Goal: Obtain resource: Download file/media

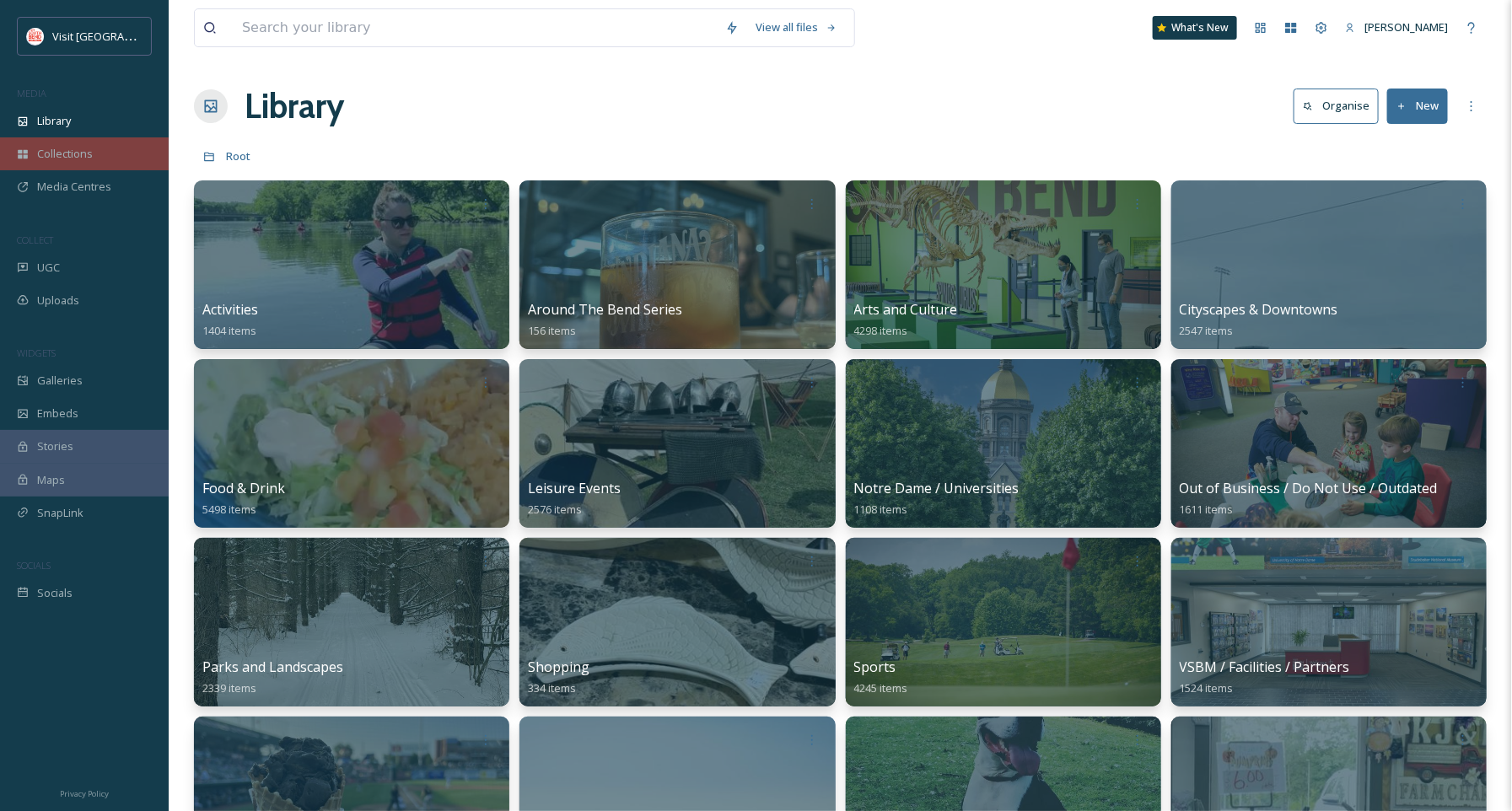
click at [37, 139] on div "Collections" at bounding box center [84, 153] width 169 height 33
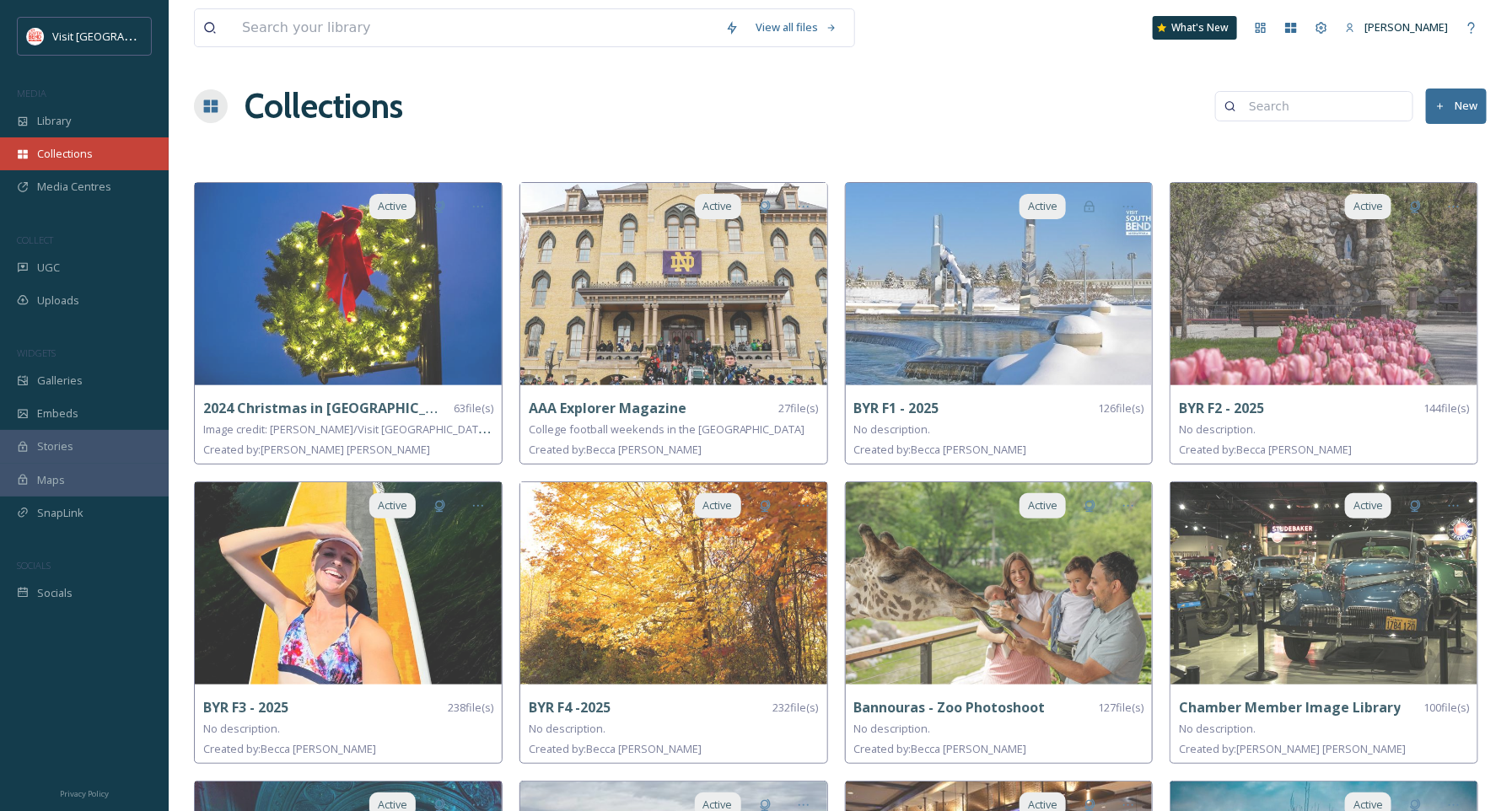
click at [86, 148] on span "Collections" at bounding box center [65, 153] width 55 height 16
click at [74, 123] on div "Library" at bounding box center [84, 121] width 169 height 33
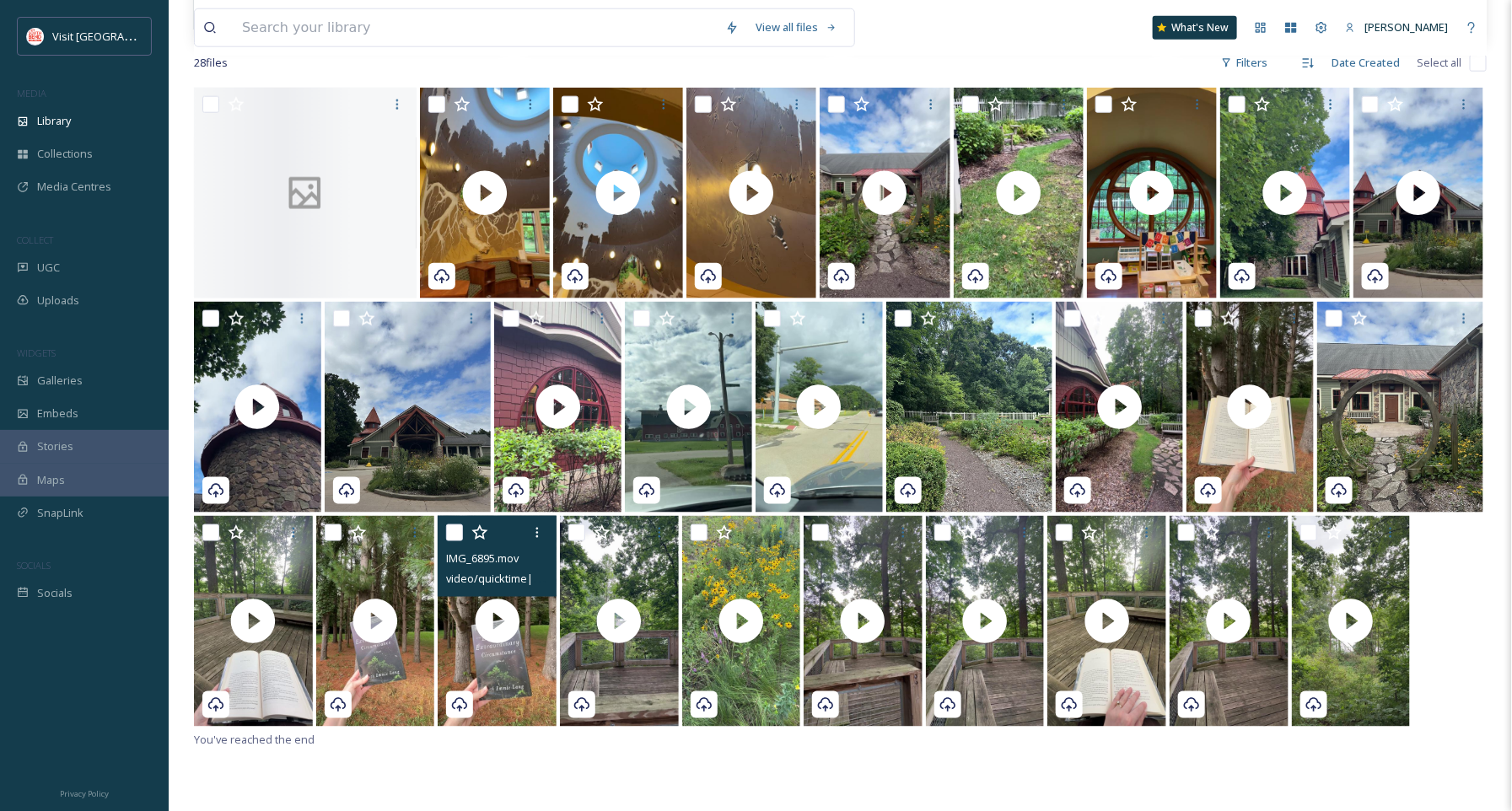
scroll to position [848, 0]
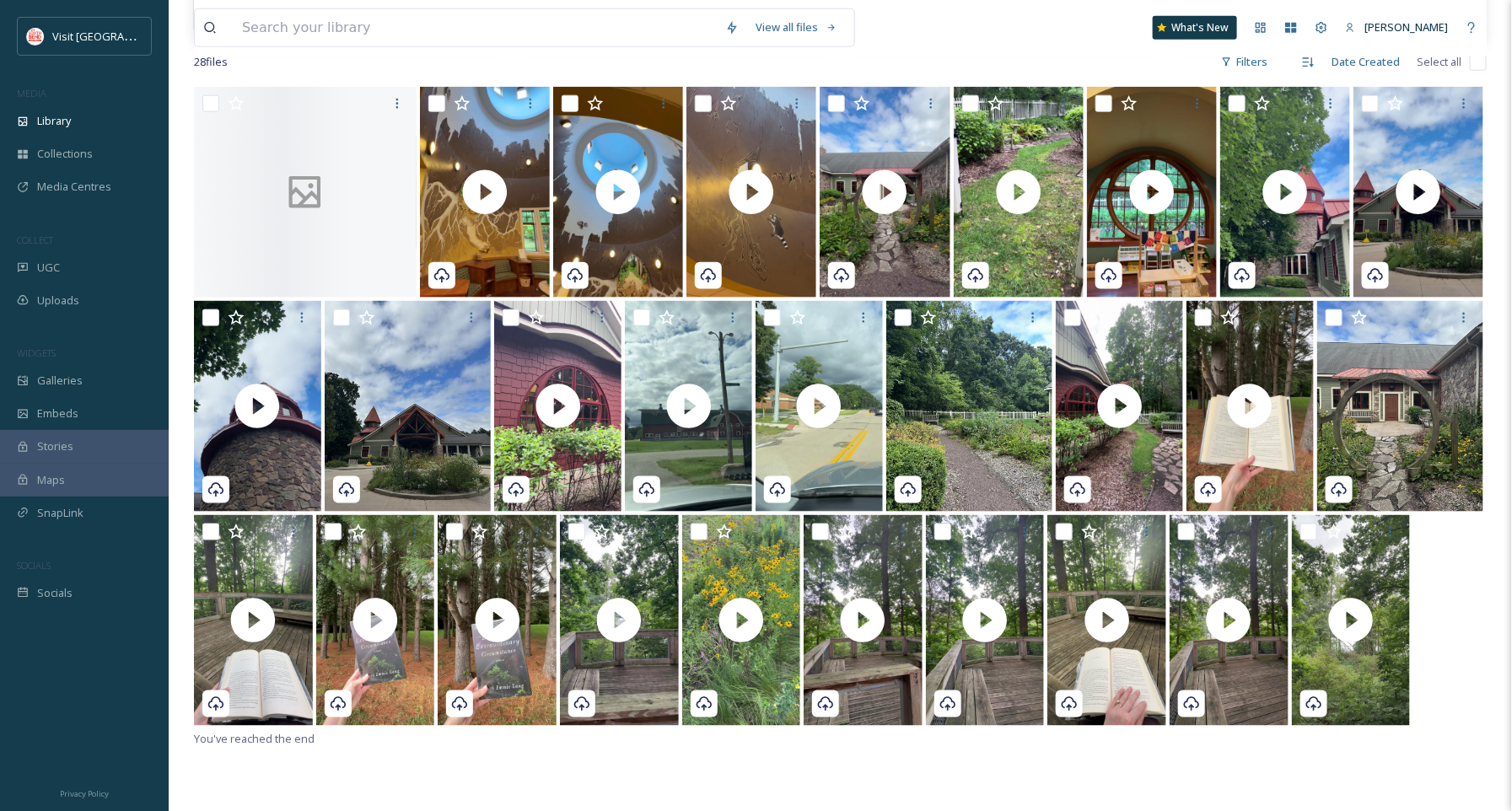
click at [1244, 55] on div "View all files What's New Becca Alexander" at bounding box center [840, 28] width 1292 height 55
click at [1240, 65] on div "Filters" at bounding box center [1243, 62] width 63 height 33
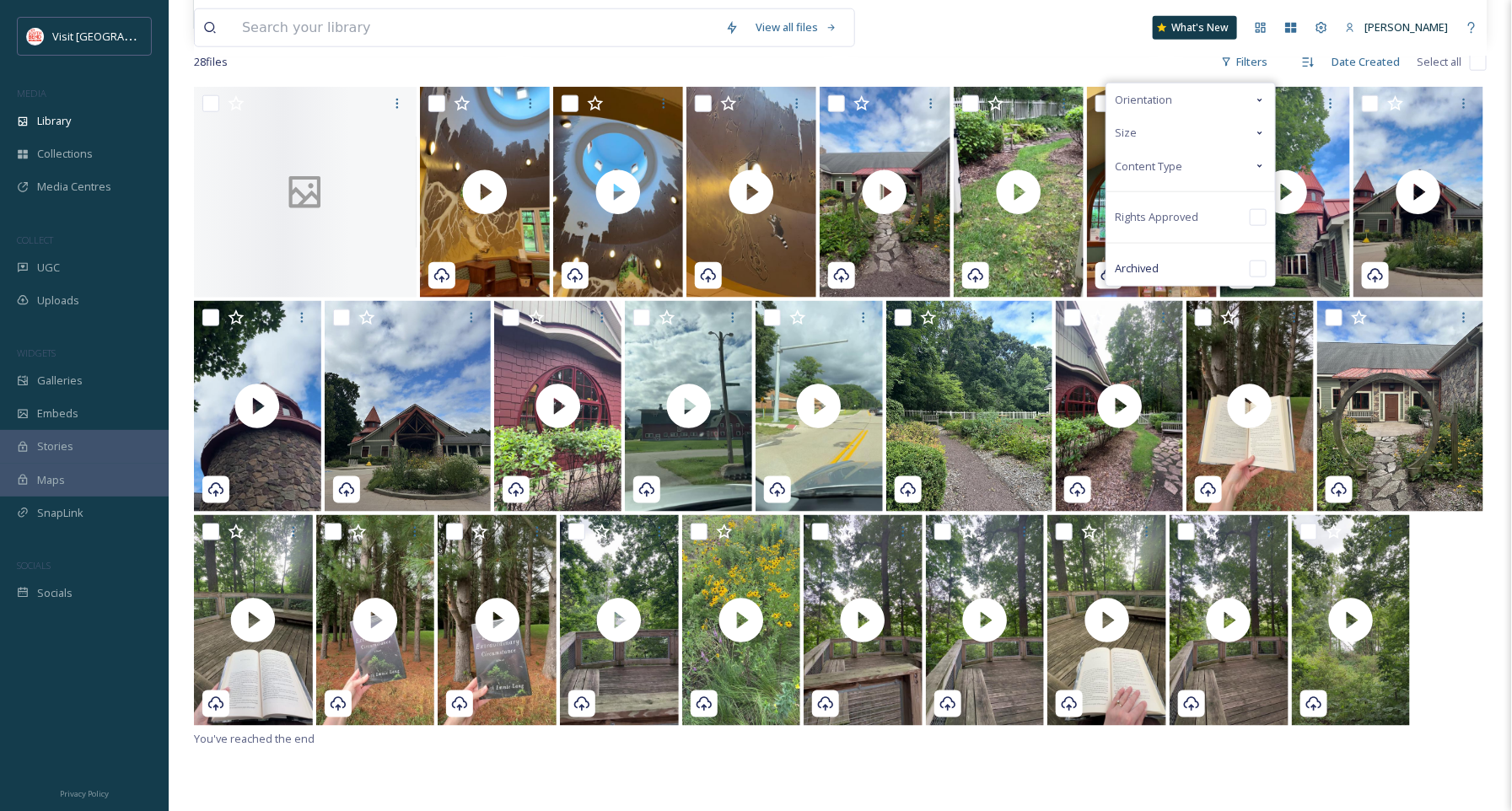
click at [1197, 177] on div "Content Type" at bounding box center [1190, 167] width 169 height 33
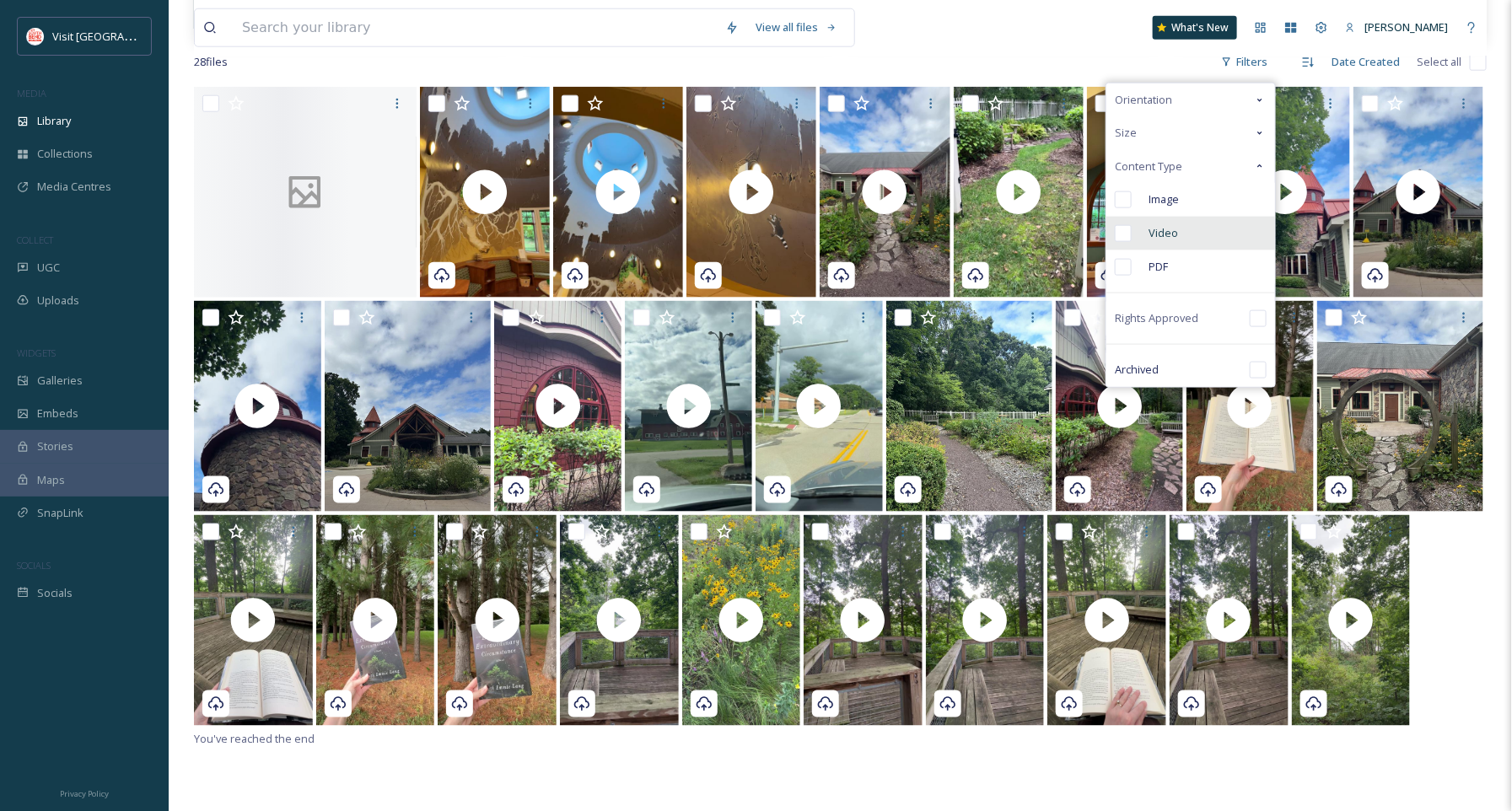
click at [1184, 226] on div "Video" at bounding box center [1190, 233] width 169 height 33
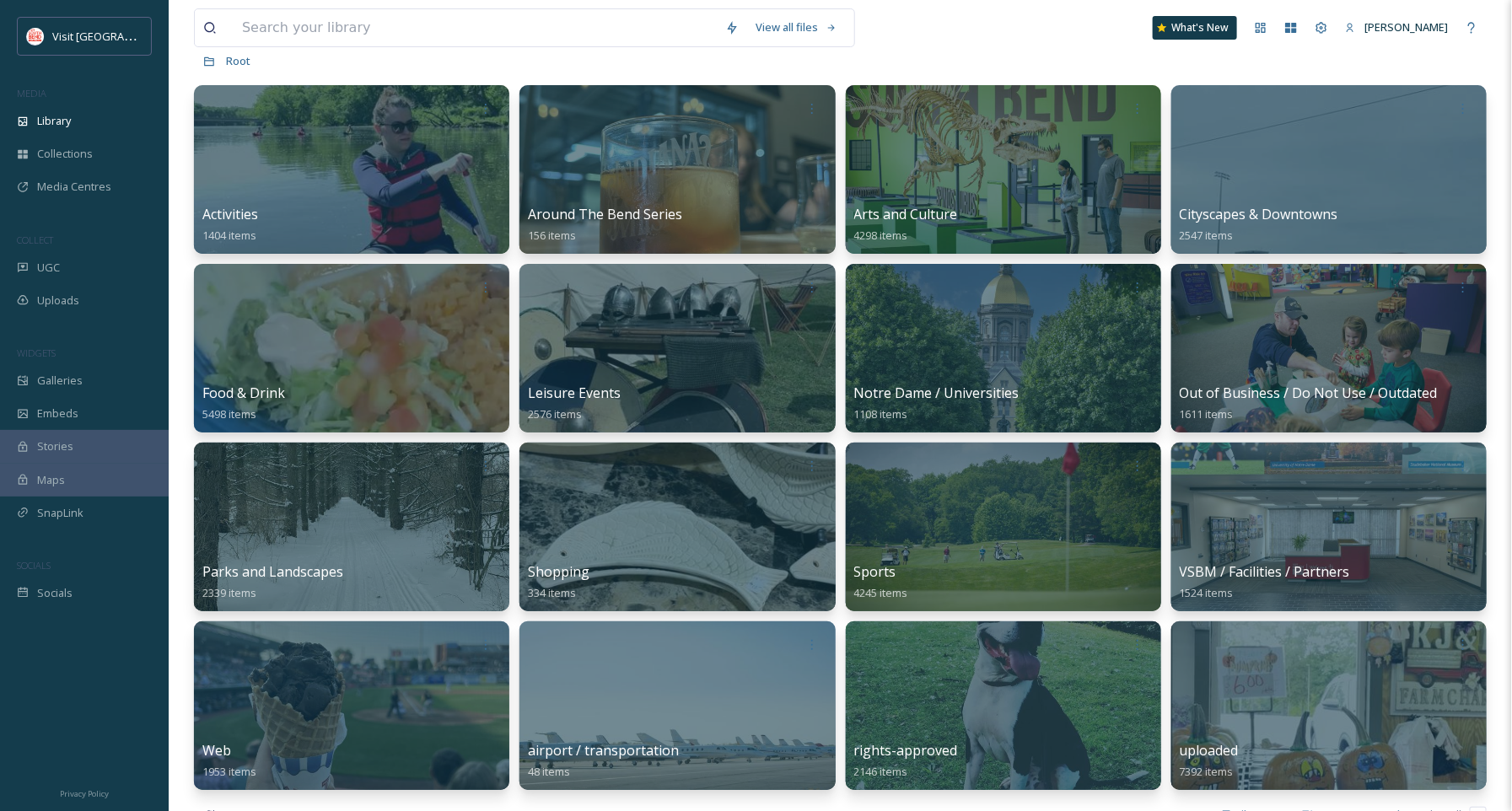
scroll to position [96, 0]
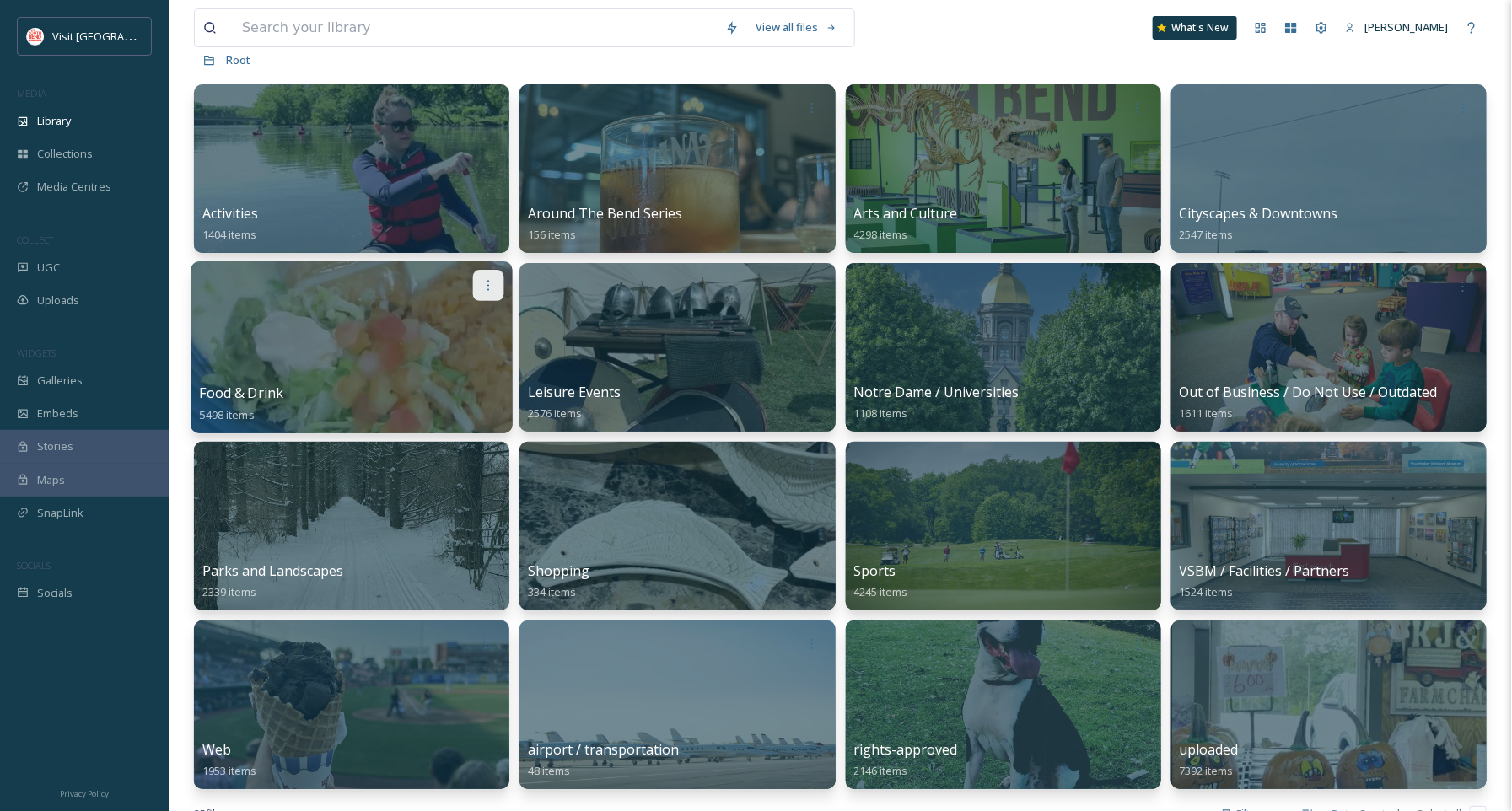
click at [482, 290] on icon at bounding box center [488, 285] width 13 height 13
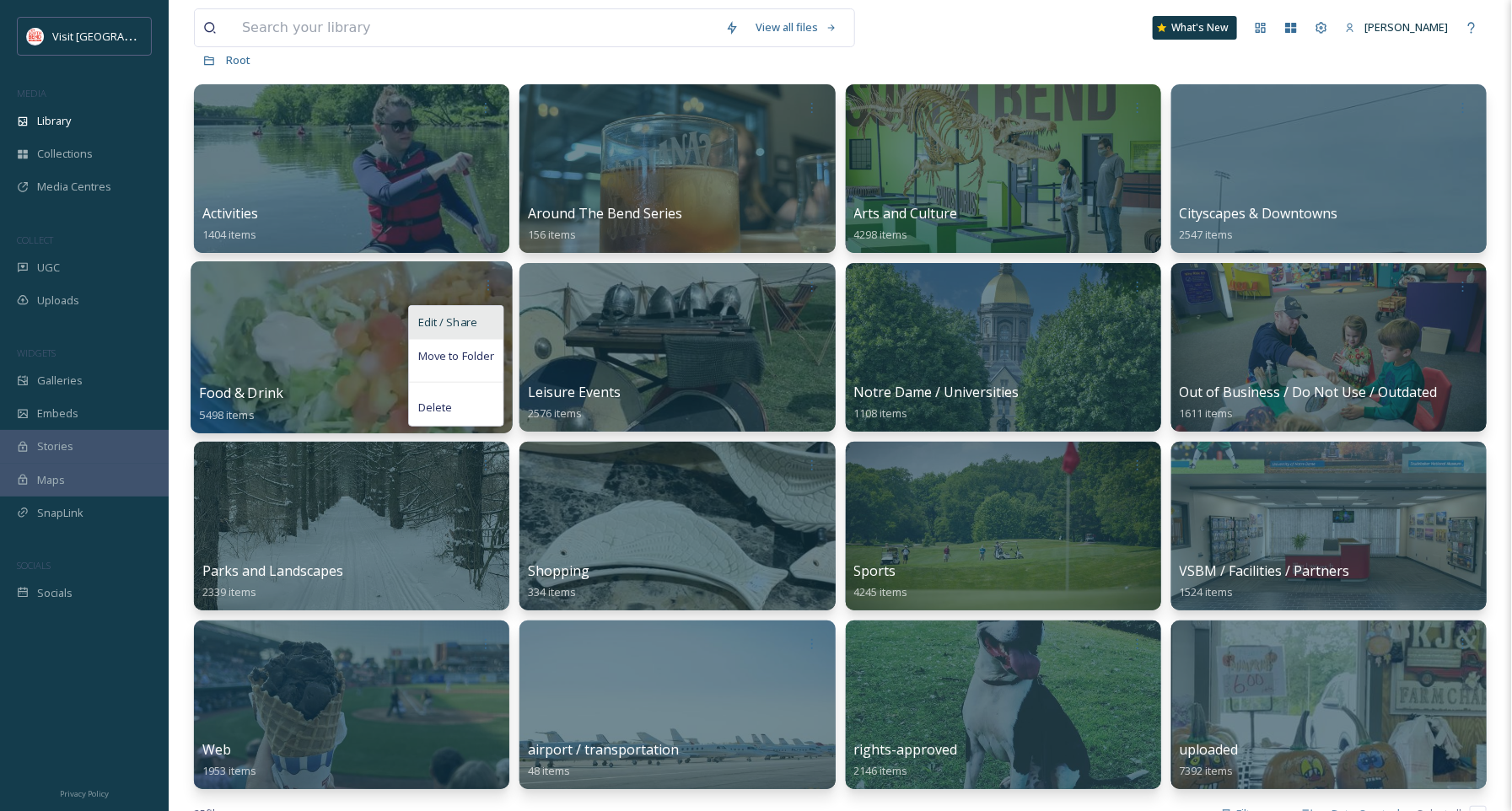
click at [465, 328] on span "Edit / Share" at bounding box center [448, 323] width 59 height 17
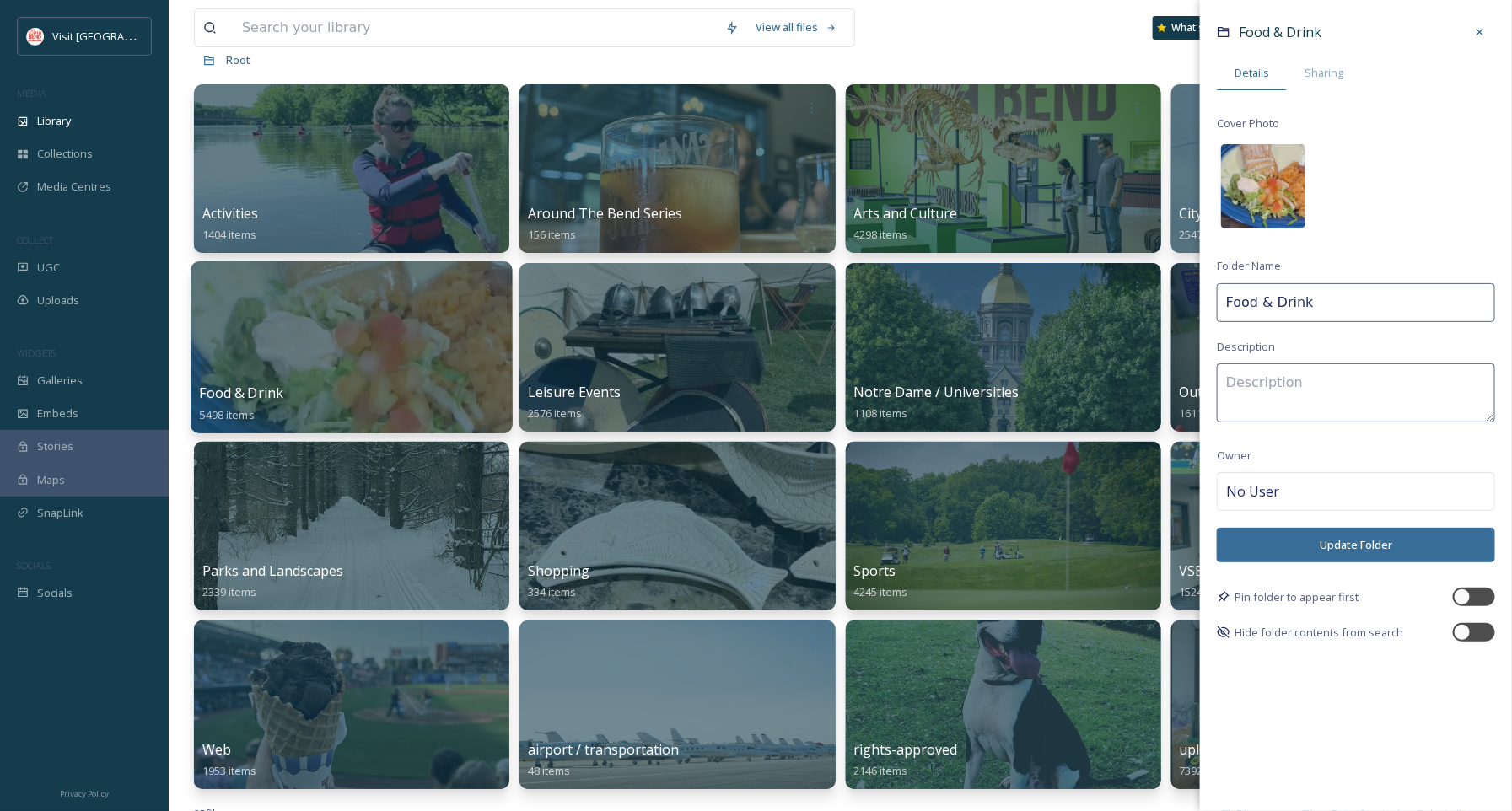
click at [1259, 183] on img at bounding box center [1263, 186] width 85 height 85
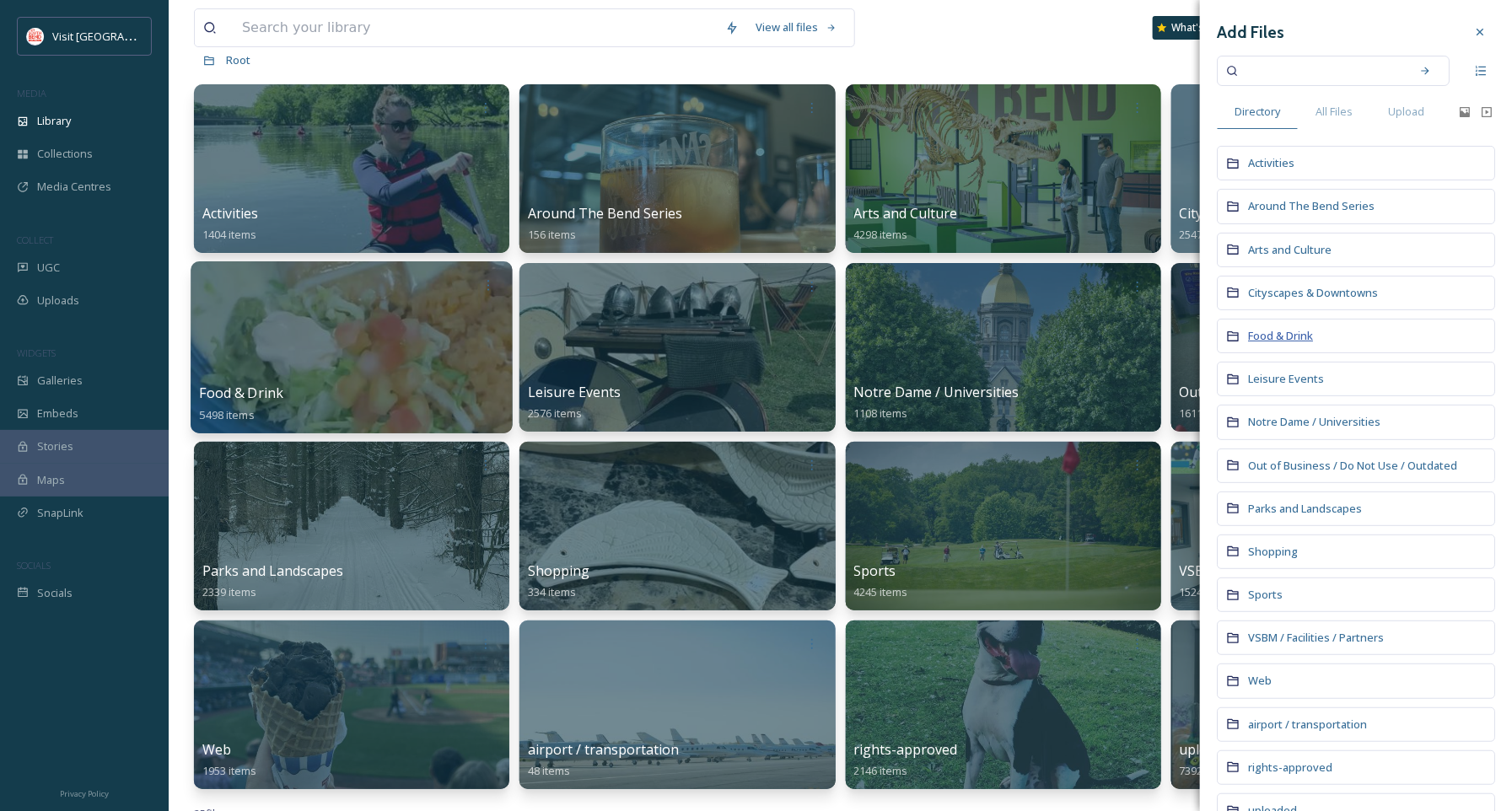
click at [1260, 333] on span "Food & Drink" at bounding box center [1280, 335] width 65 height 15
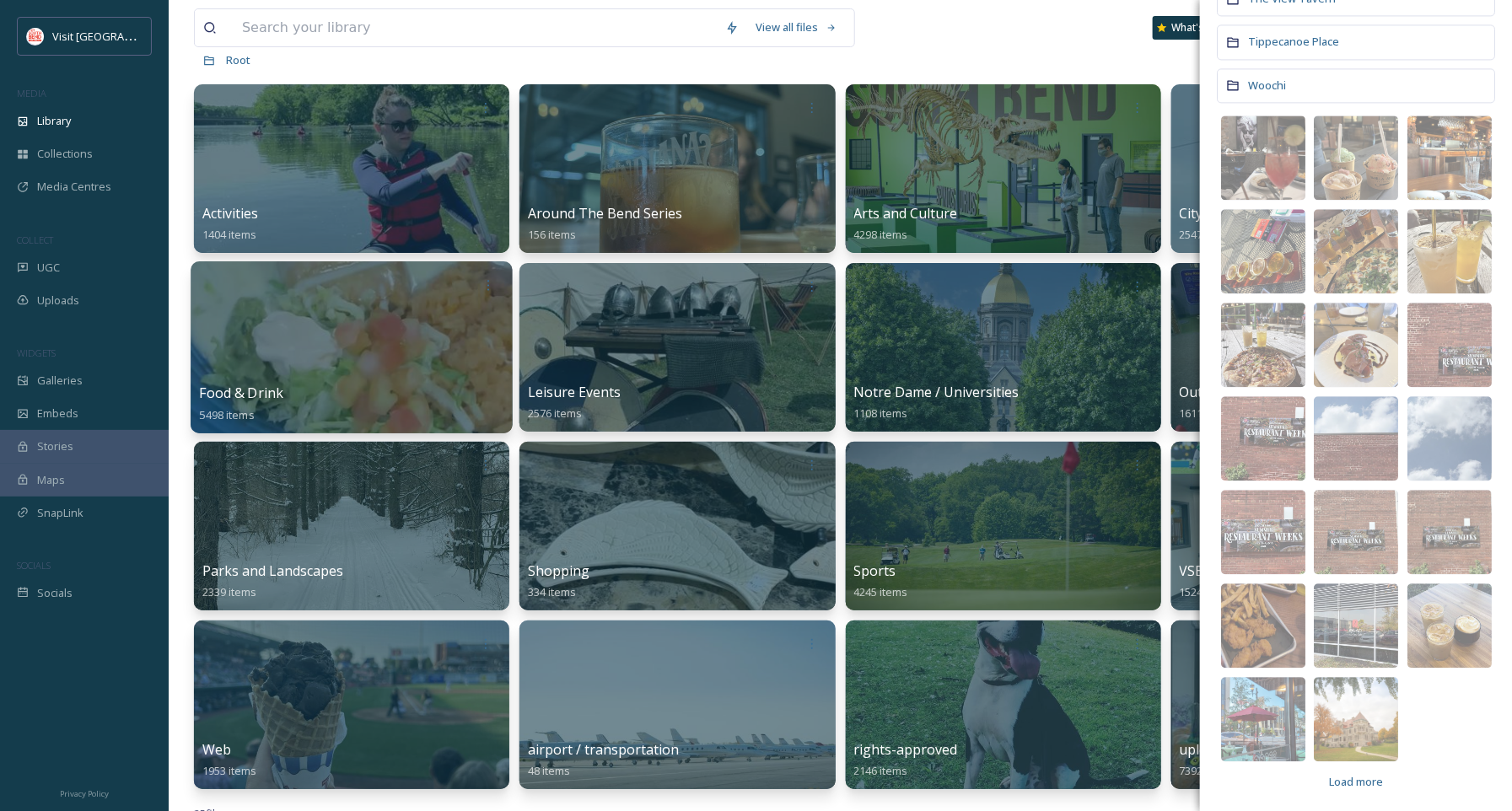
scroll to position [1732, 0]
click at [1350, 775] on span "Load more" at bounding box center [1355, 782] width 54 height 16
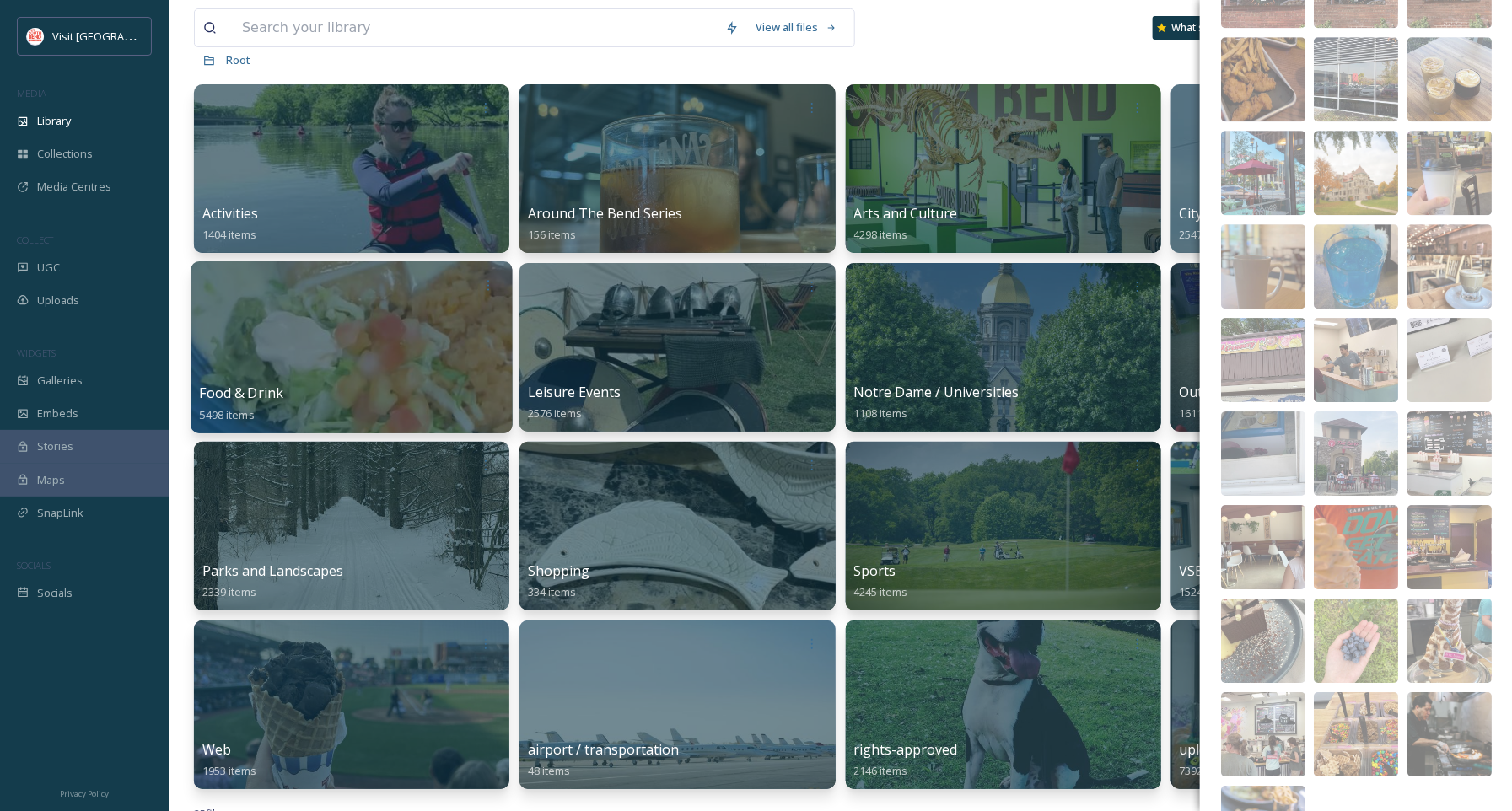
scroll to position [2388, 0]
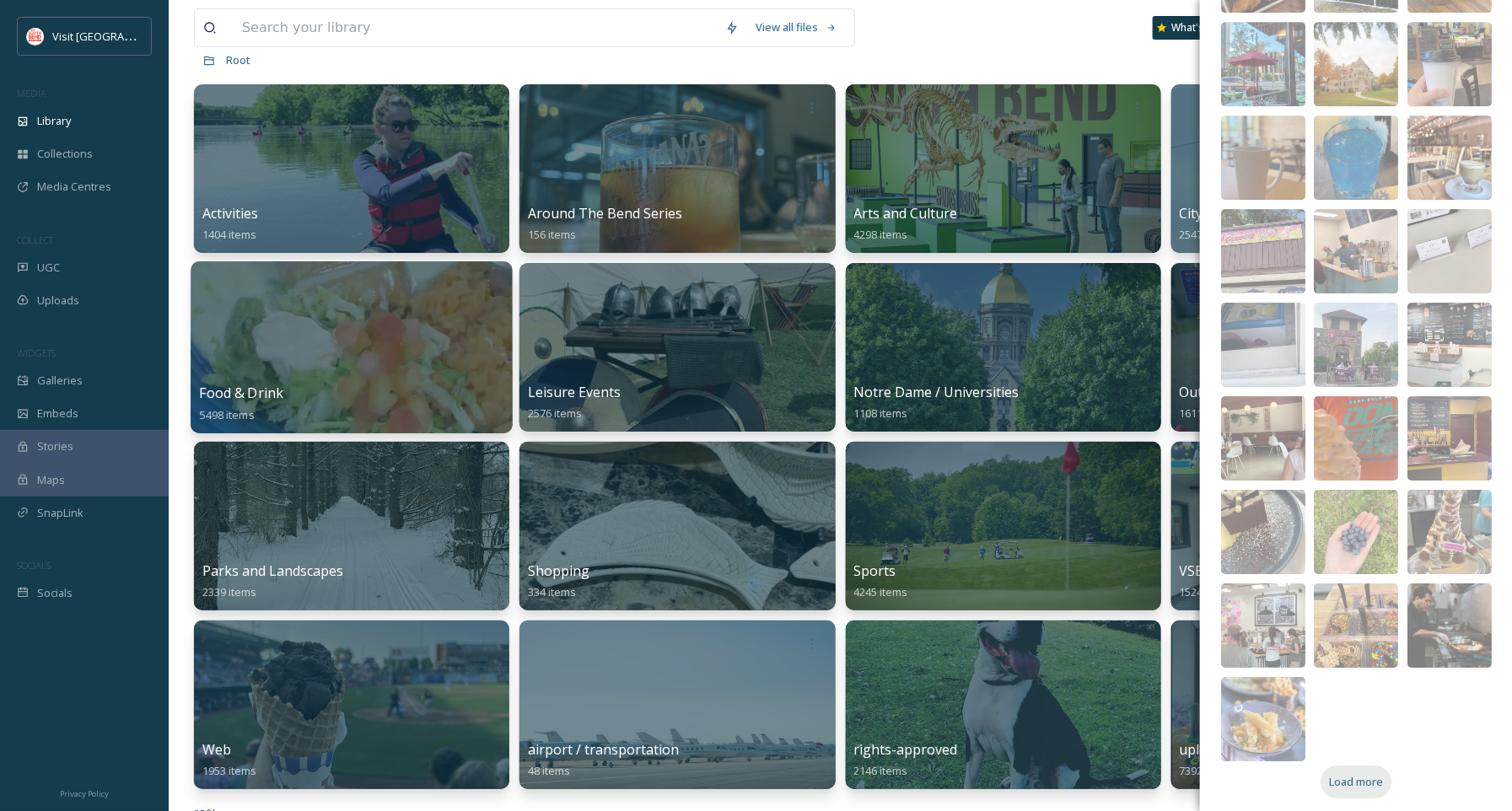
click at [1340, 774] on span "Load more" at bounding box center [1355, 781] width 54 height 16
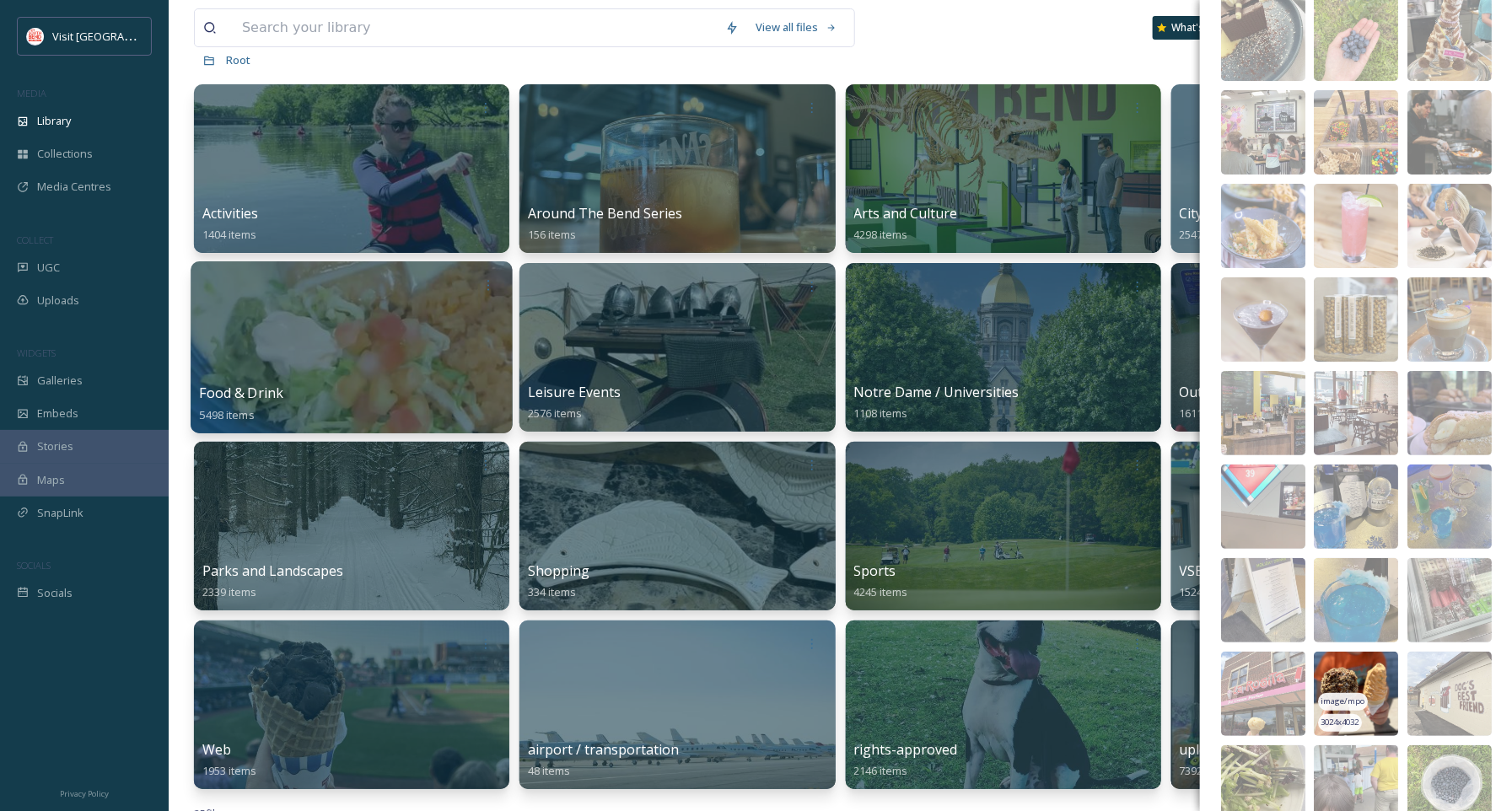
scroll to position [2951, 0]
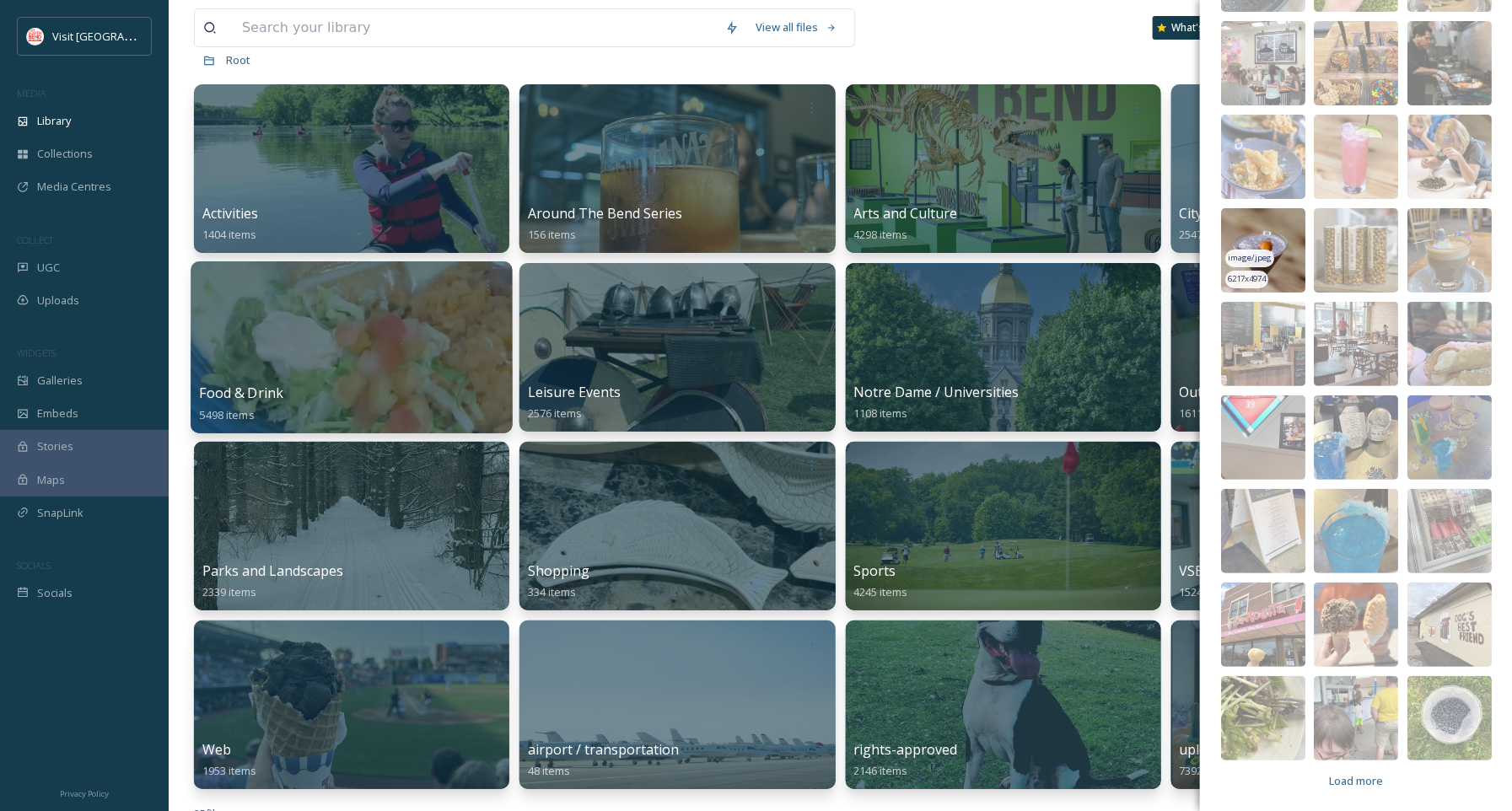
click at [1267, 227] on img at bounding box center [1263, 250] width 85 height 85
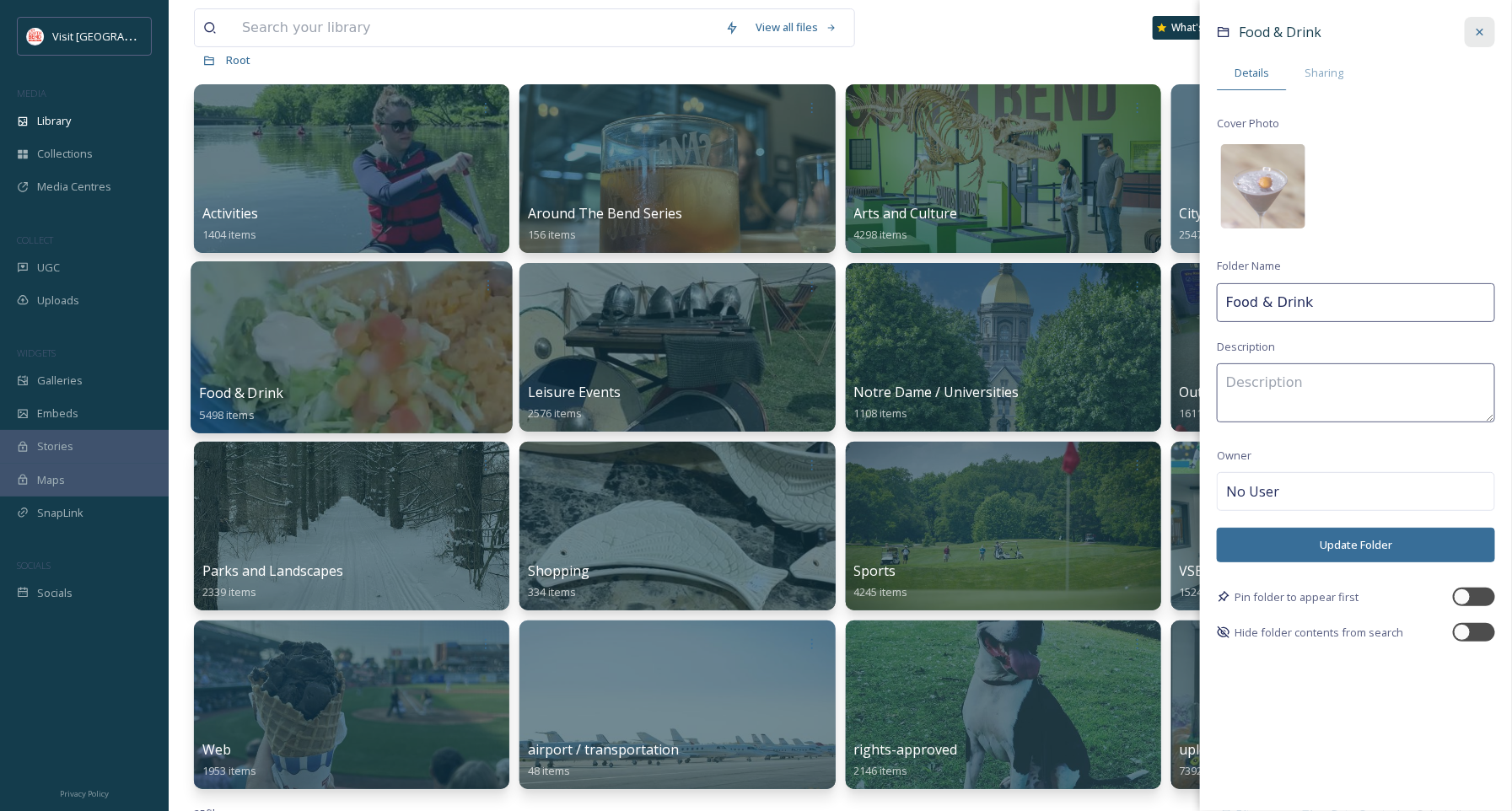
click at [1475, 34] on icon at bounding box center [1480, 32] width 13 height 13
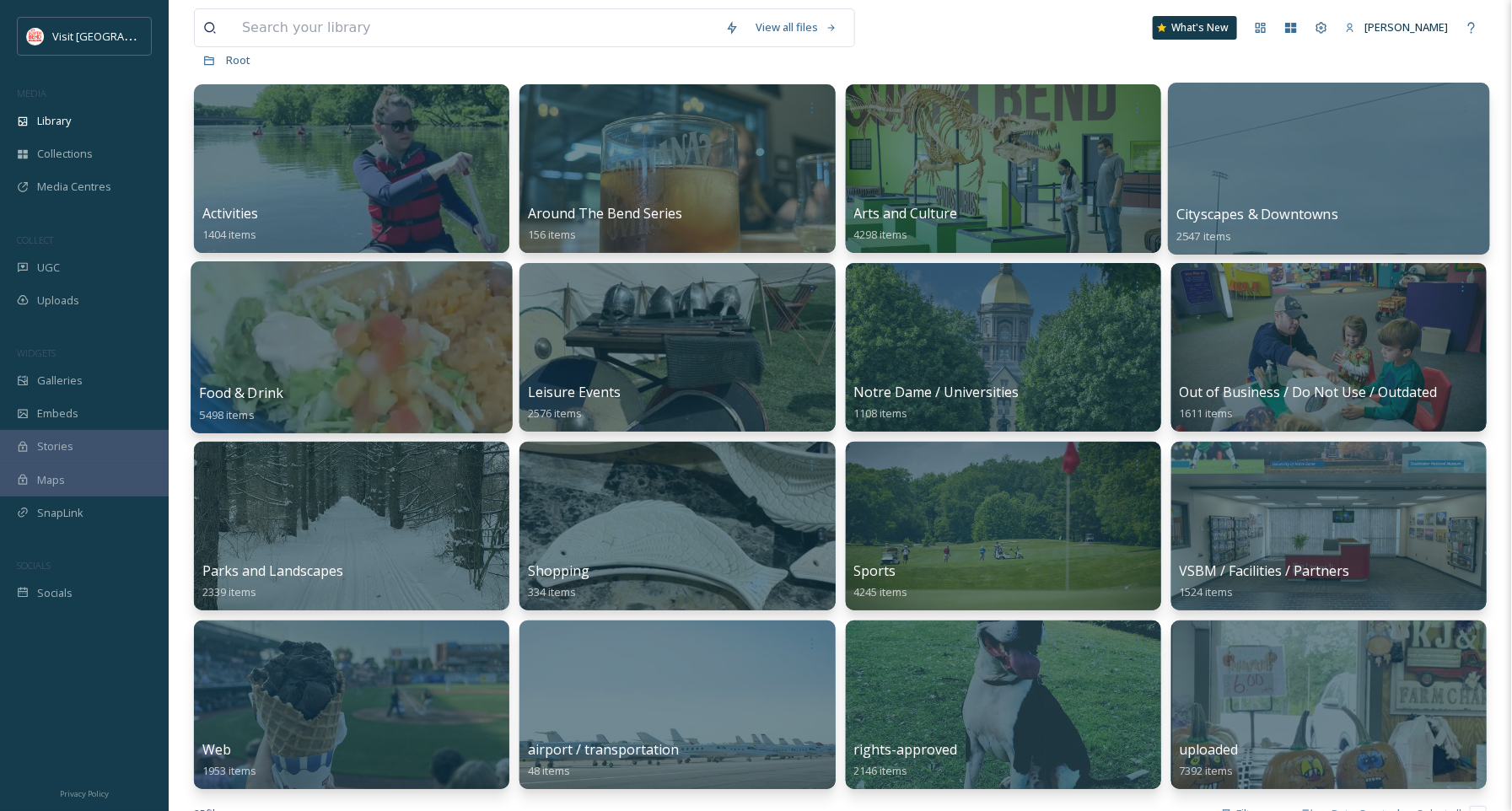
scroll to position [0, 0]
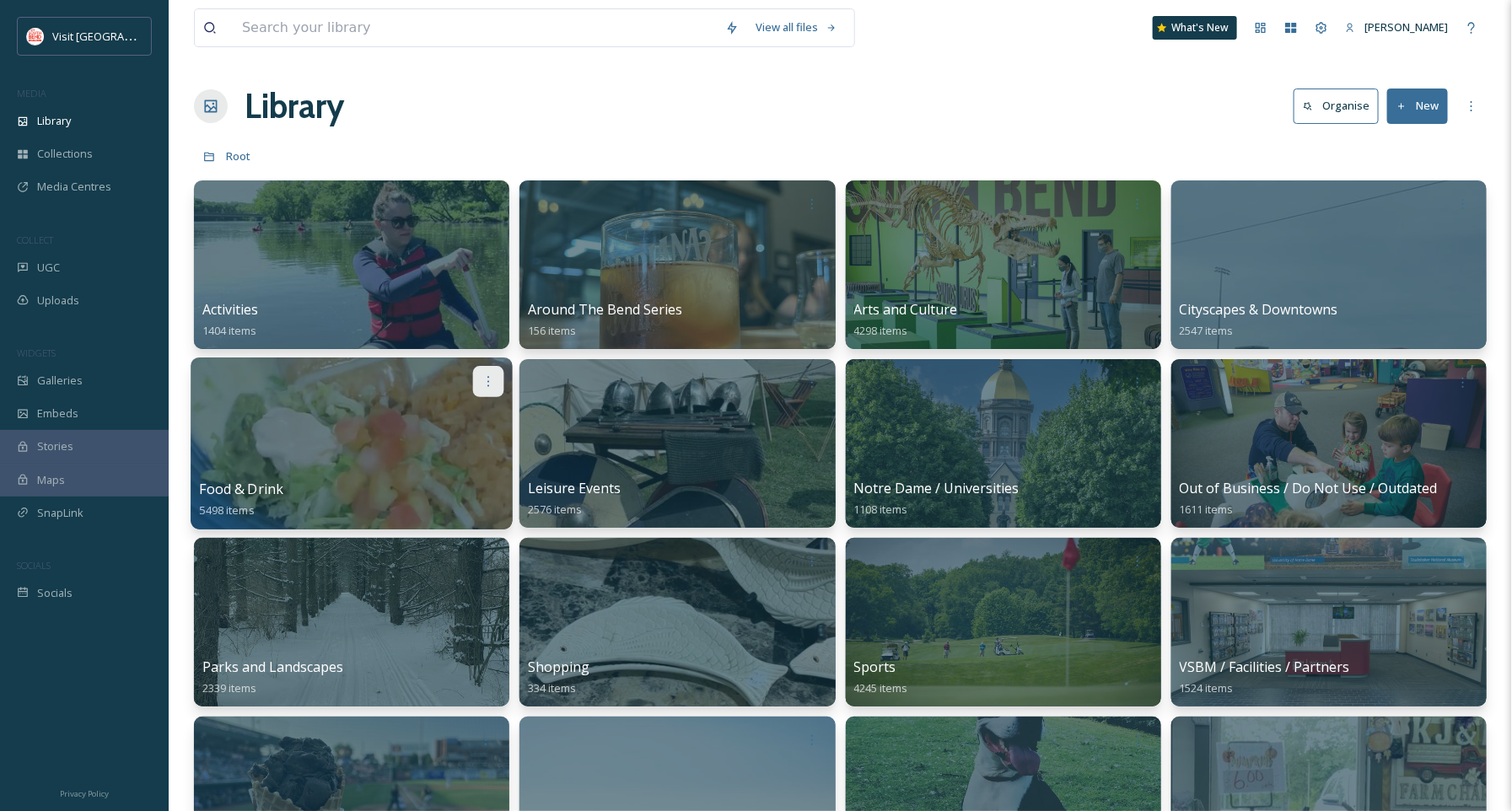
click at [483, 385] on icon at bounding box center [488, 381] width 13 height 13
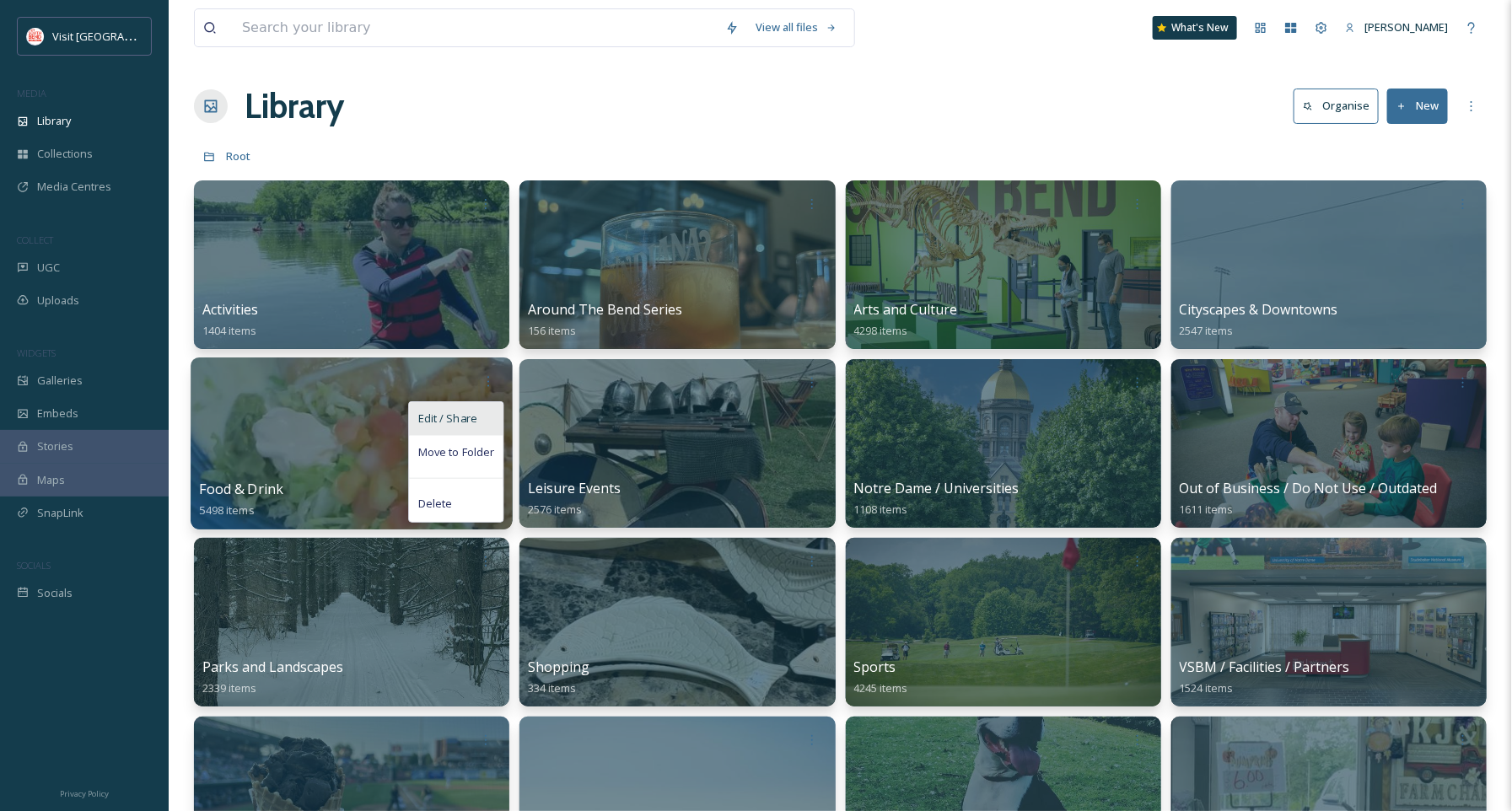
click at [469, 416] on span "Edit / Share" at bounding box center [448, 419] width 59 height 17
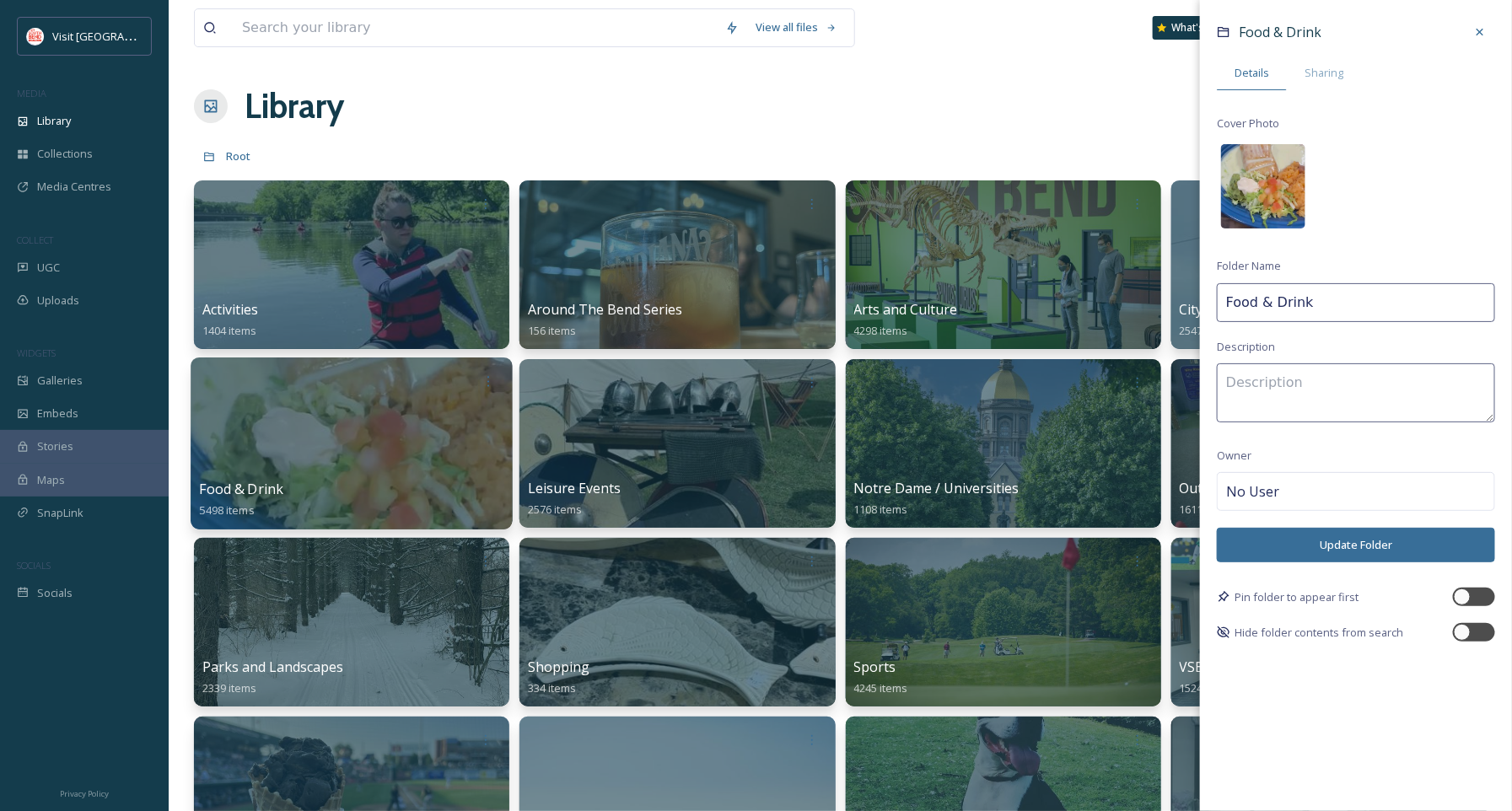
click at [1272, 188] on img at bounding box center [1263, 186] width 85 height 85
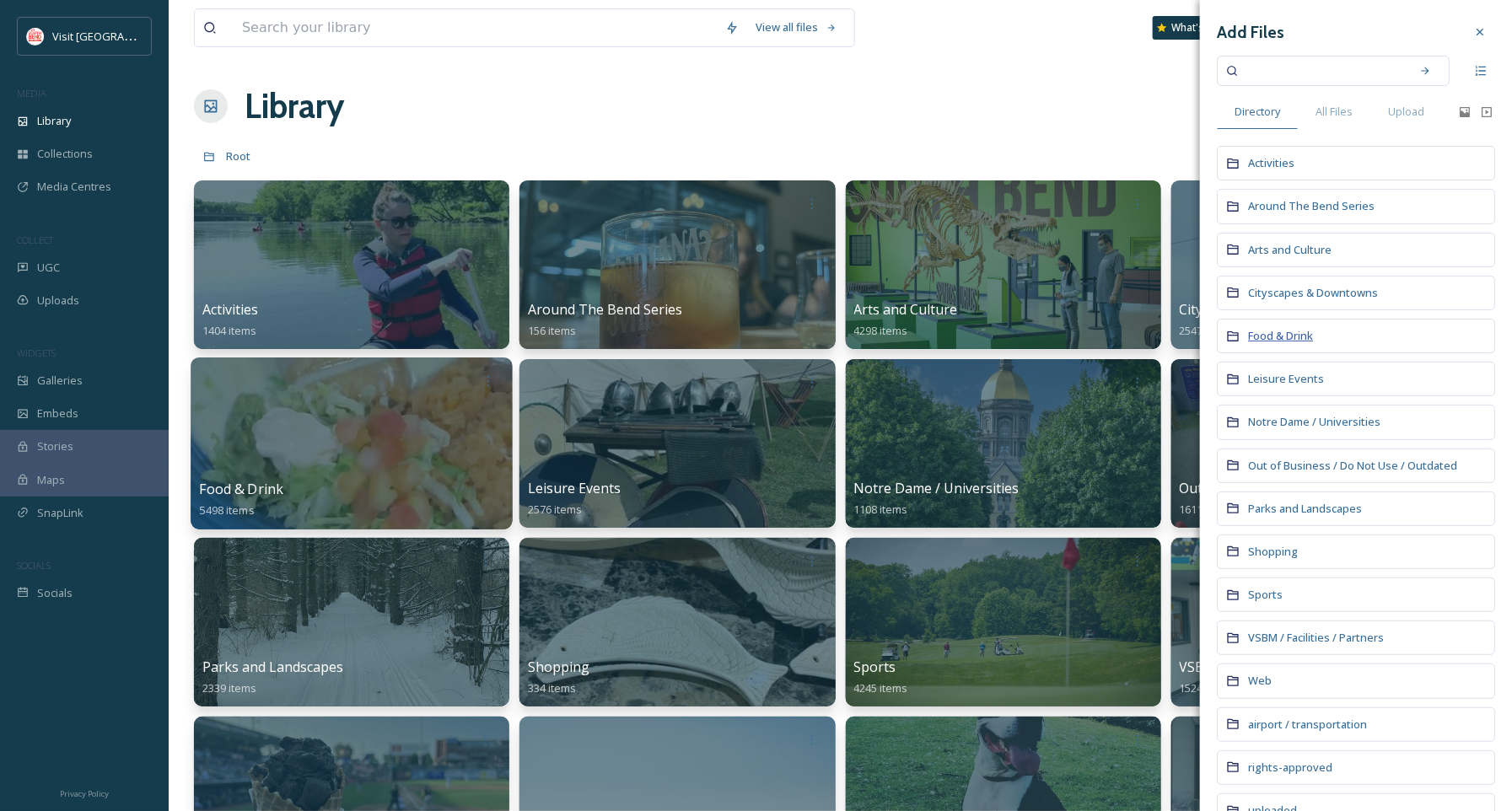
click at [1291, 334] on span "Food & Drink" at bounding box center [1280, 335] width 65 height 15
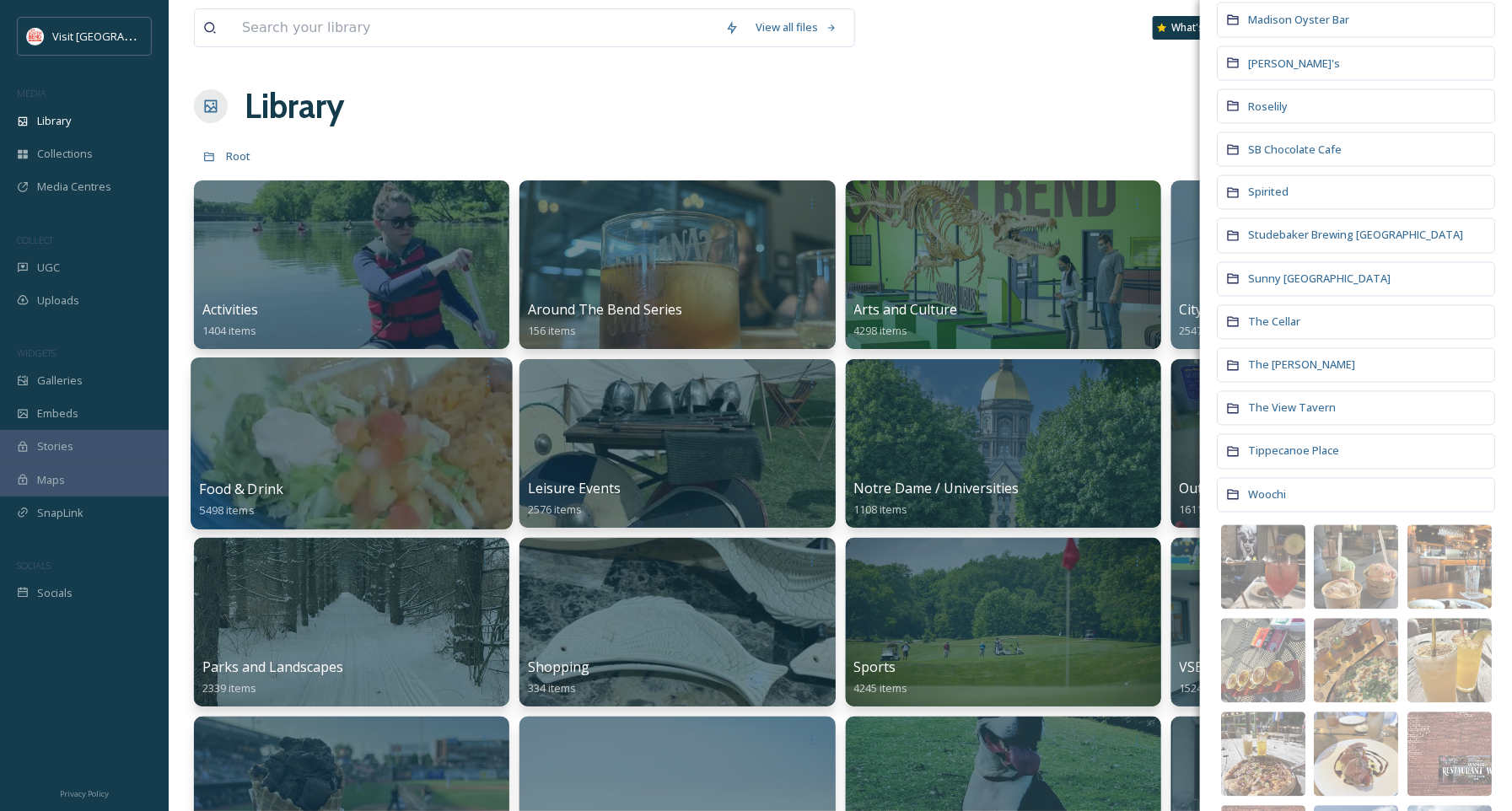
scroll to position [1733, 0]
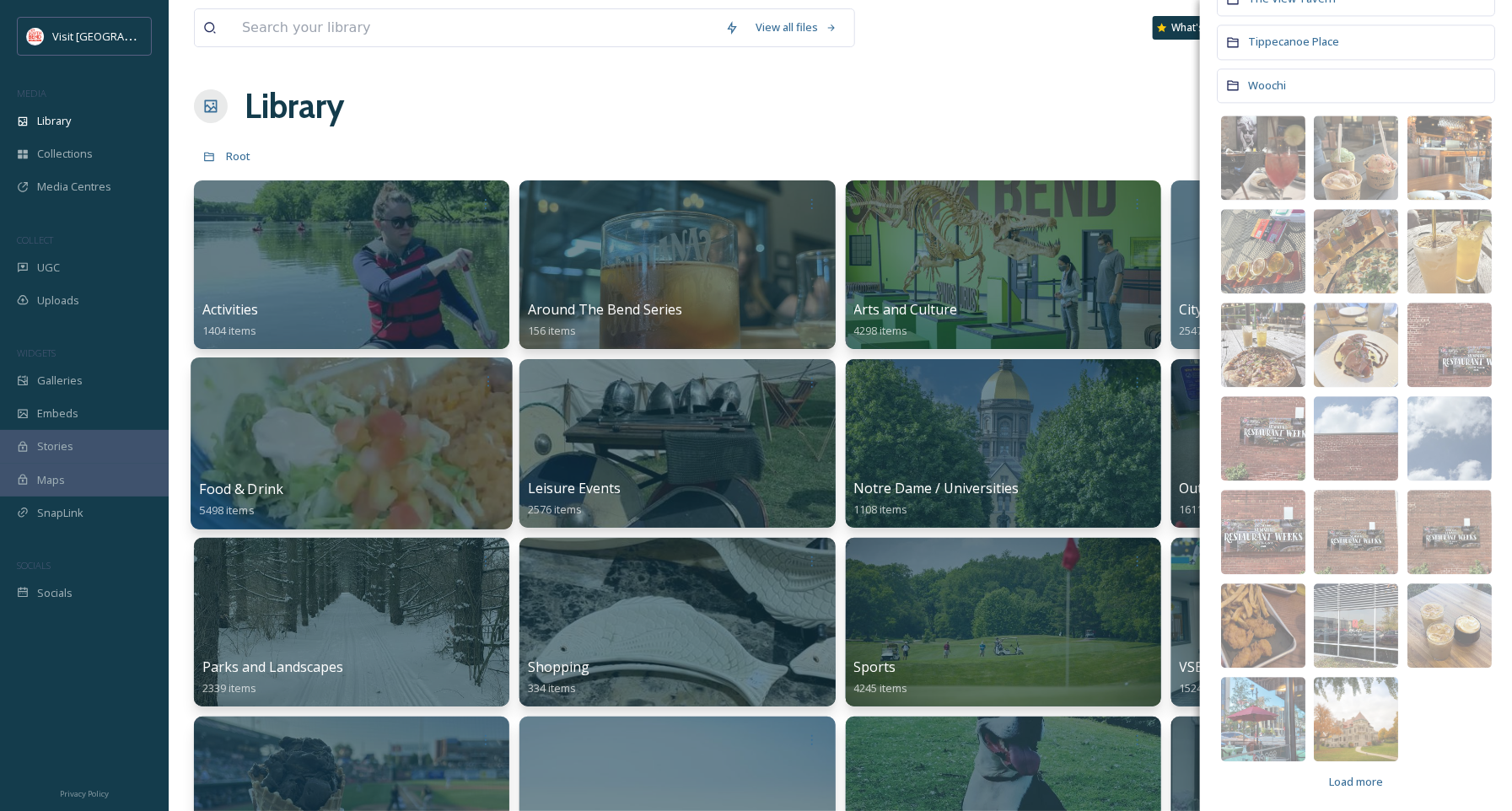
click at [1355, 776] on span "Load more" at bounding box center [1355, 781] width 54 height 16
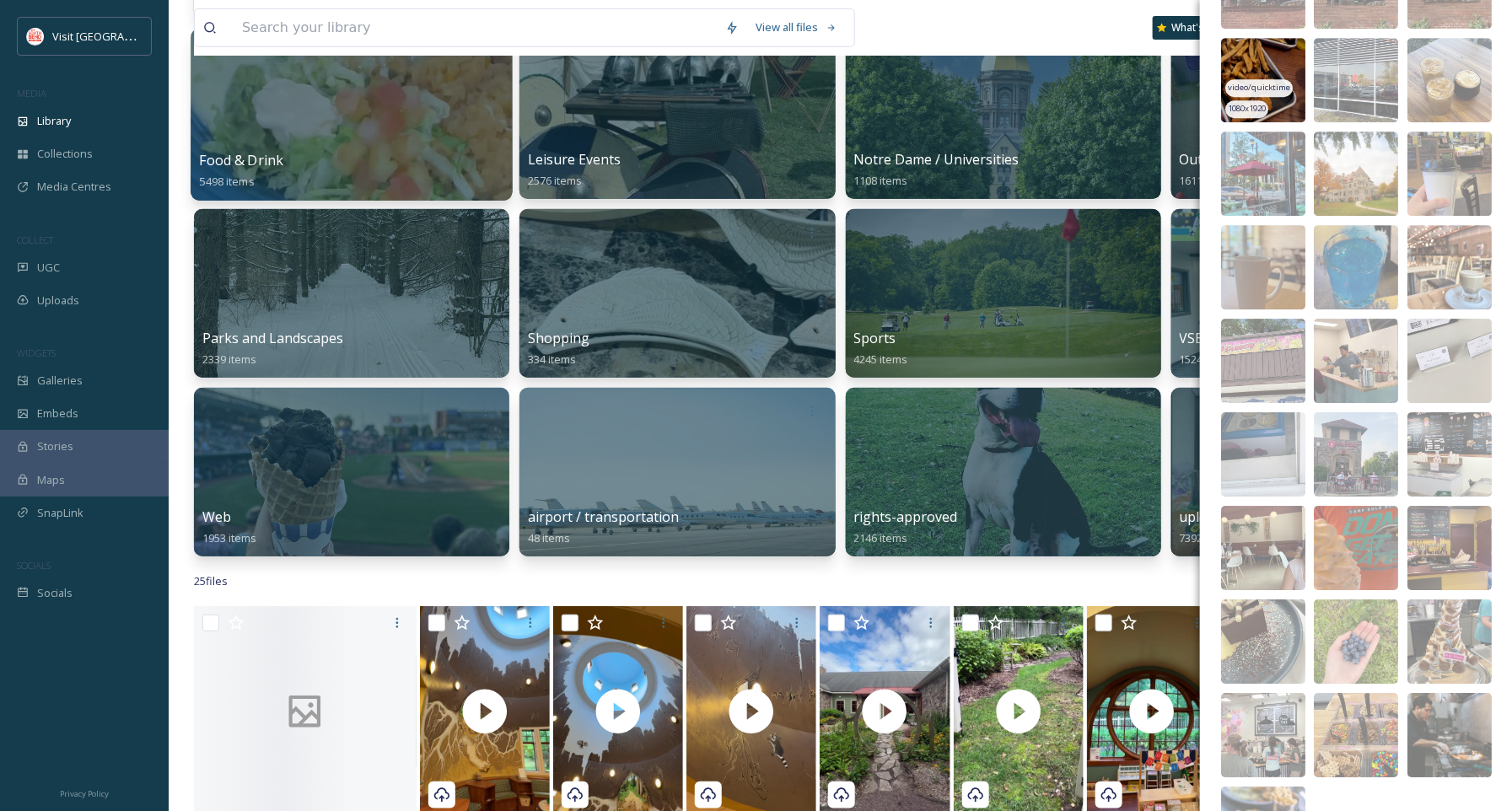
scroll to position [2388, 0]
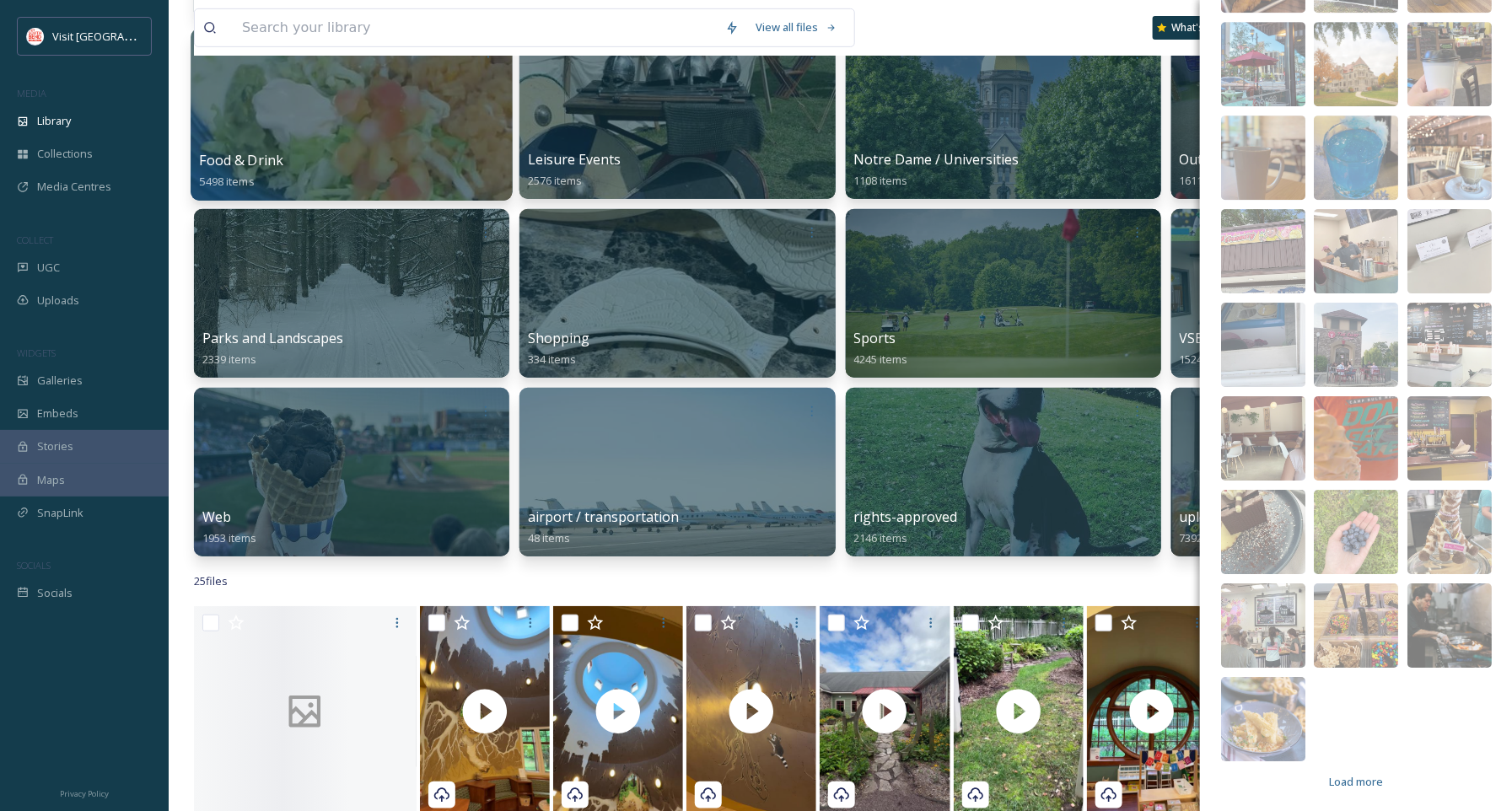
click at [1335, 760] on div "image/jpeg 1290 x 2293 image/jpeg 1290 x 2293 image/jpeg 4284 x 5712 video/quic…" at bounding box center [1355, 110] width 92 height 1309
click at [1335, 783] on span "Load more" at bounding box center [1355, 781] width 54 height 16
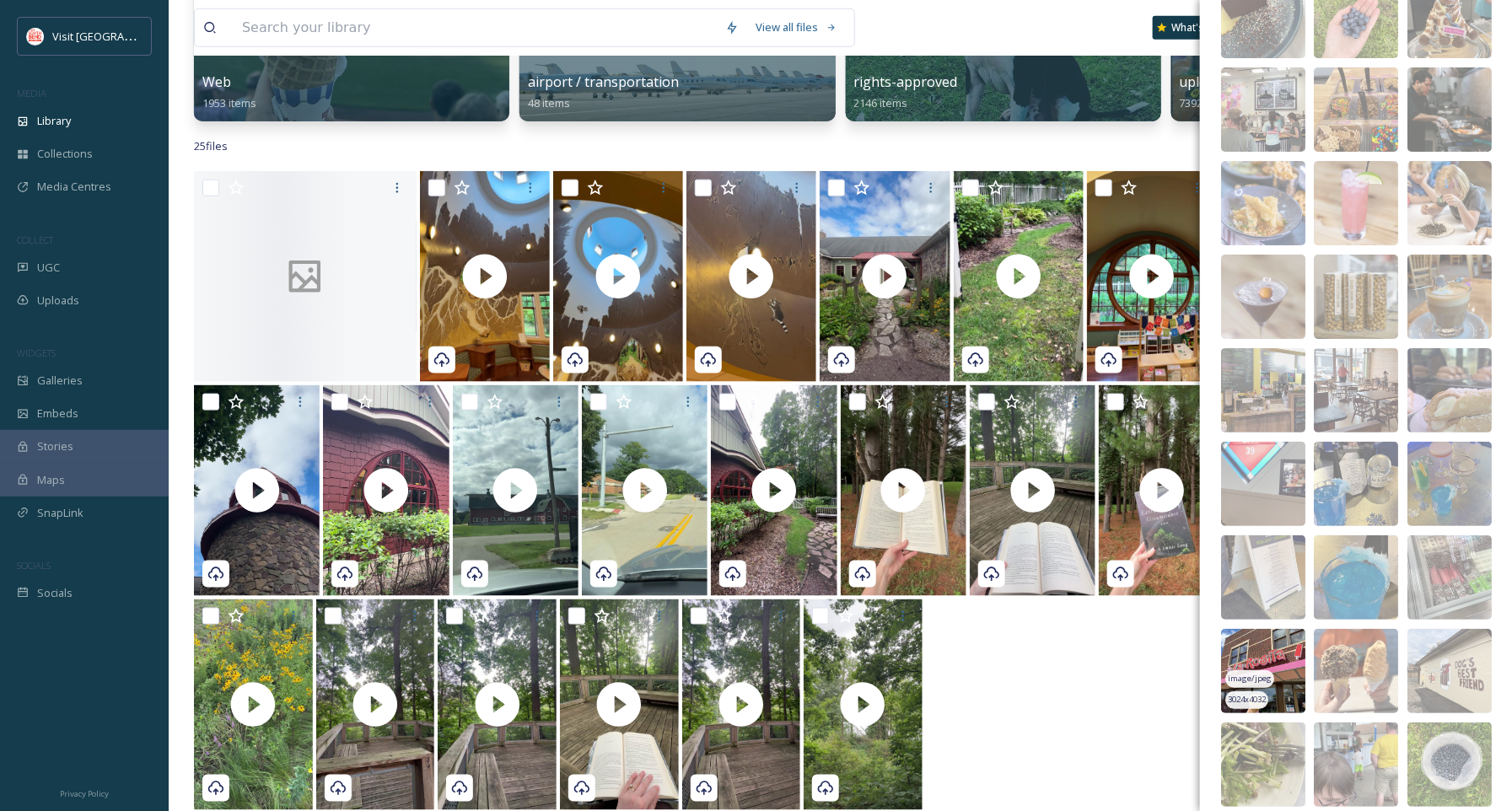
scroll to position [2915, 0]
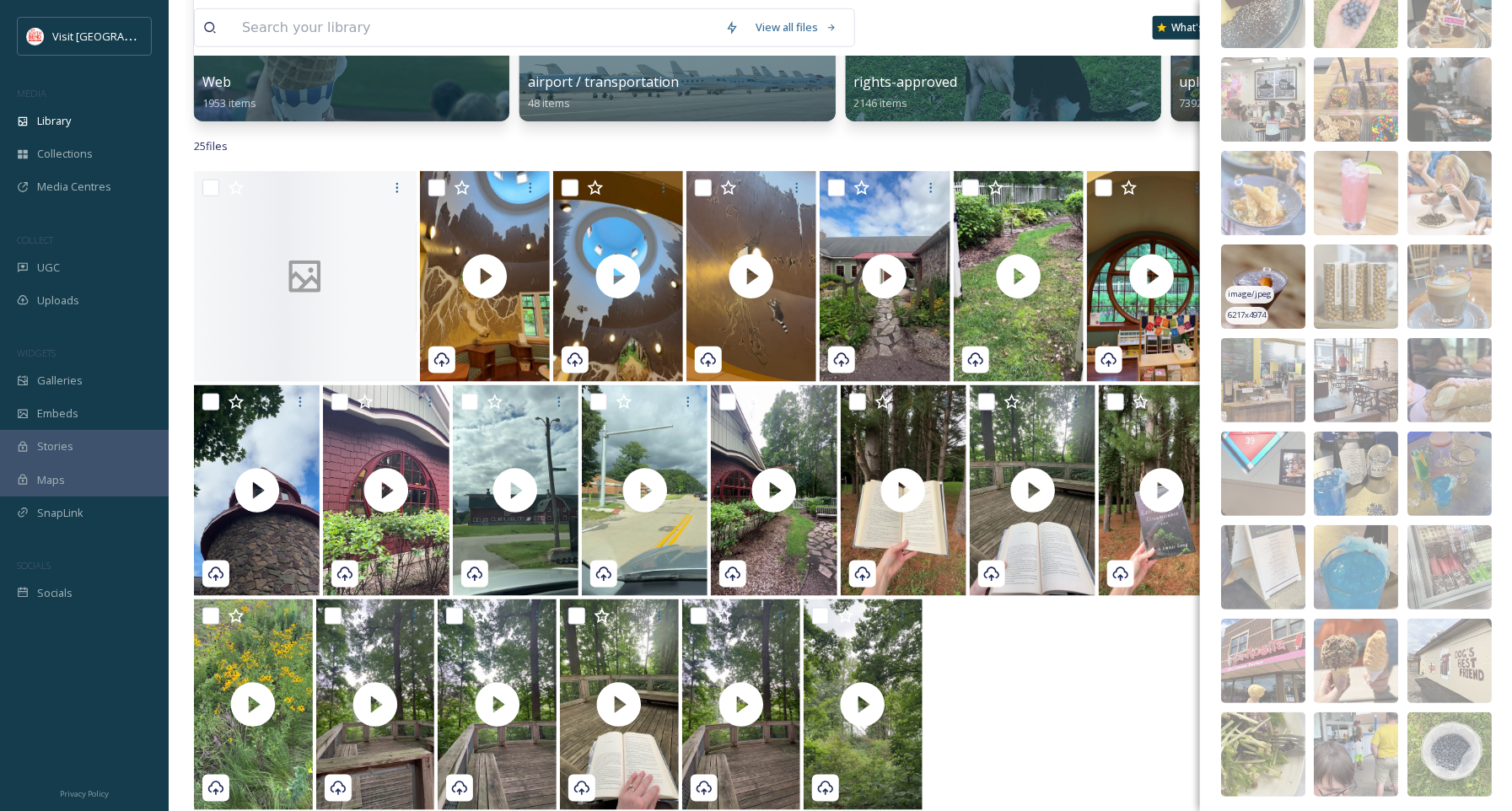
click at [1264, 253] on img at bounding box center [1263, 287] width 85 height 85
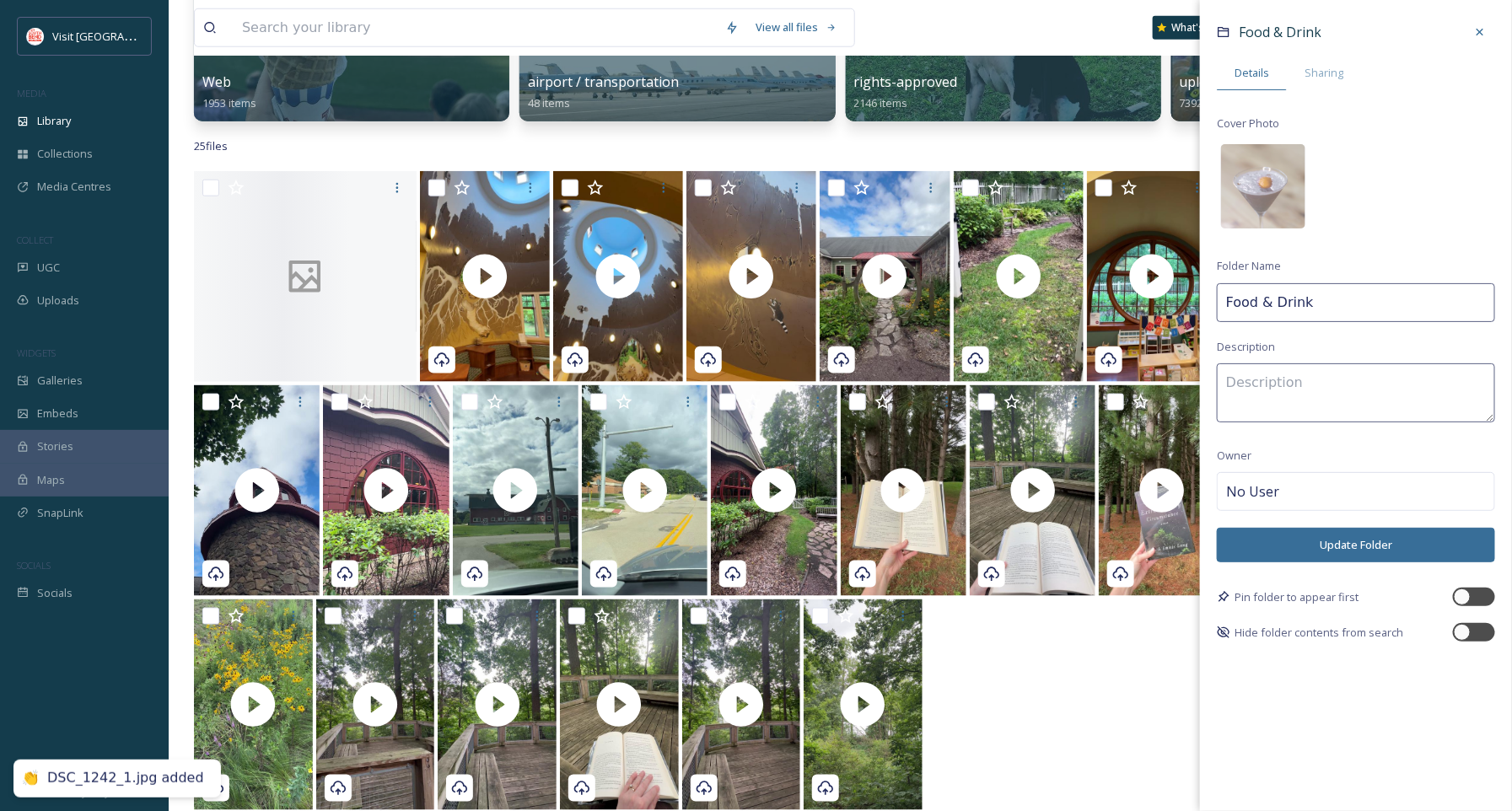
click at [1320, 554] on button "Update Folder" at bounding box center [1356, 544] width 278 height 34
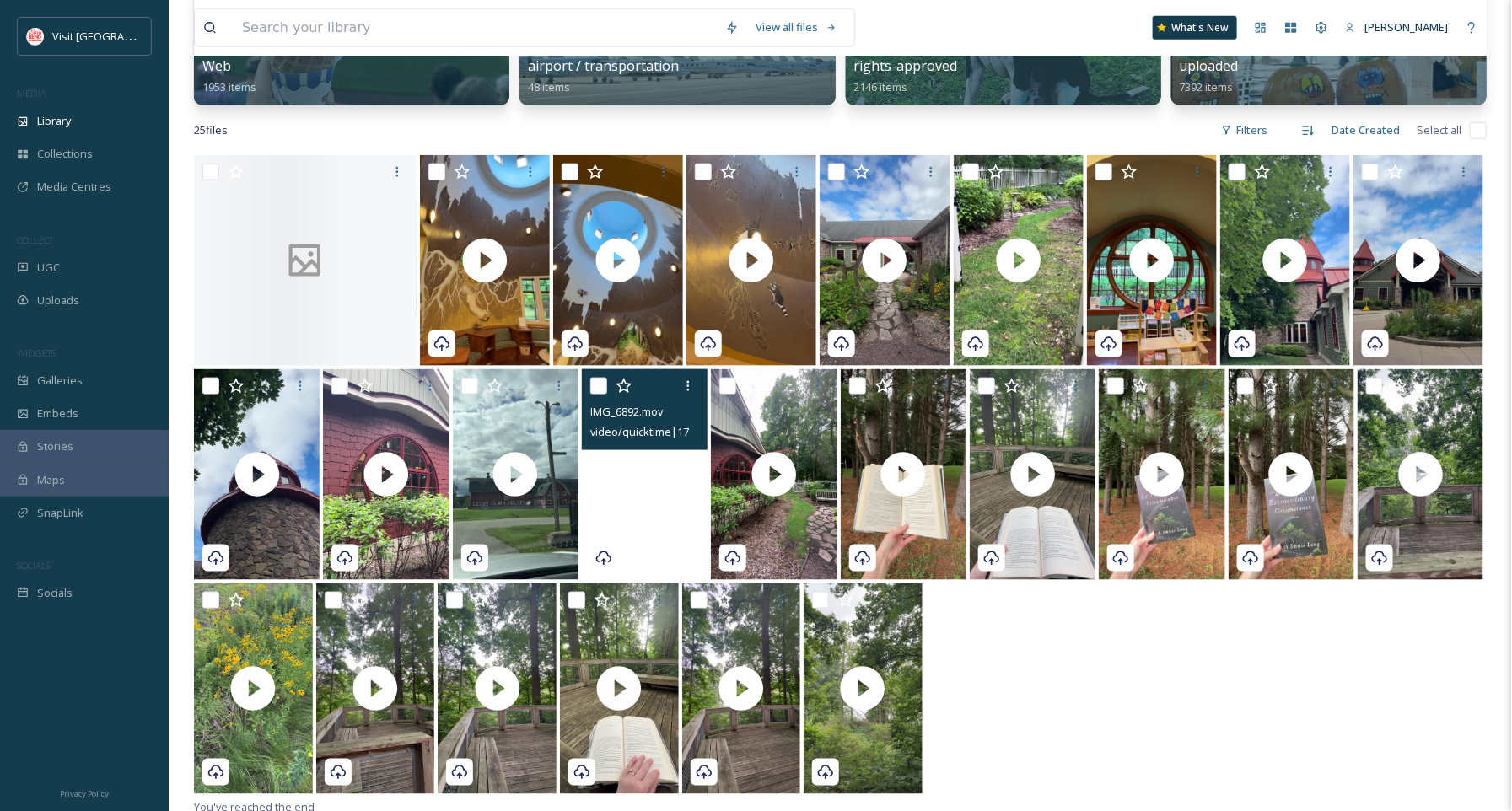
scroll to position [781, 0]
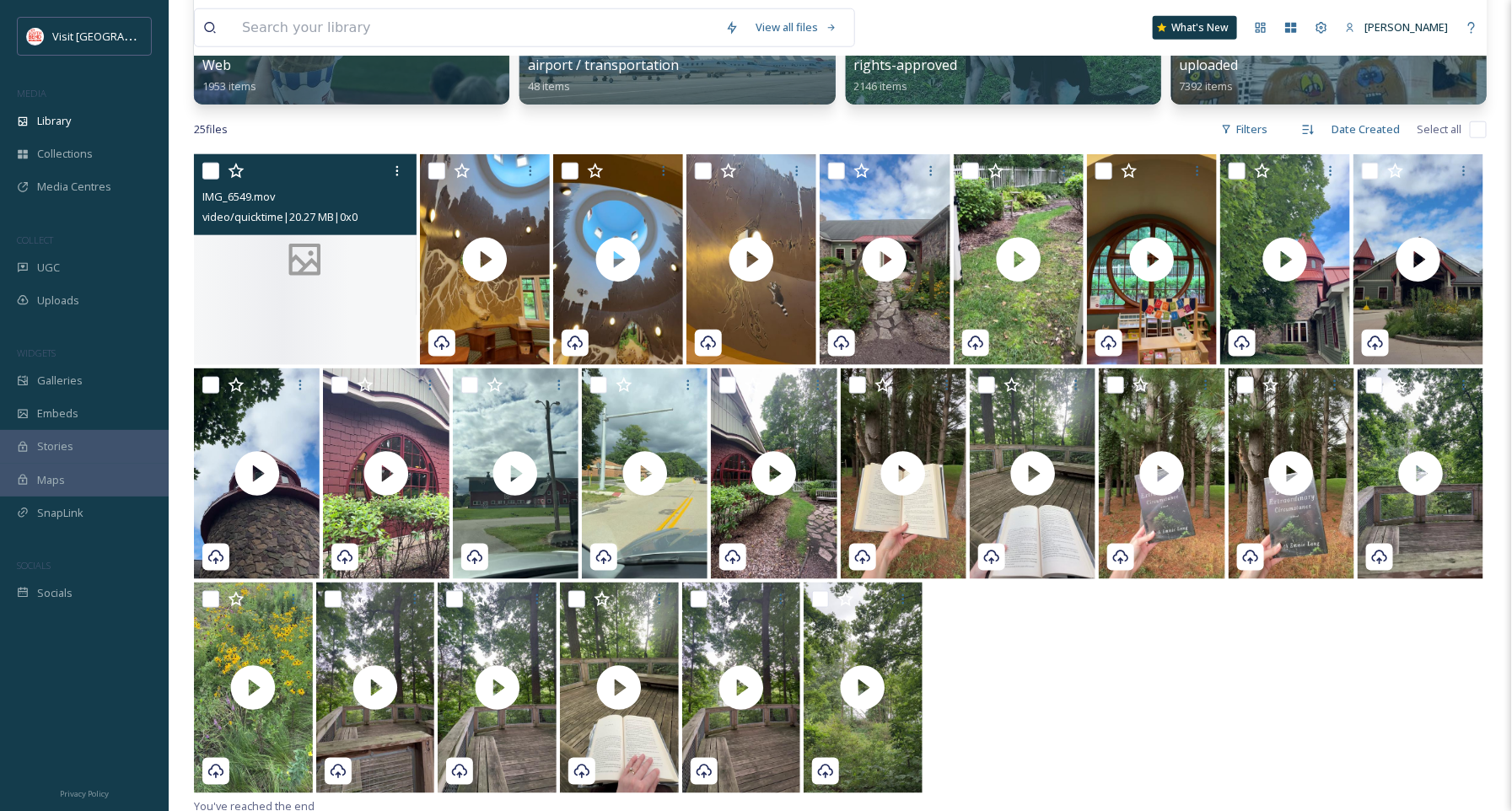
drag, startPoint x: 193, startPoint y: 171, endPoint x: 202, endPoint y: 172, distance: 9.1
click at [202, 172] on div "IMG_6549.mov video/quicktime | 20.27 MB | 0 x 0" at bounding box center [306, 194] width 223 height 81
click at [202, 172] on input "checkbox" at bounding box center [210, 171] width 17 height 17
checkbox input "true"
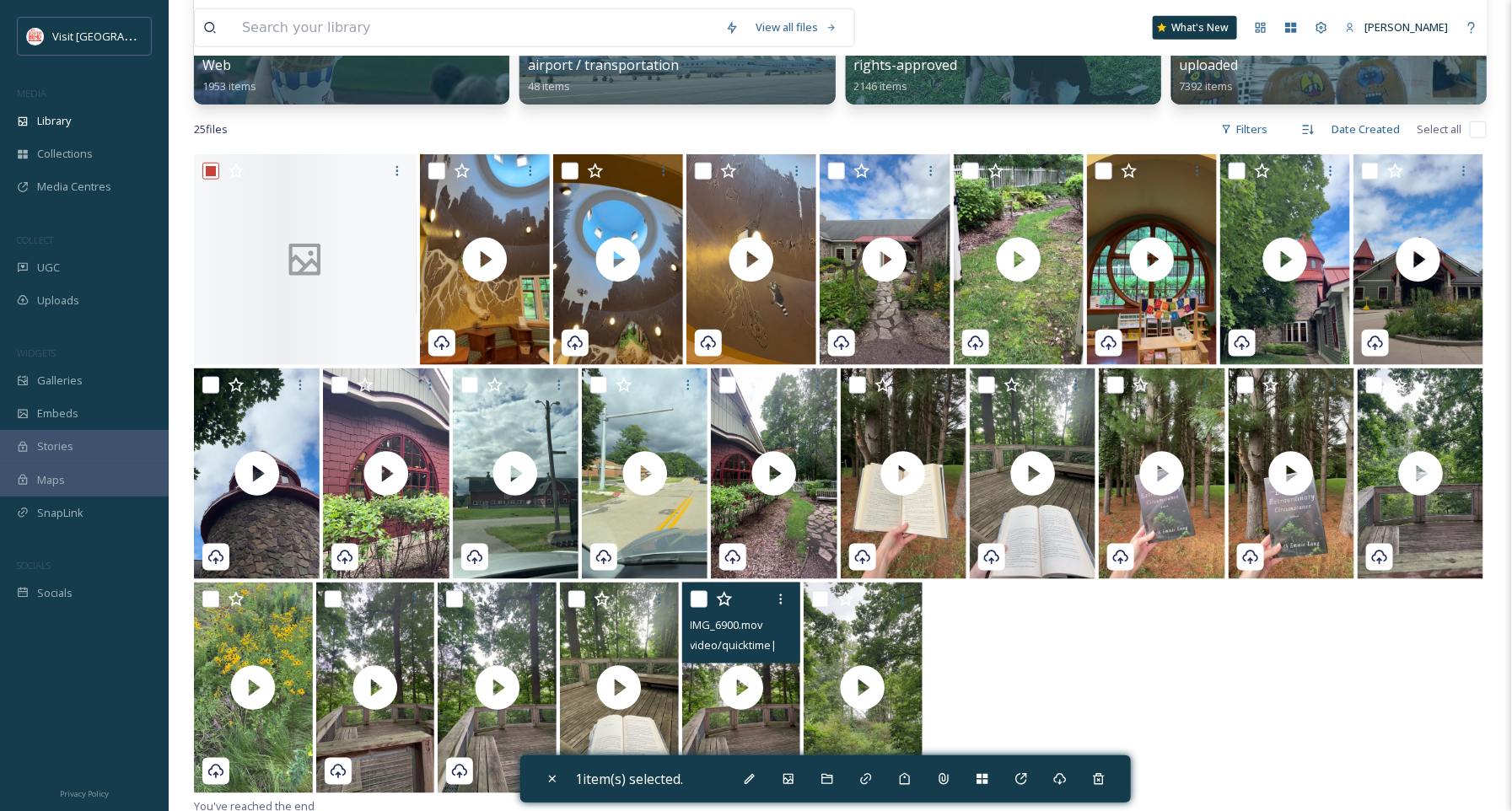
scroll to position [935, 0]
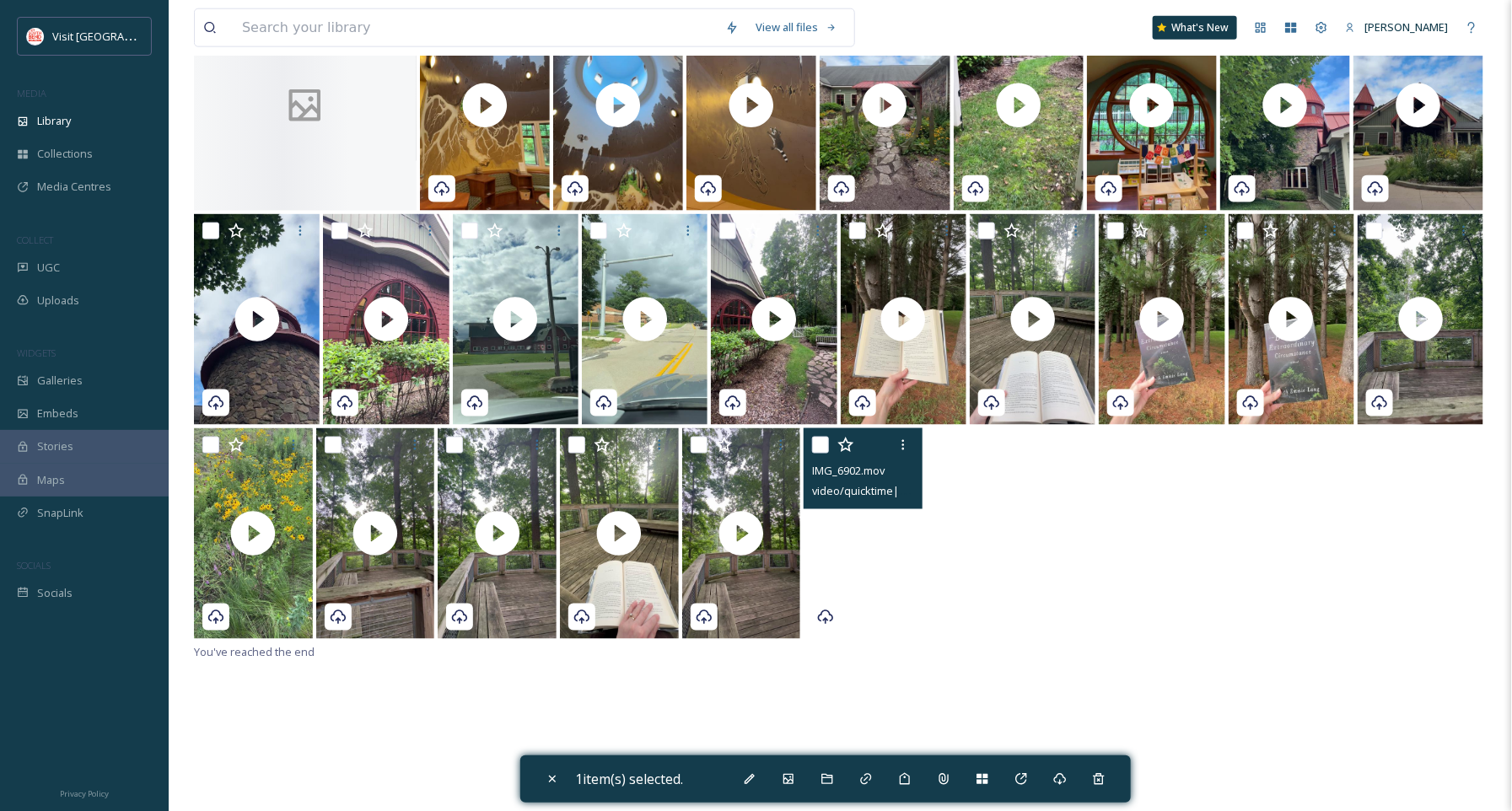
click at [836, 584] on video "IMG_6902.mov" at bounding box center [863, 533] width 119 height 210
checkbox input "true"
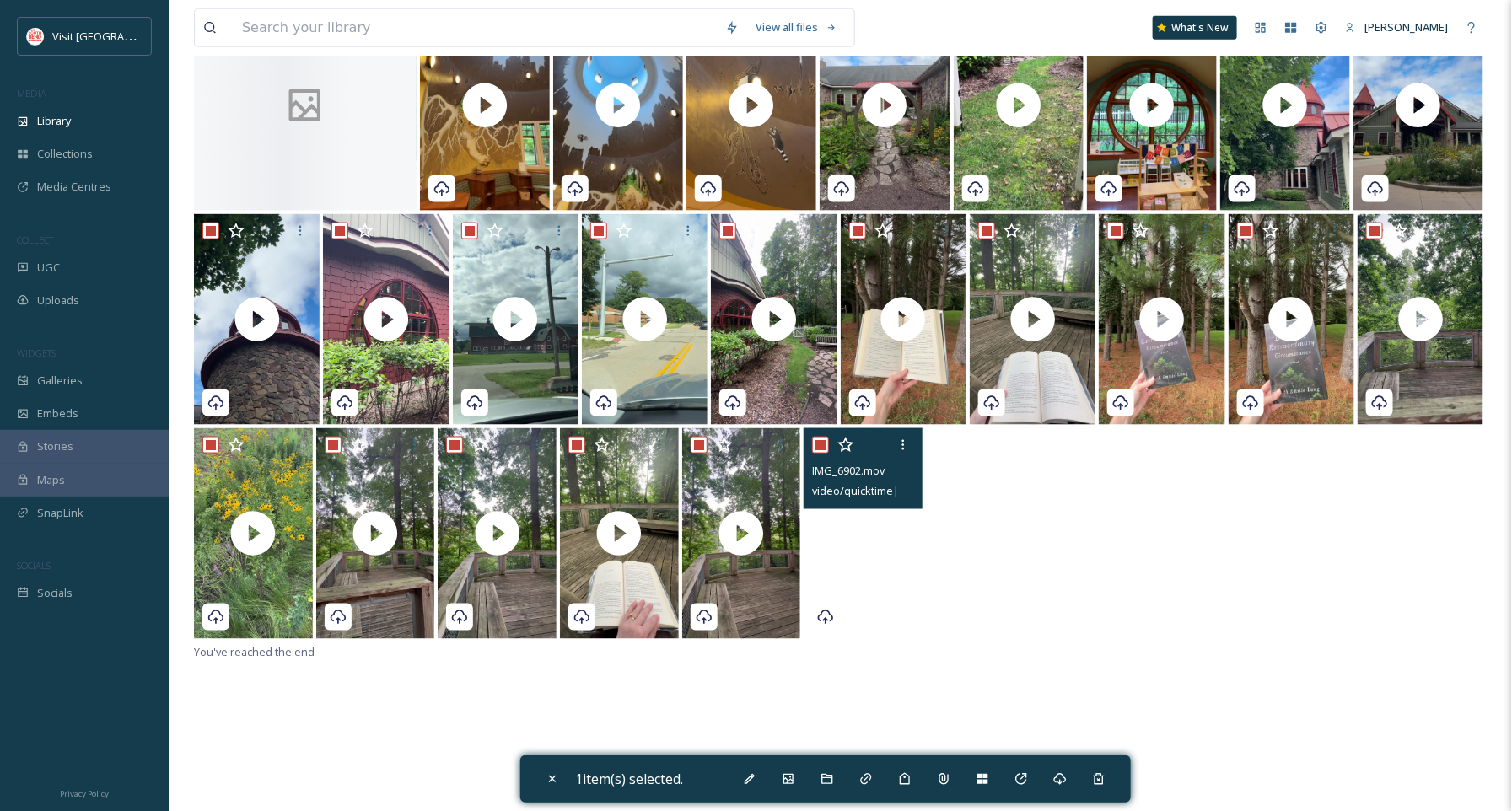
checkbox input "true"
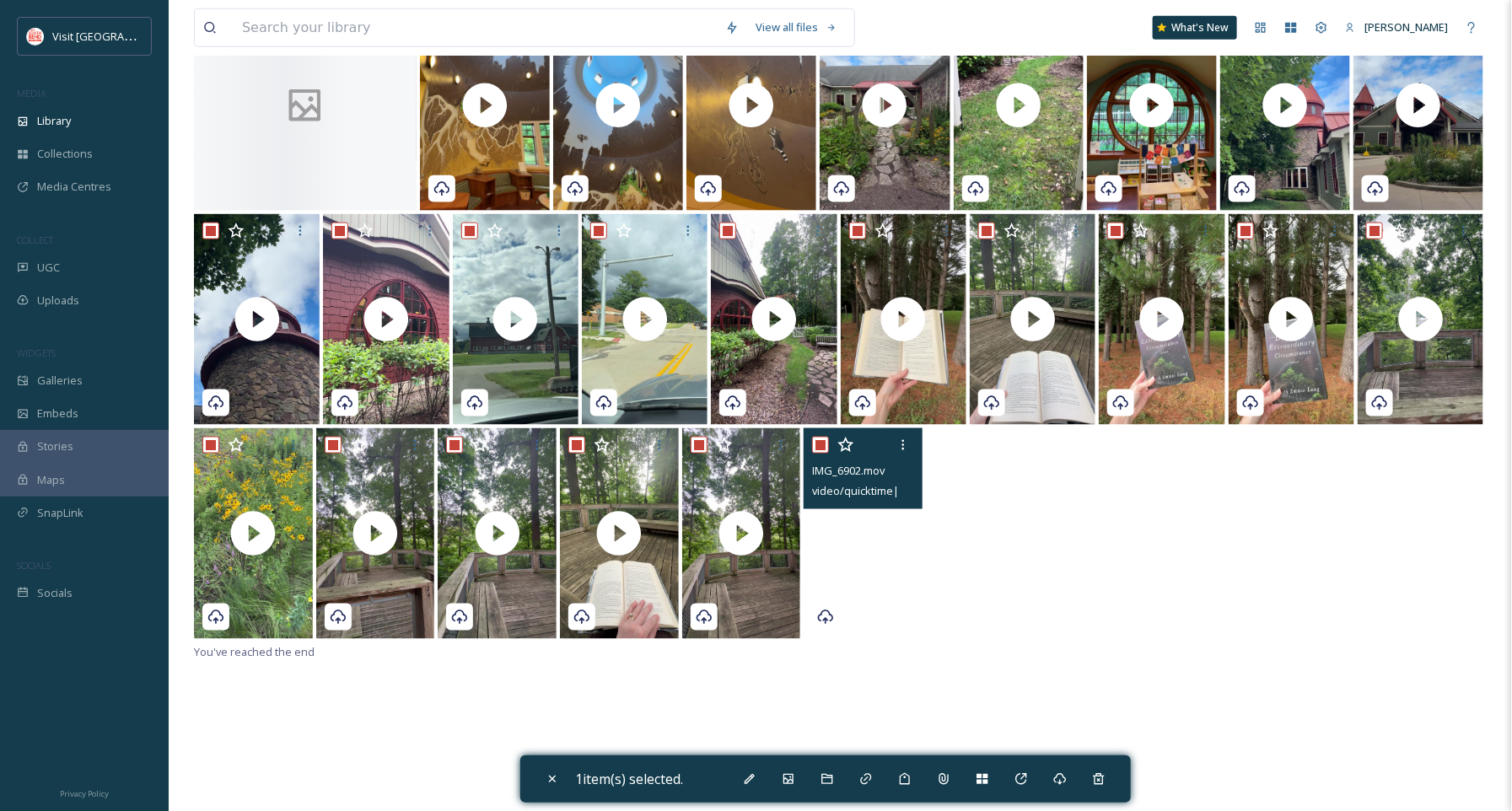
checkbox input "true"
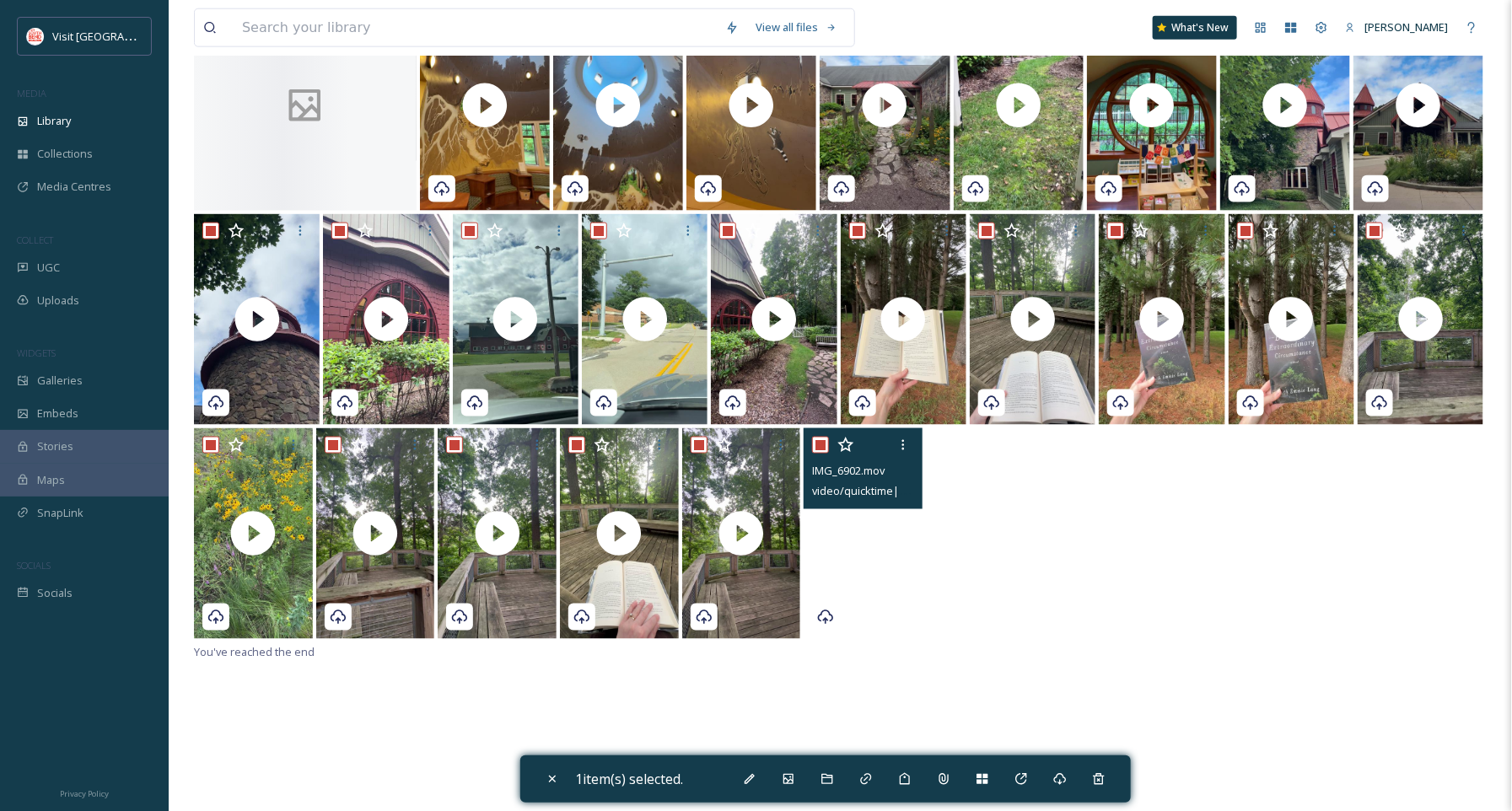
checkbox input "true"
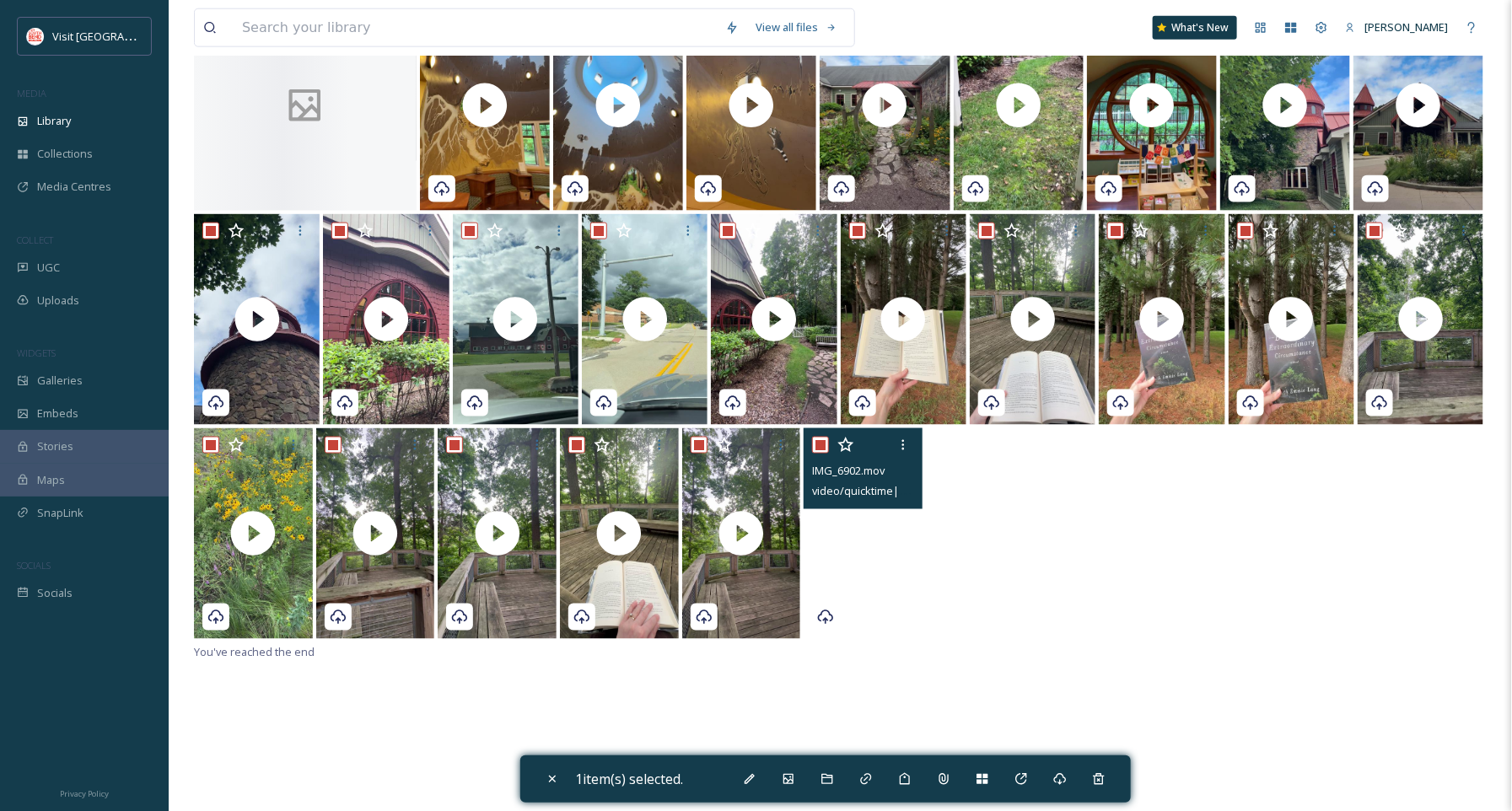
checkbox input "true"
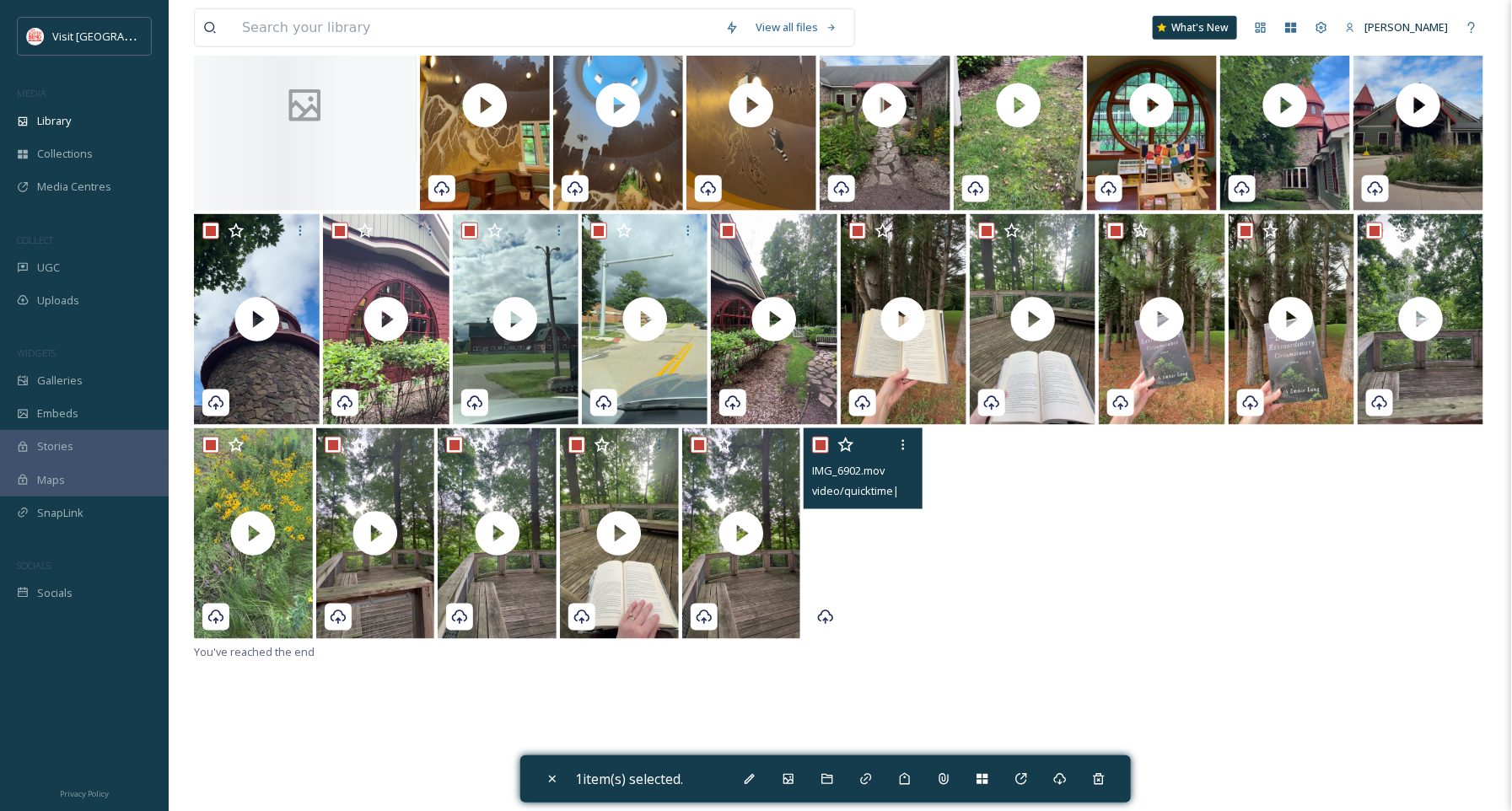
checkbox input "true"
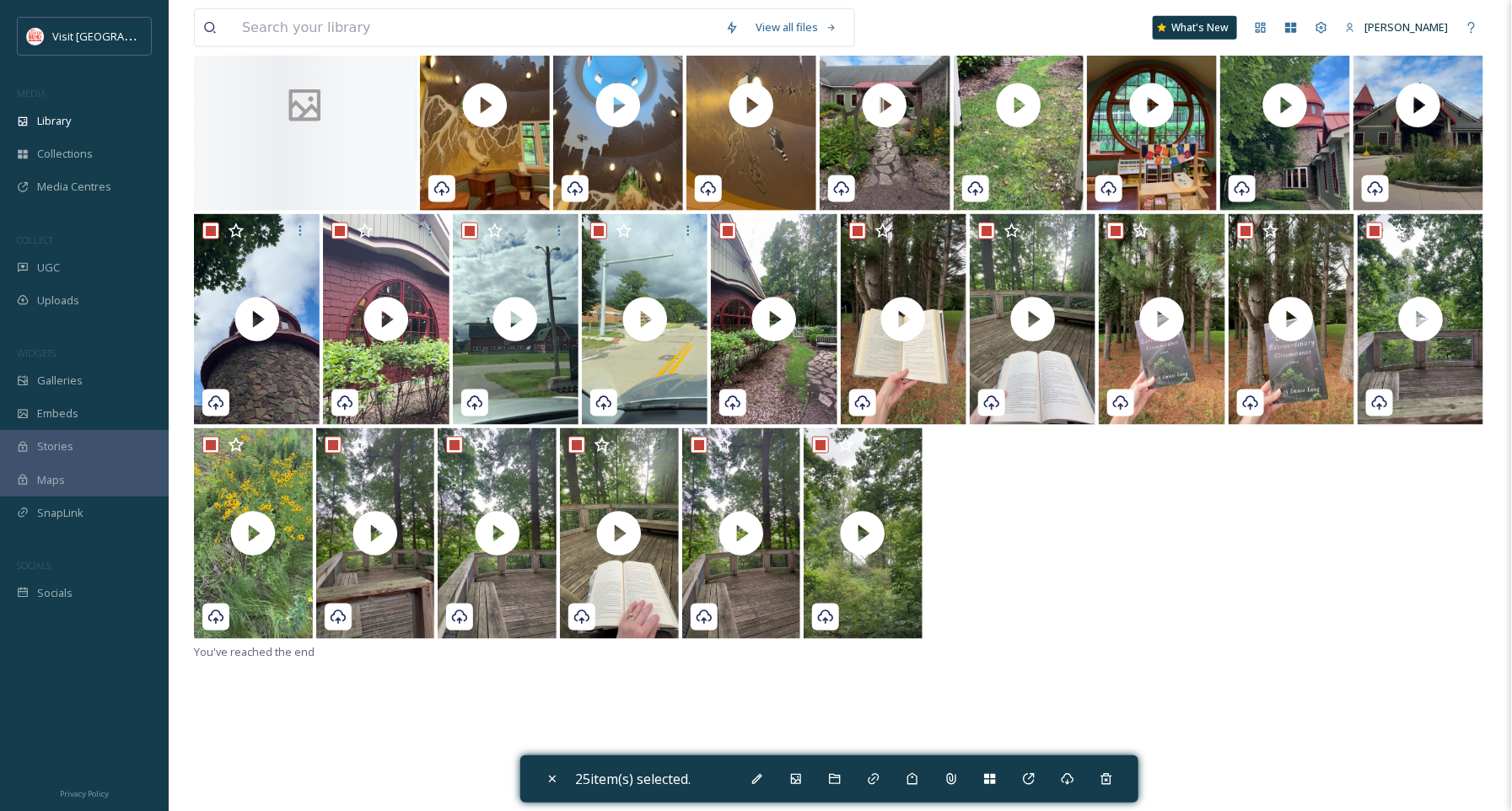
scroll to position [934, 0]
click at [539, 769] on div "Close" at bounding box center [552, 779] width 30 height 30
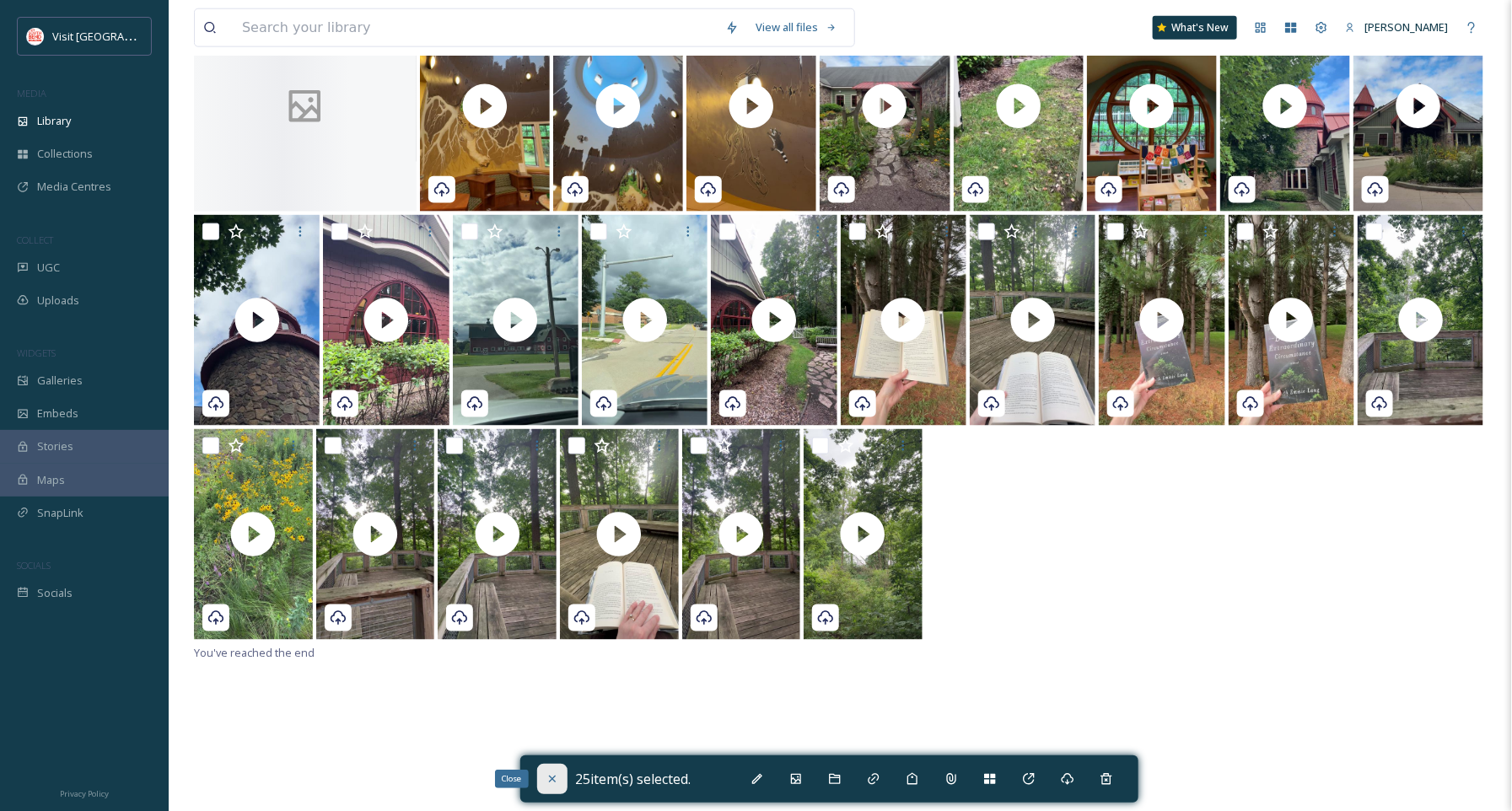
checkbox input "false"
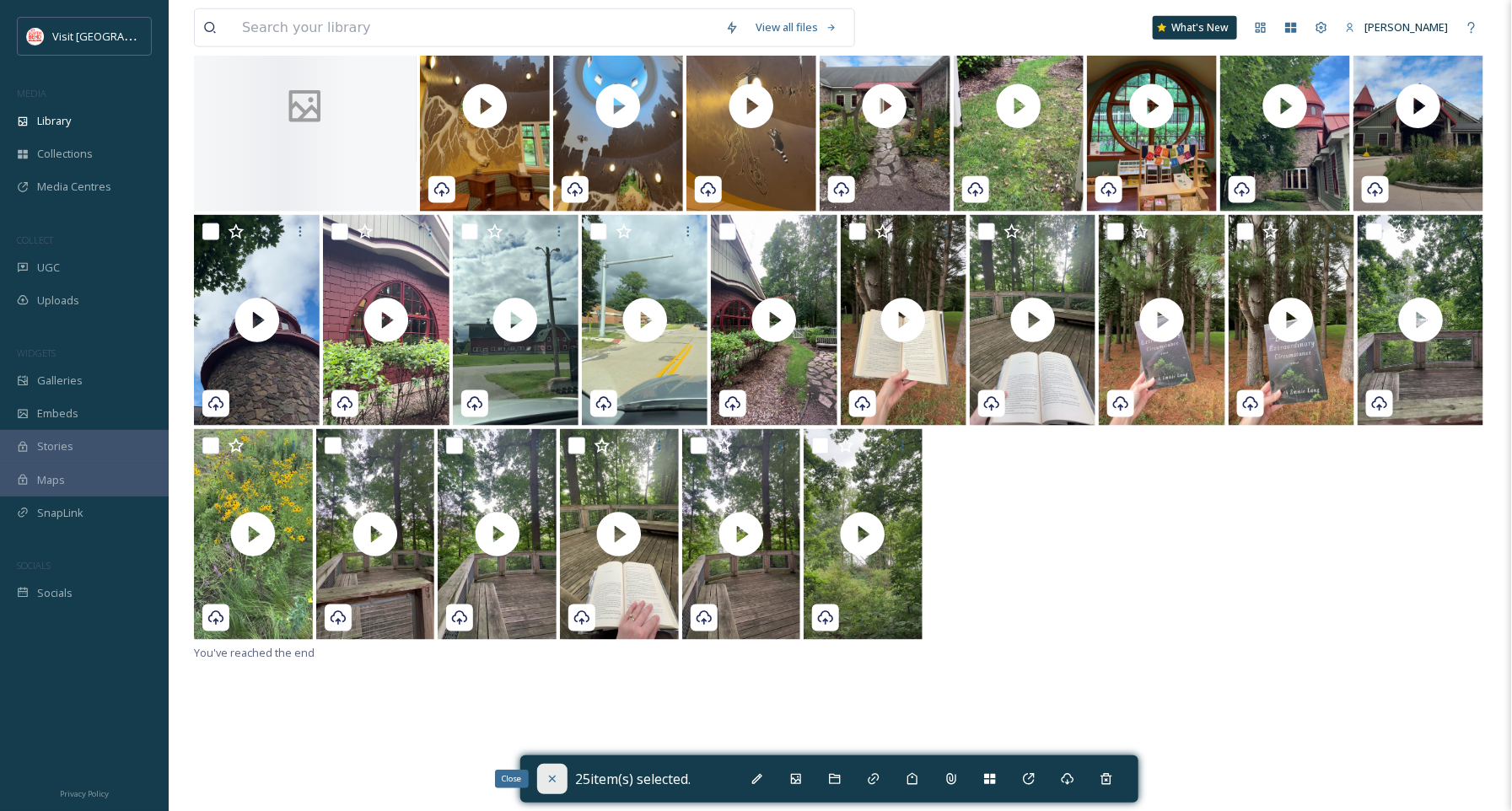
checkbox input "false"
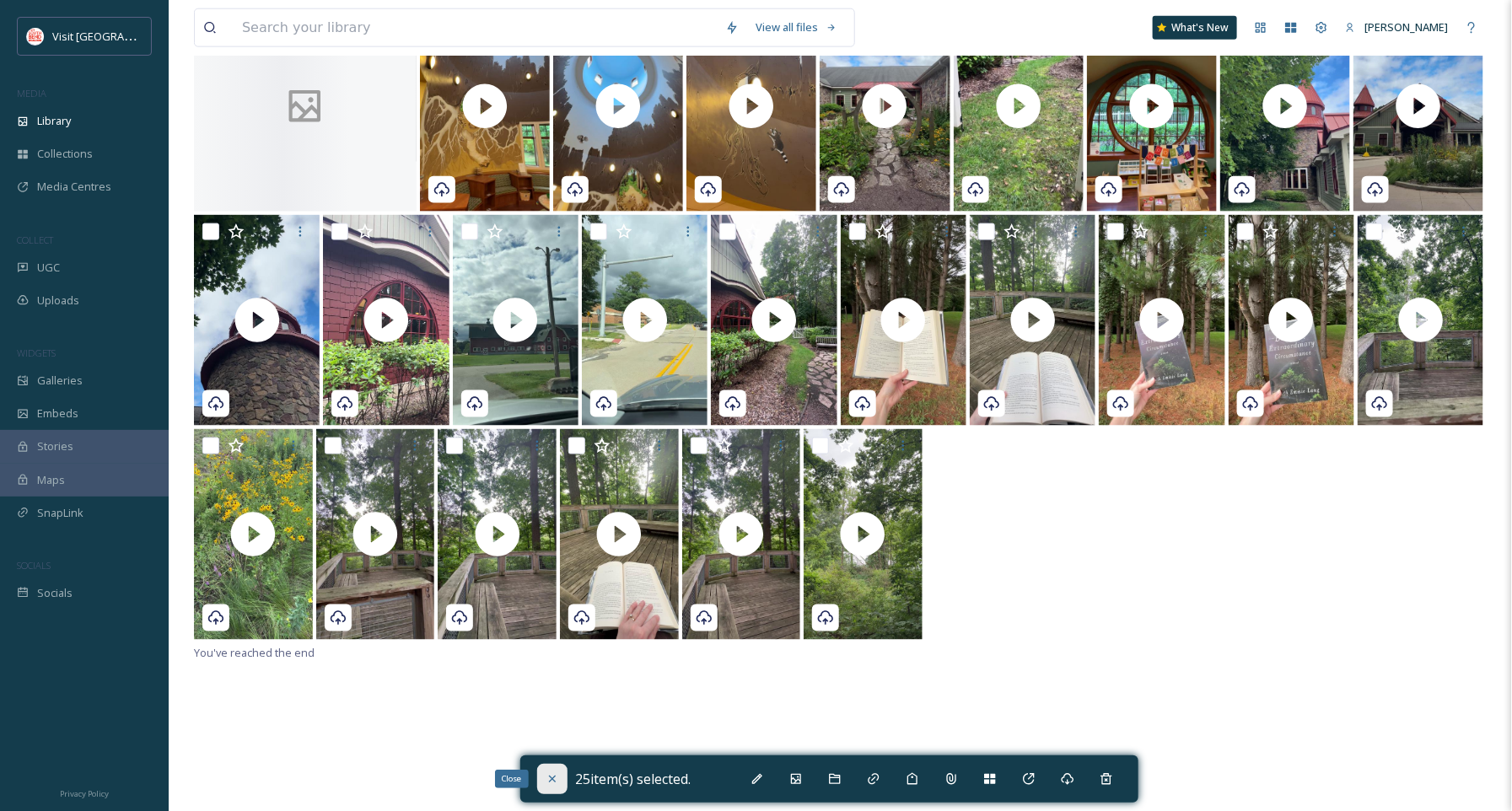
checkbox input "false"
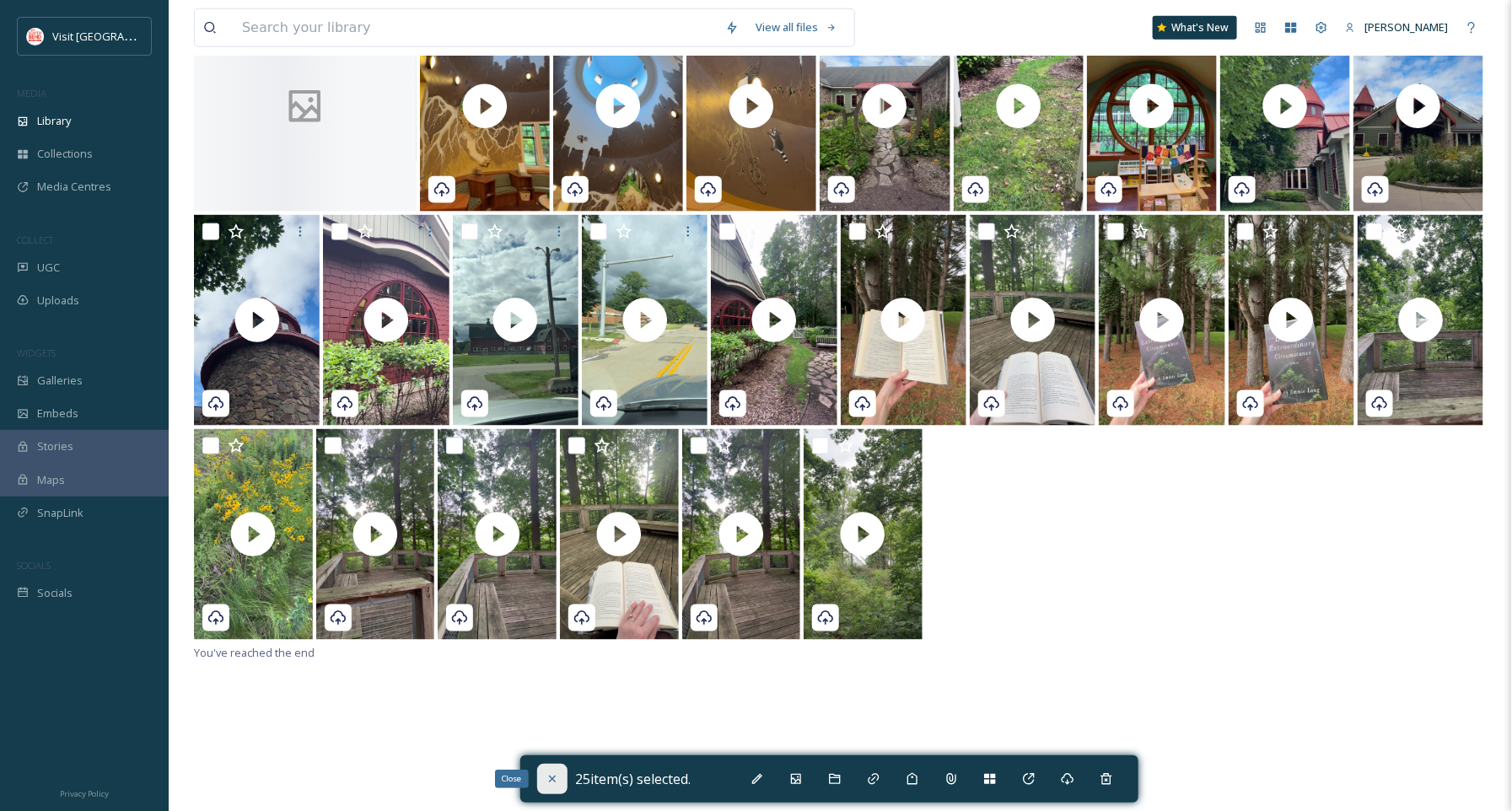
checkbox input "false"
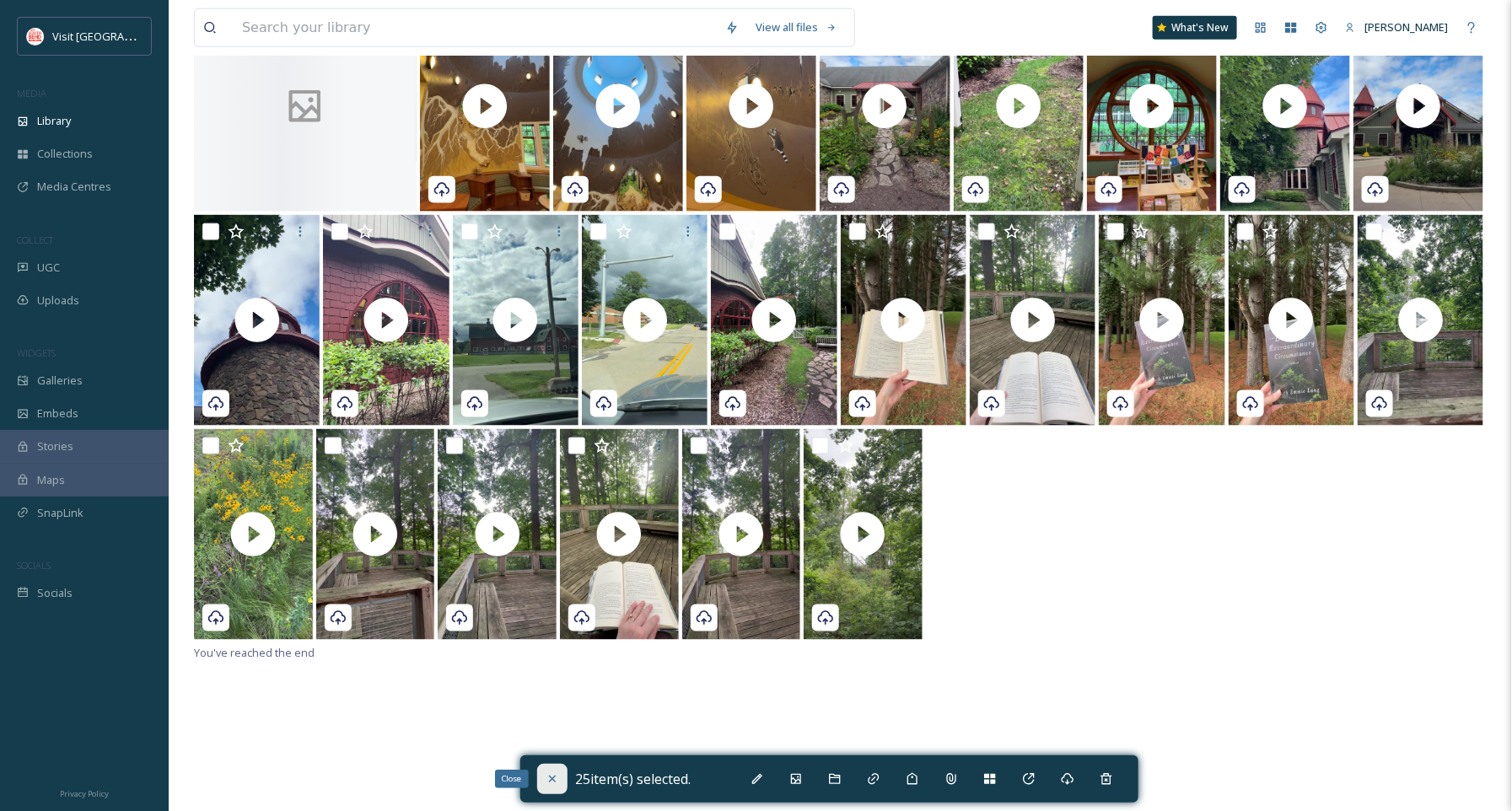
checkbox input "false"
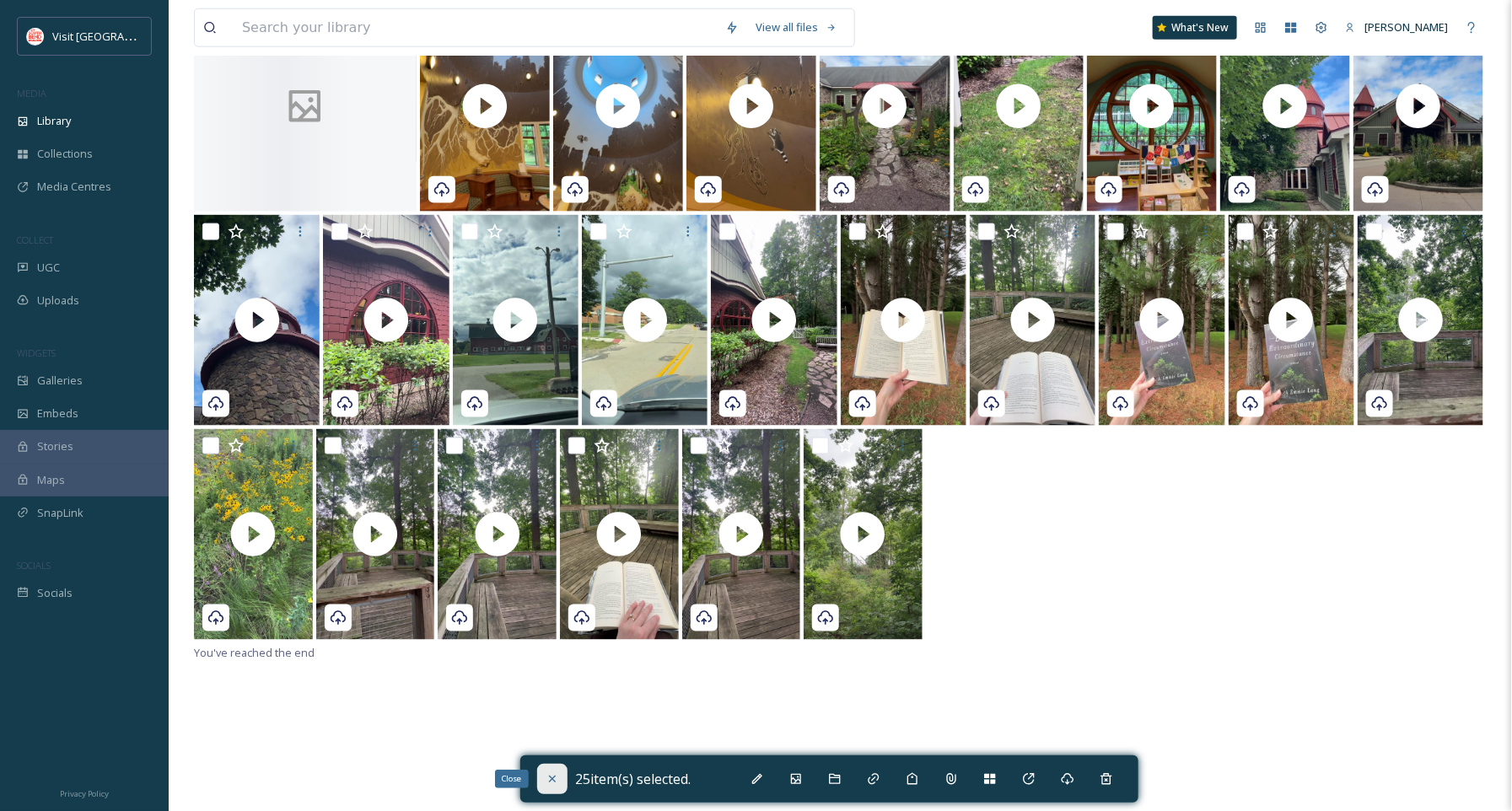
checkbox input "false"
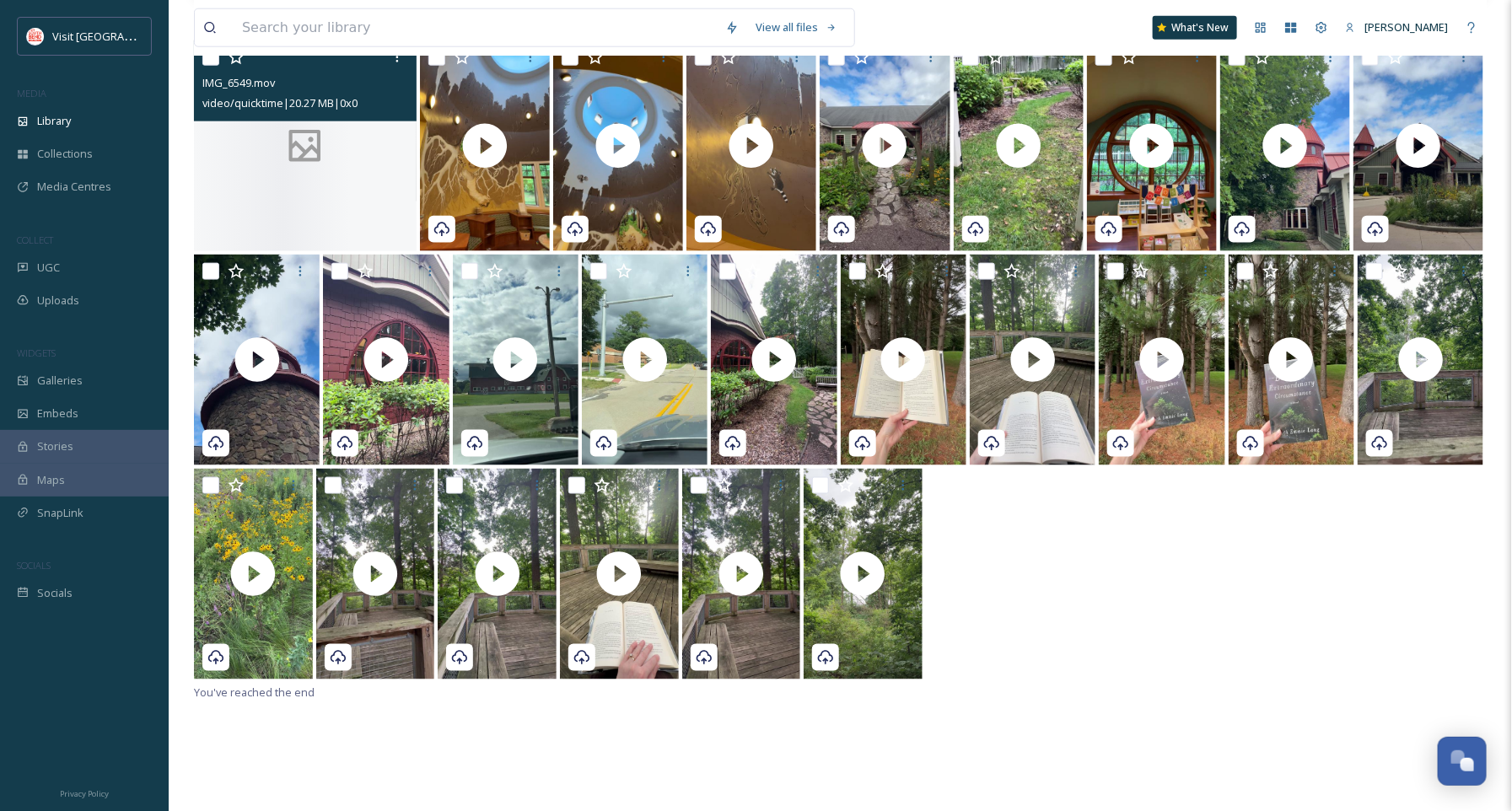
scroll to position [894, 0]
click at [209, 61] on input "checkbox" at bounding box center [210, 58] width 17 height 17
checkbox input "true"
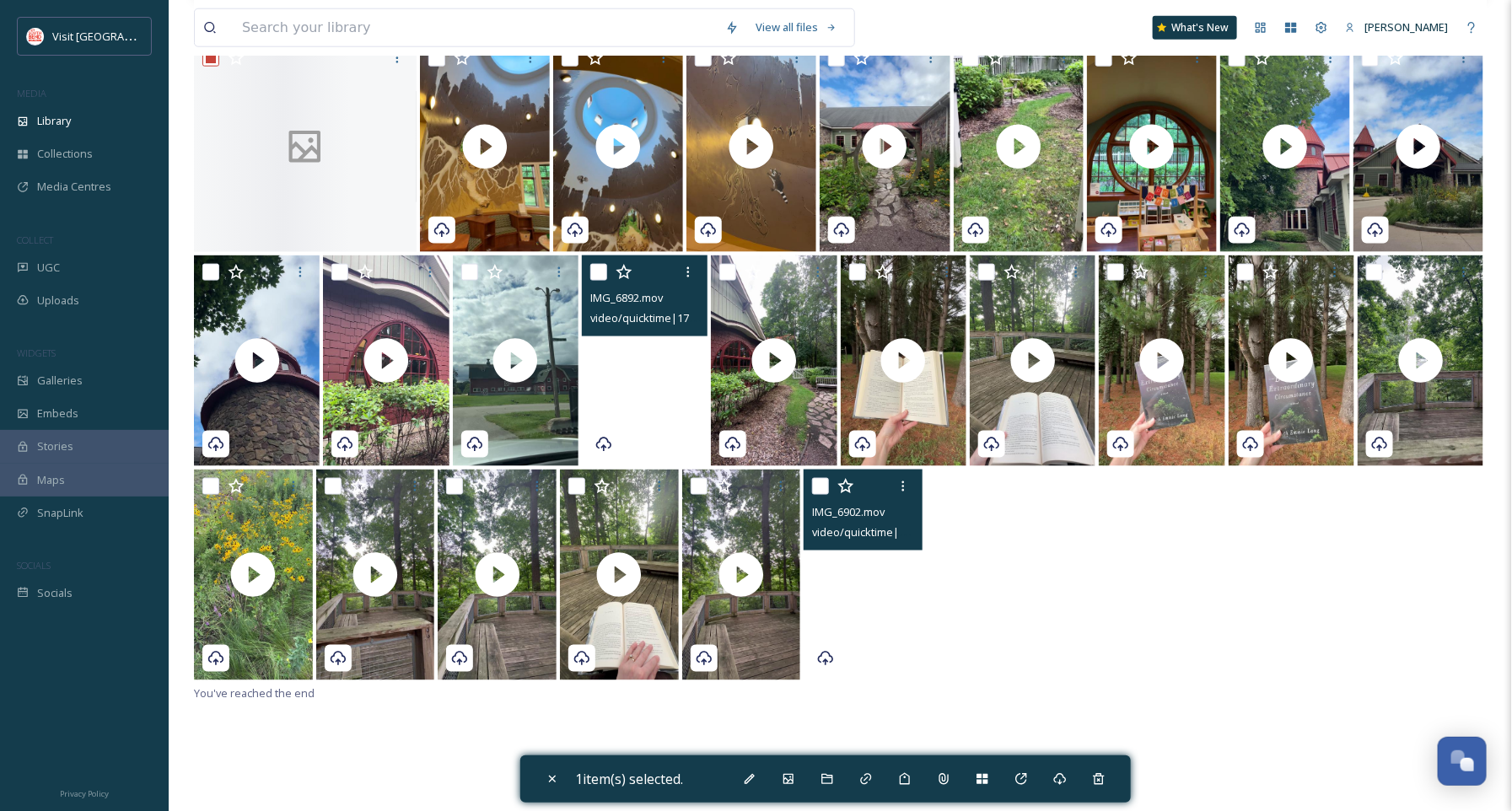
scroll to position [935, 0]
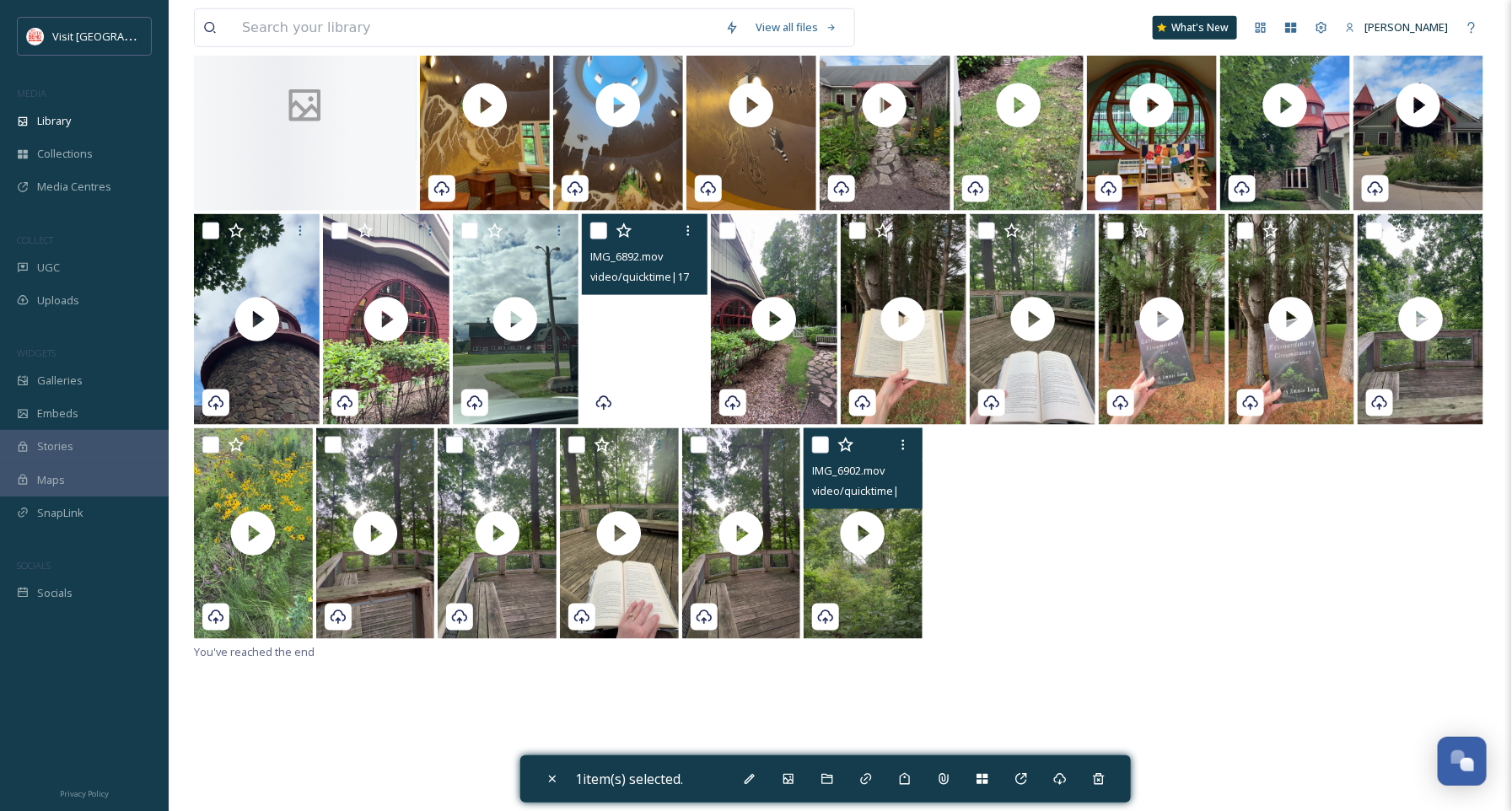
click at [821, 445] on input "checkbox" at bounding box center [821, 445] width 17 height 17
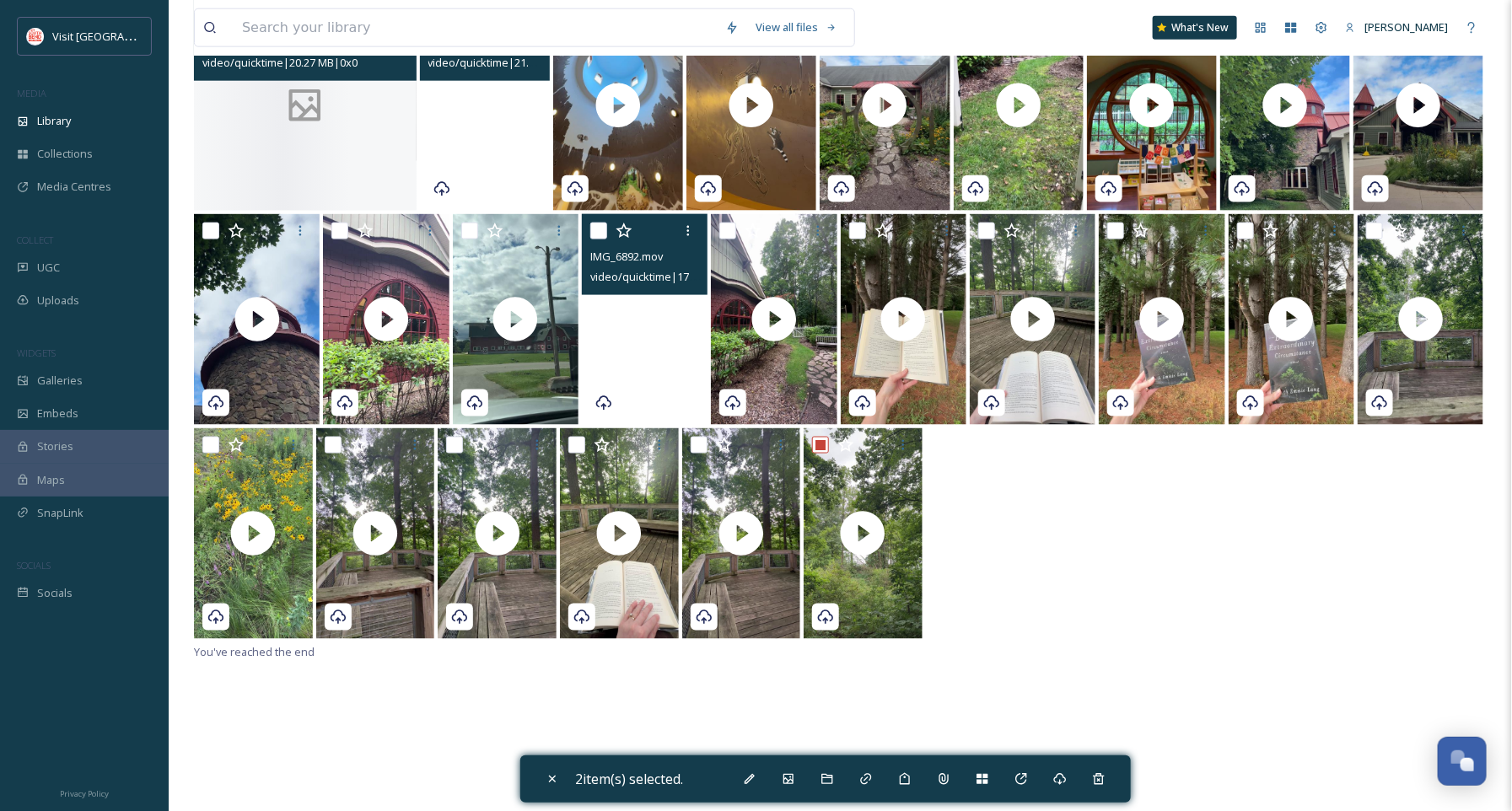
click at [376, 168] on div at bounding box center [306, 105] width 223 height 210
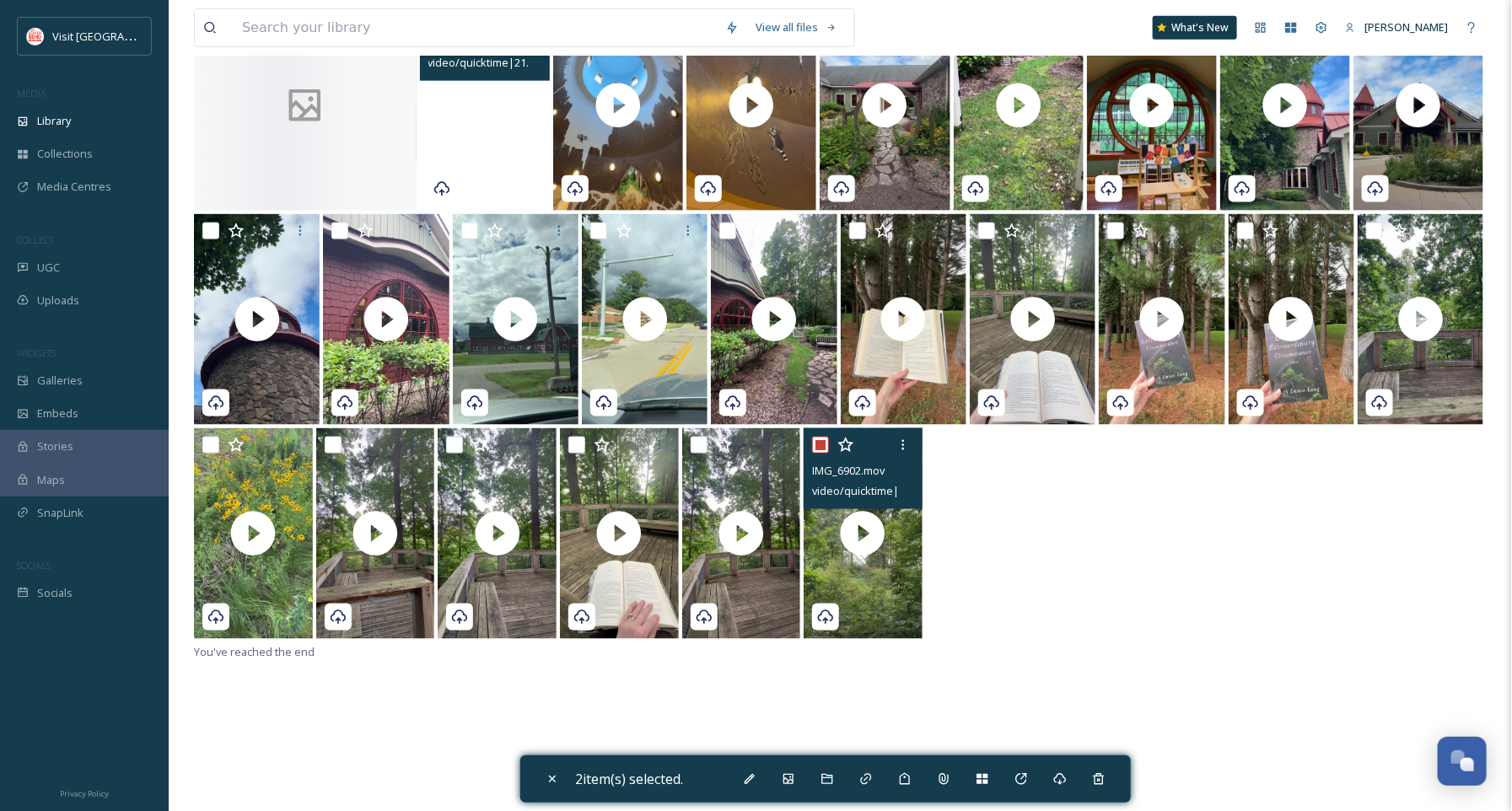
click at [806, 445] on div "IMG_6902.mov video/quicktime | 11.12 MB | 2160 x 3840" at bounding box center [863, 468] width 119 height 81
click at [813, 438] on input "checkbox" at bounding box center [821, 445] width 17 height 17
checkbox input "false"
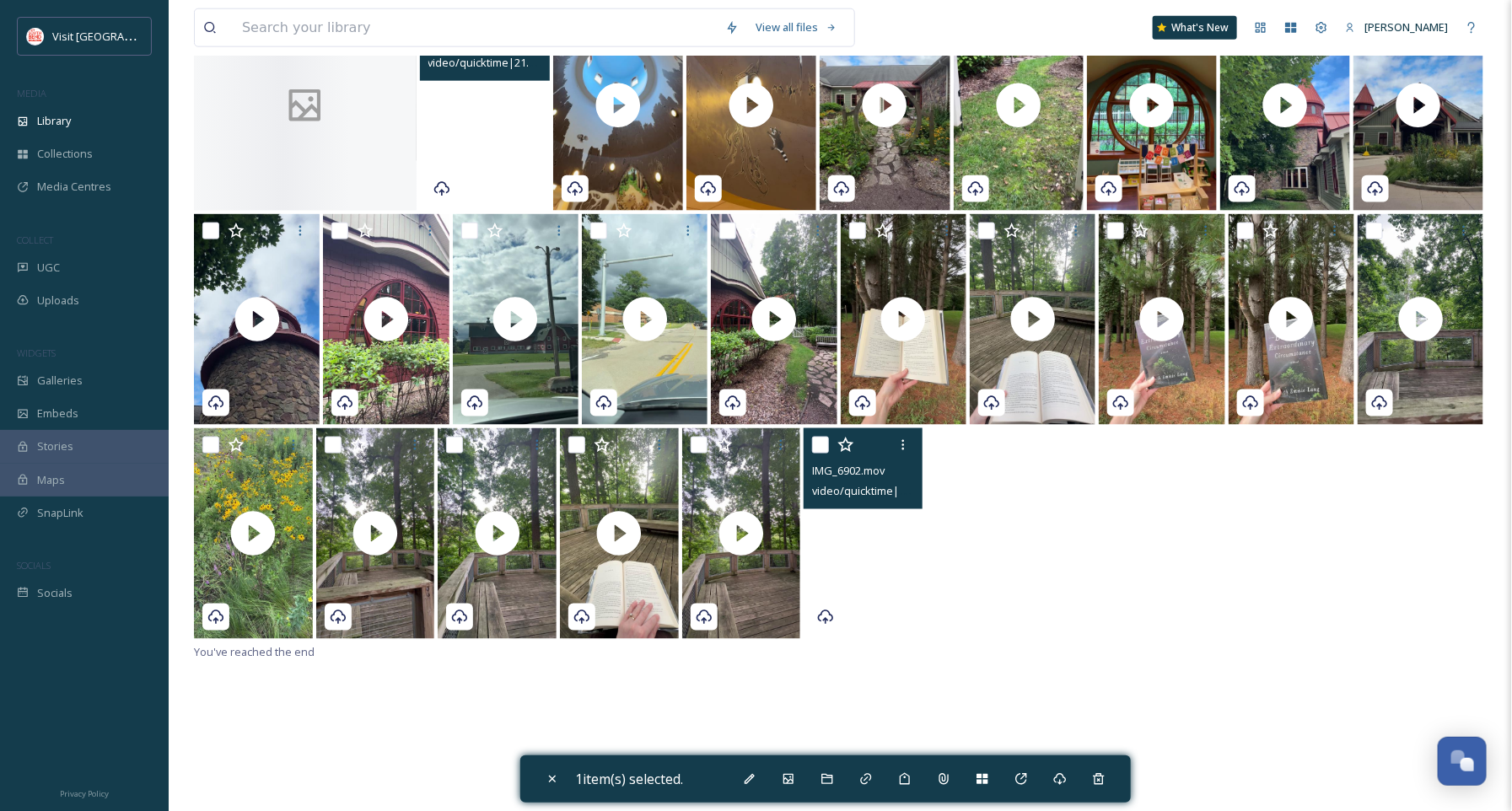
click at [810, 528] on video "IMG_6902.mov" at bounding box center [863, 533] width 119 height 210
checkbox input "true"
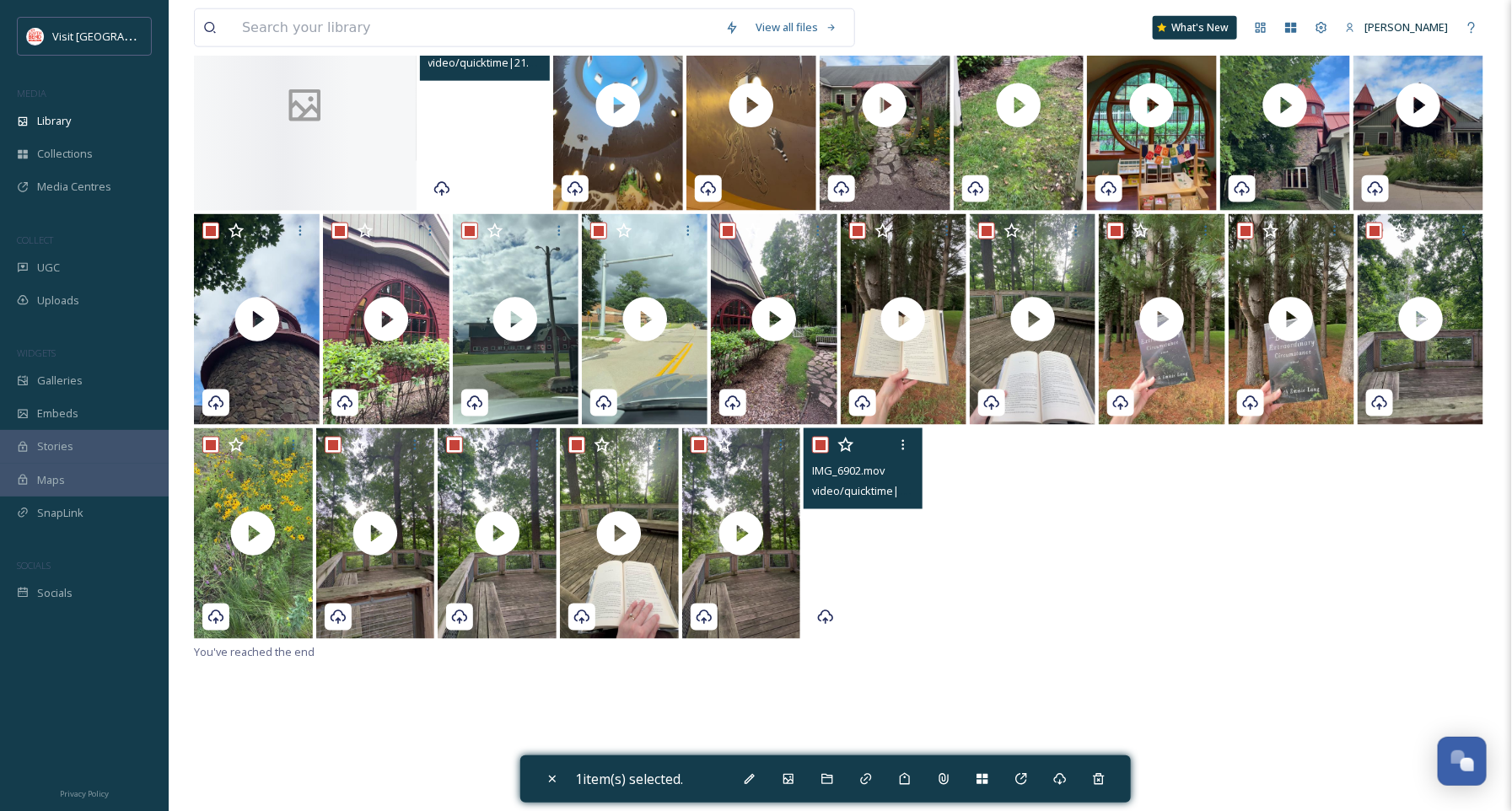
checkbox input "true"
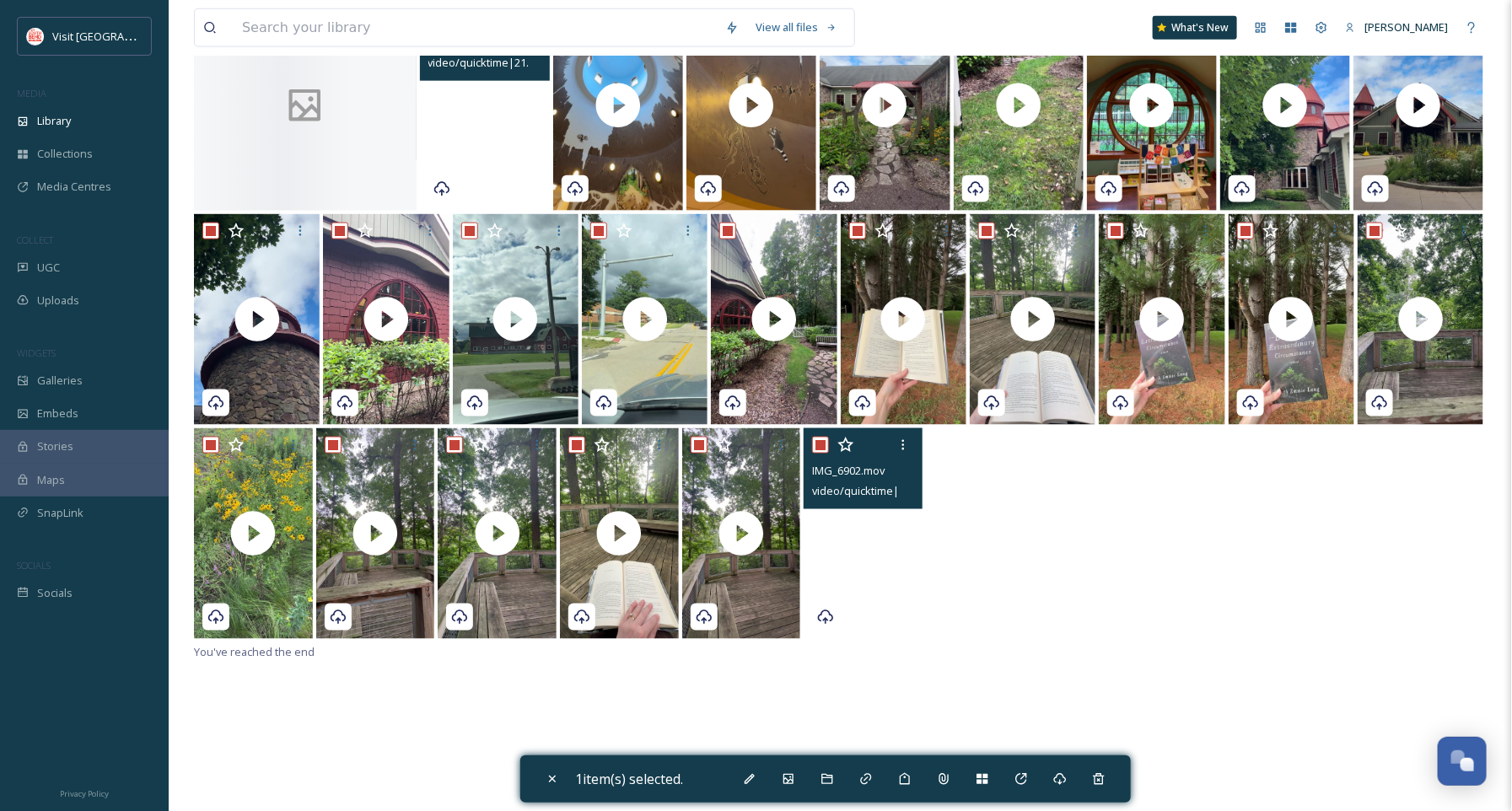
checkbox input "true"
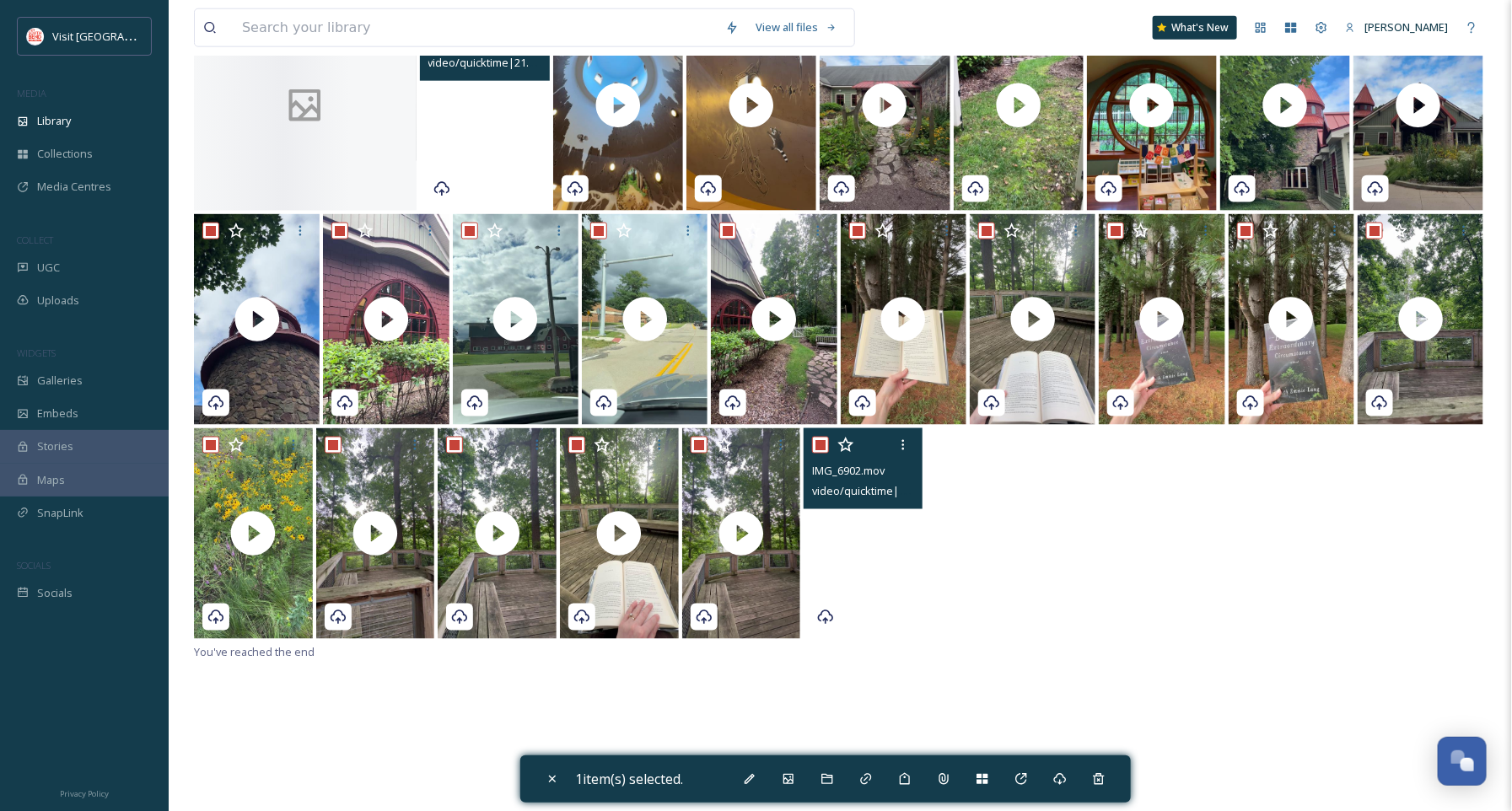
checkbox input "true"
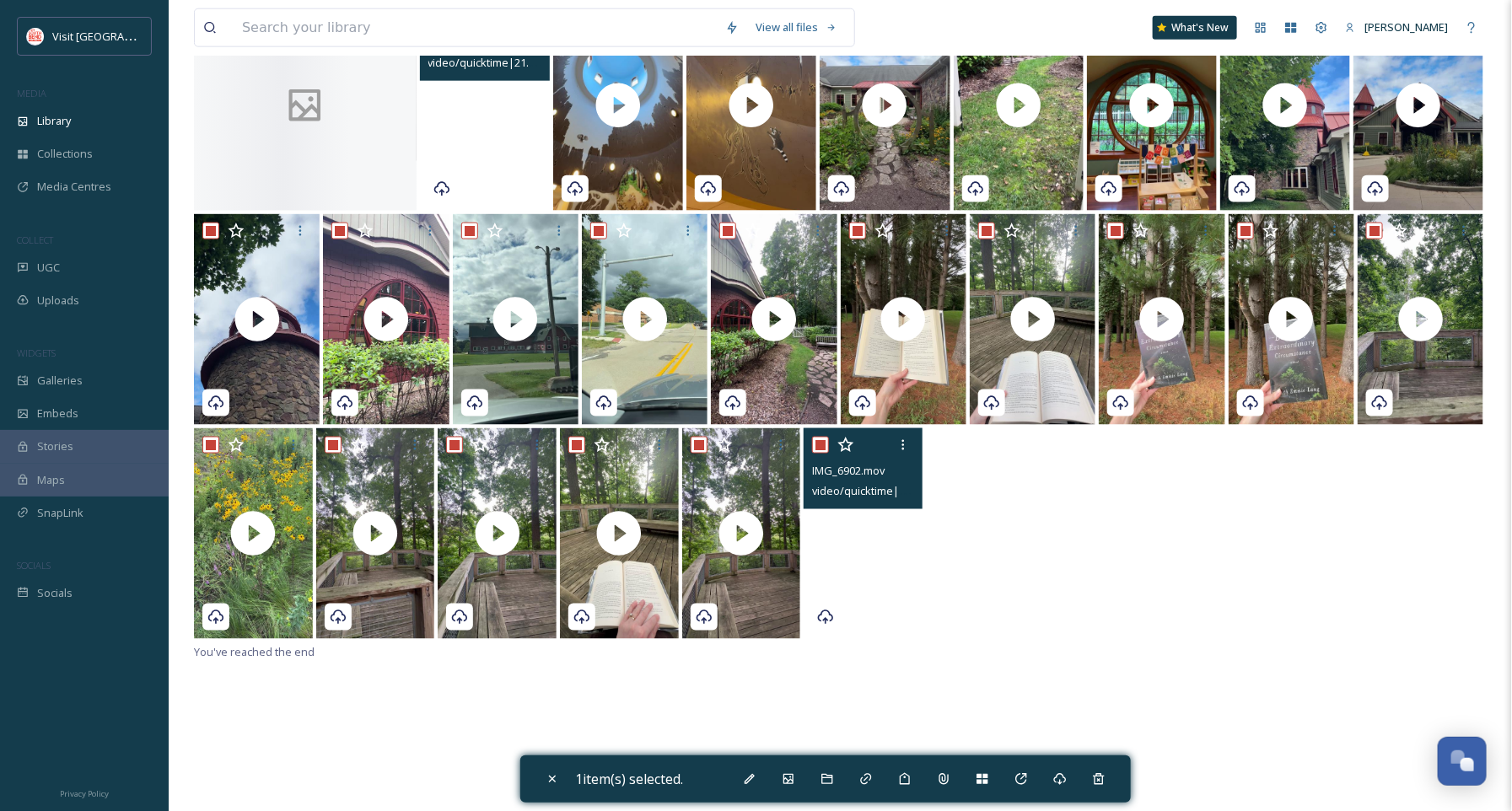
checkbox input "true"
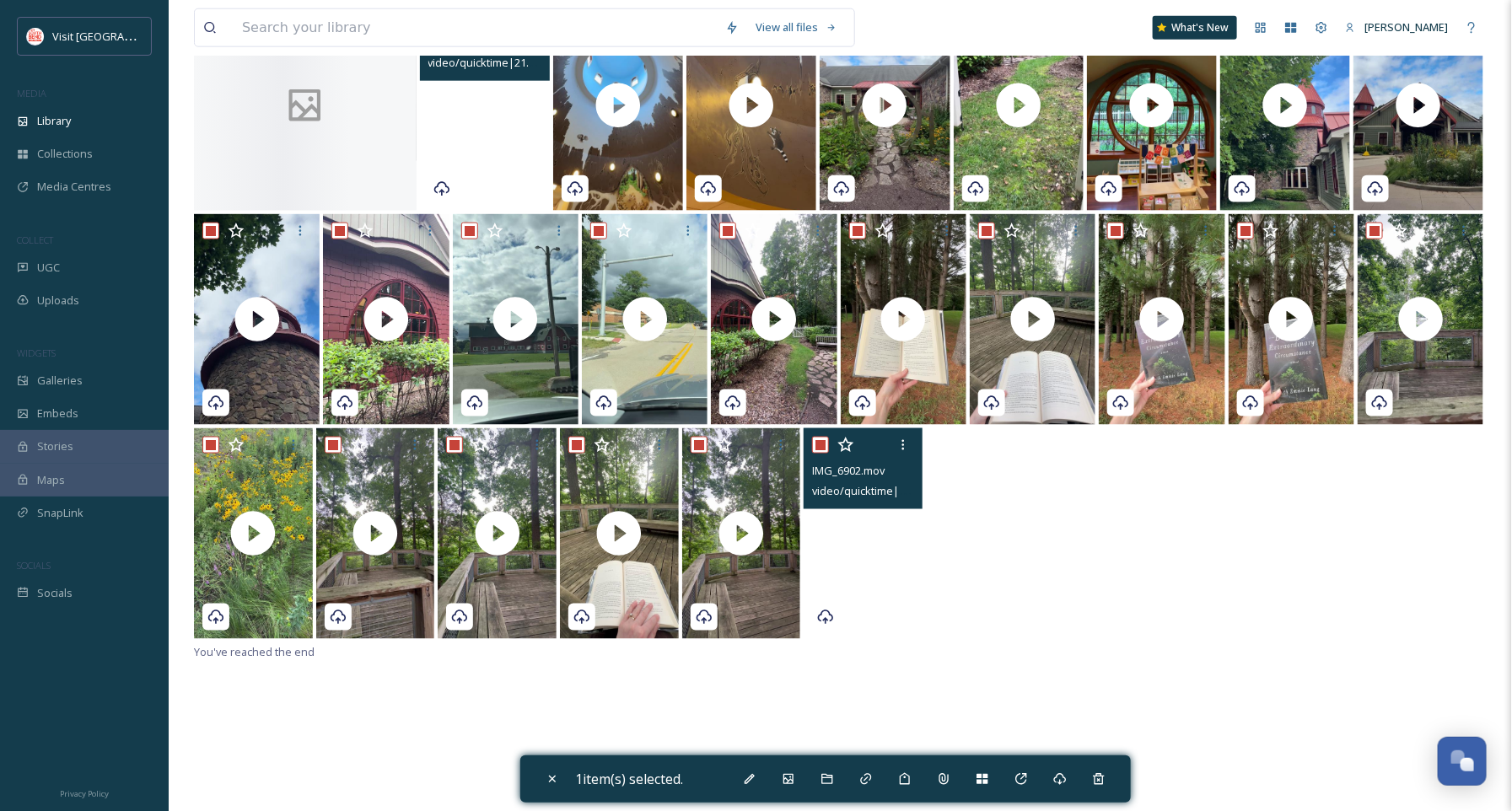
checkbox input "true"
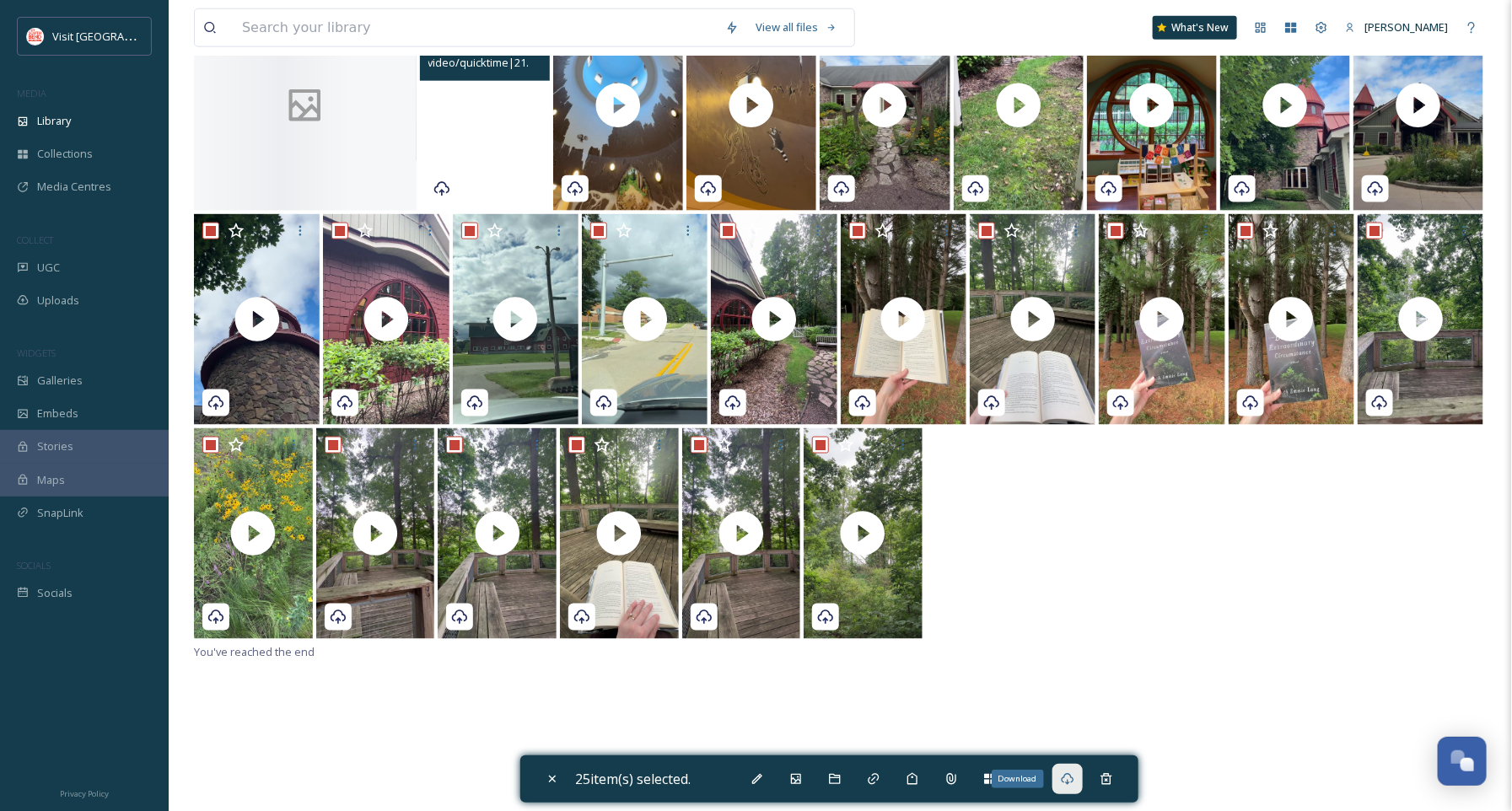
click at [1058, 770] on div "Download" at bounding box center [1067, 779] width 30 height 30
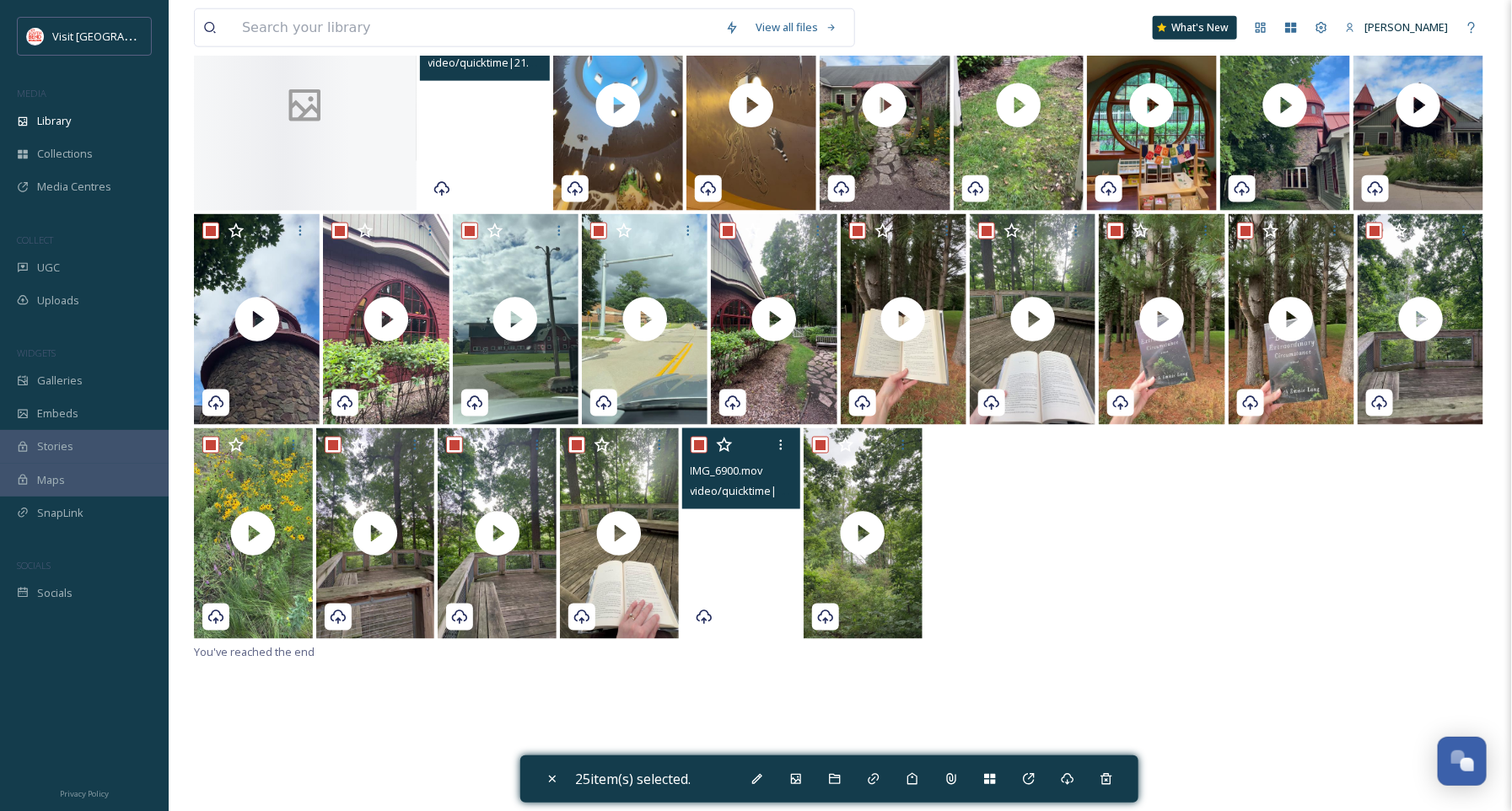
click at [1083, 559] on div "IMG_6900.mov video/quicktime | 10.45 MB | 2160 x 3840" at bounding box center [840, 535] width 1292 height 214
click at [560, 775] on div "Close" at bounding box center [552, 779] width 30 height 30
checkbox input "false"
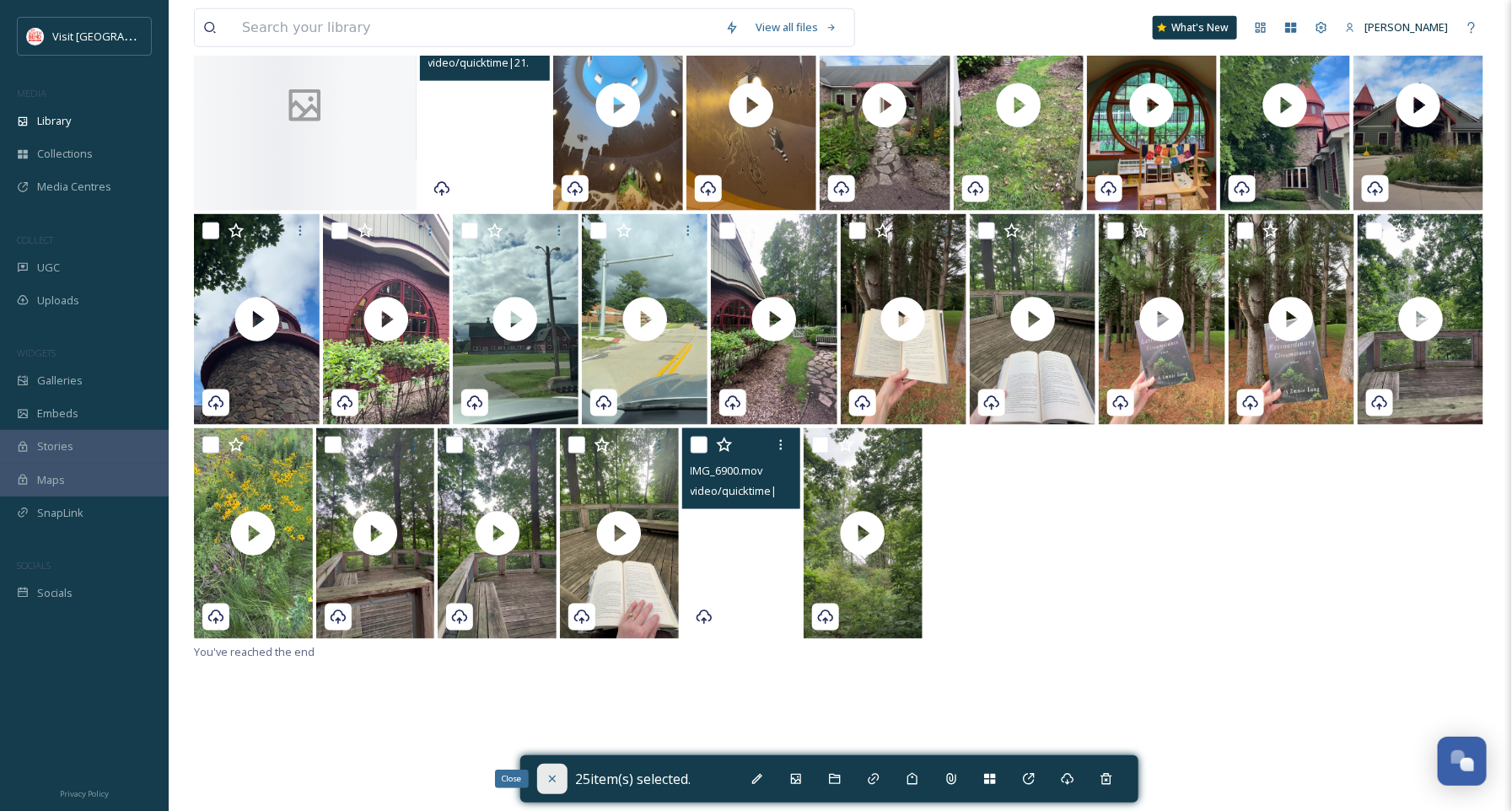
checkbox input "false"
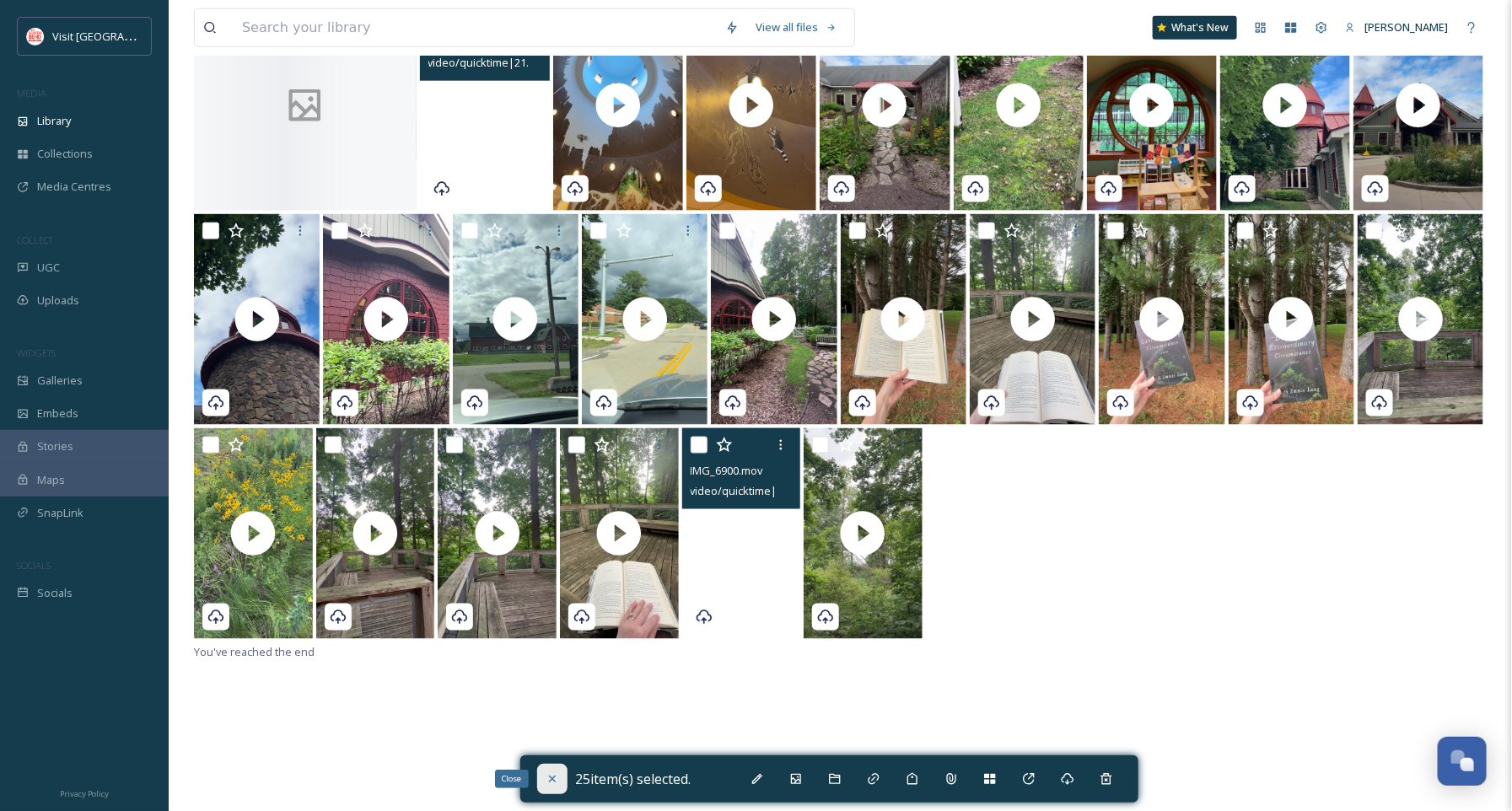
checkbox input "false"
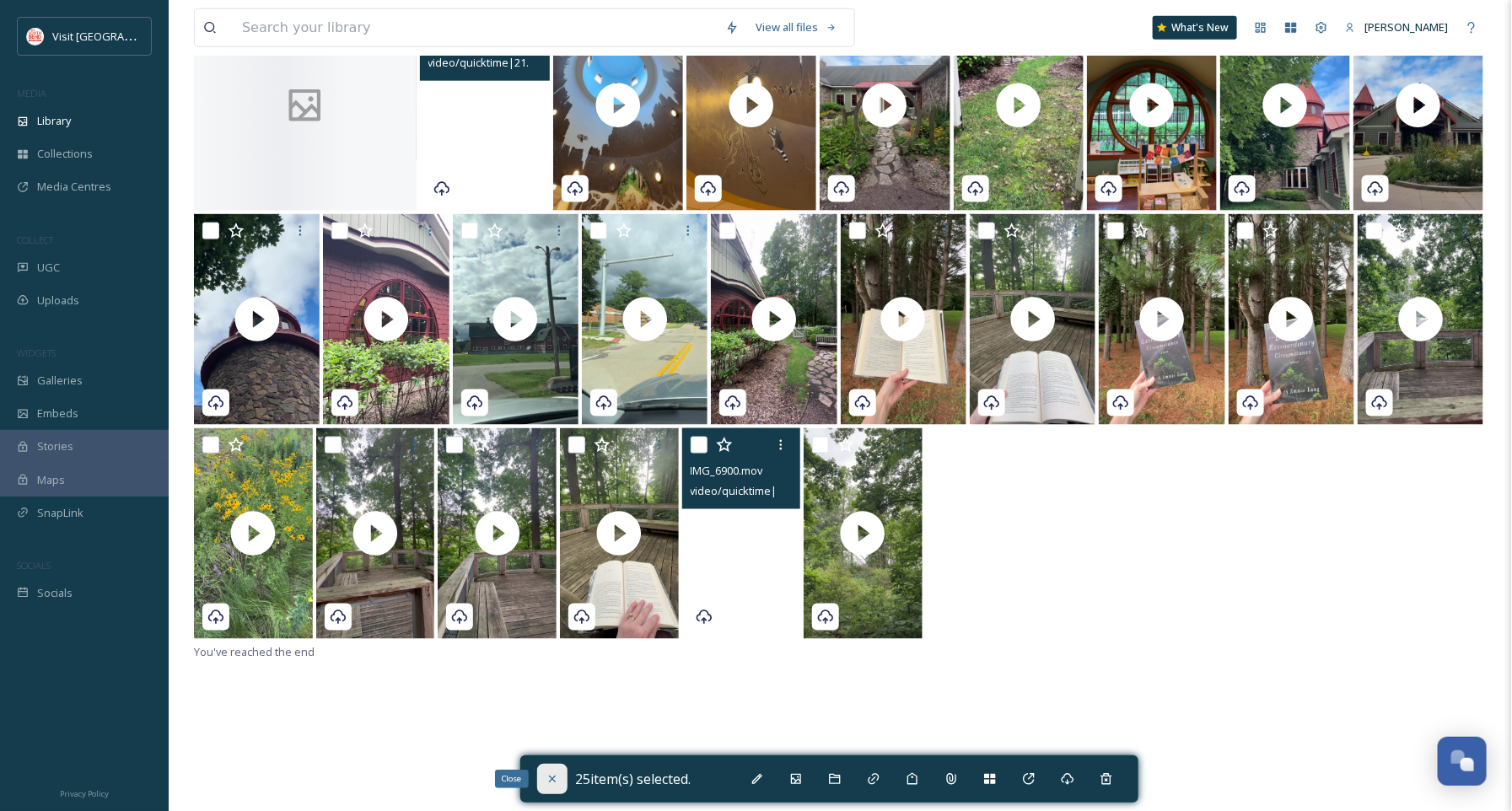
checkbox input "false"
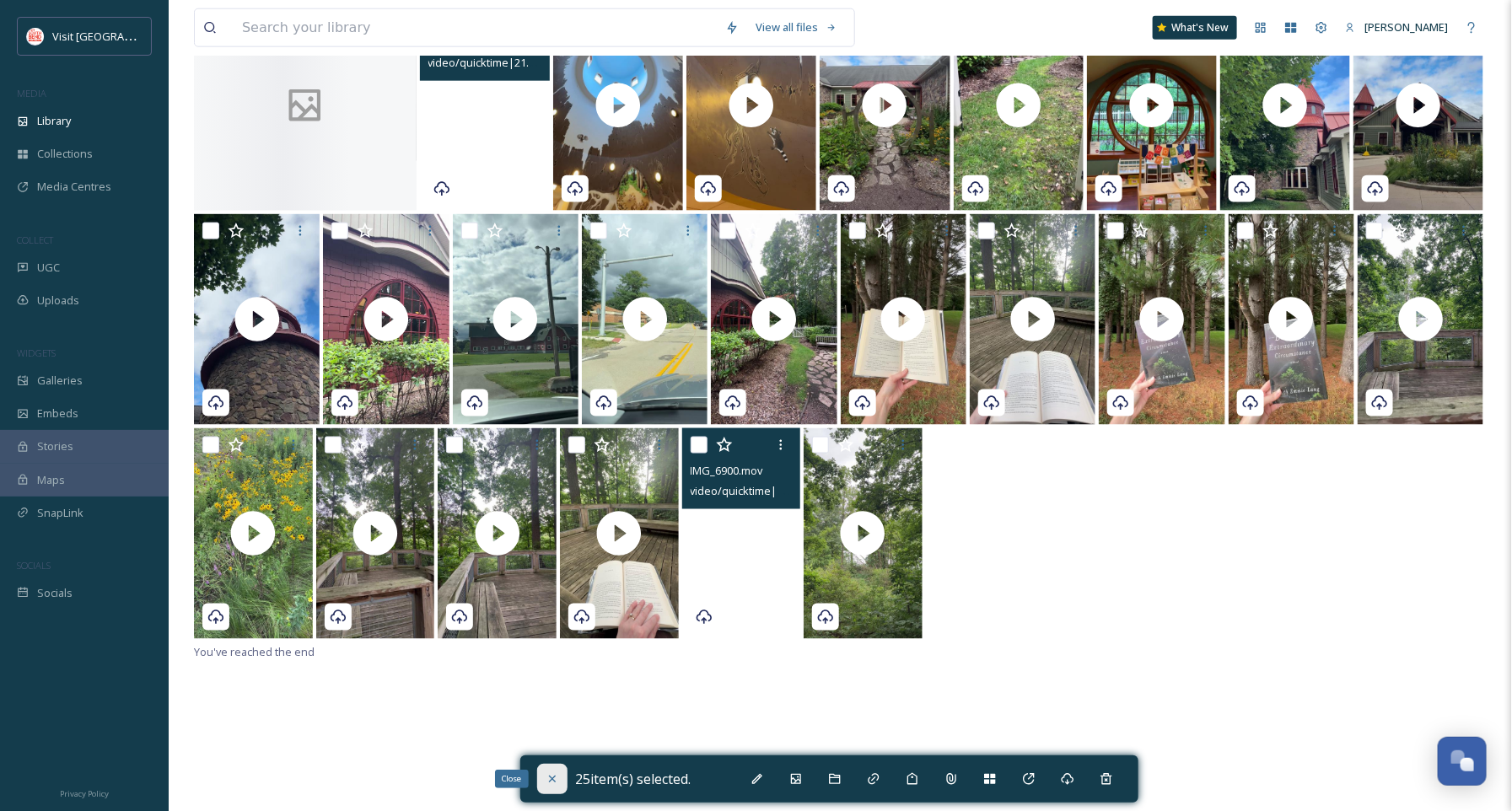
checkbox input "false"
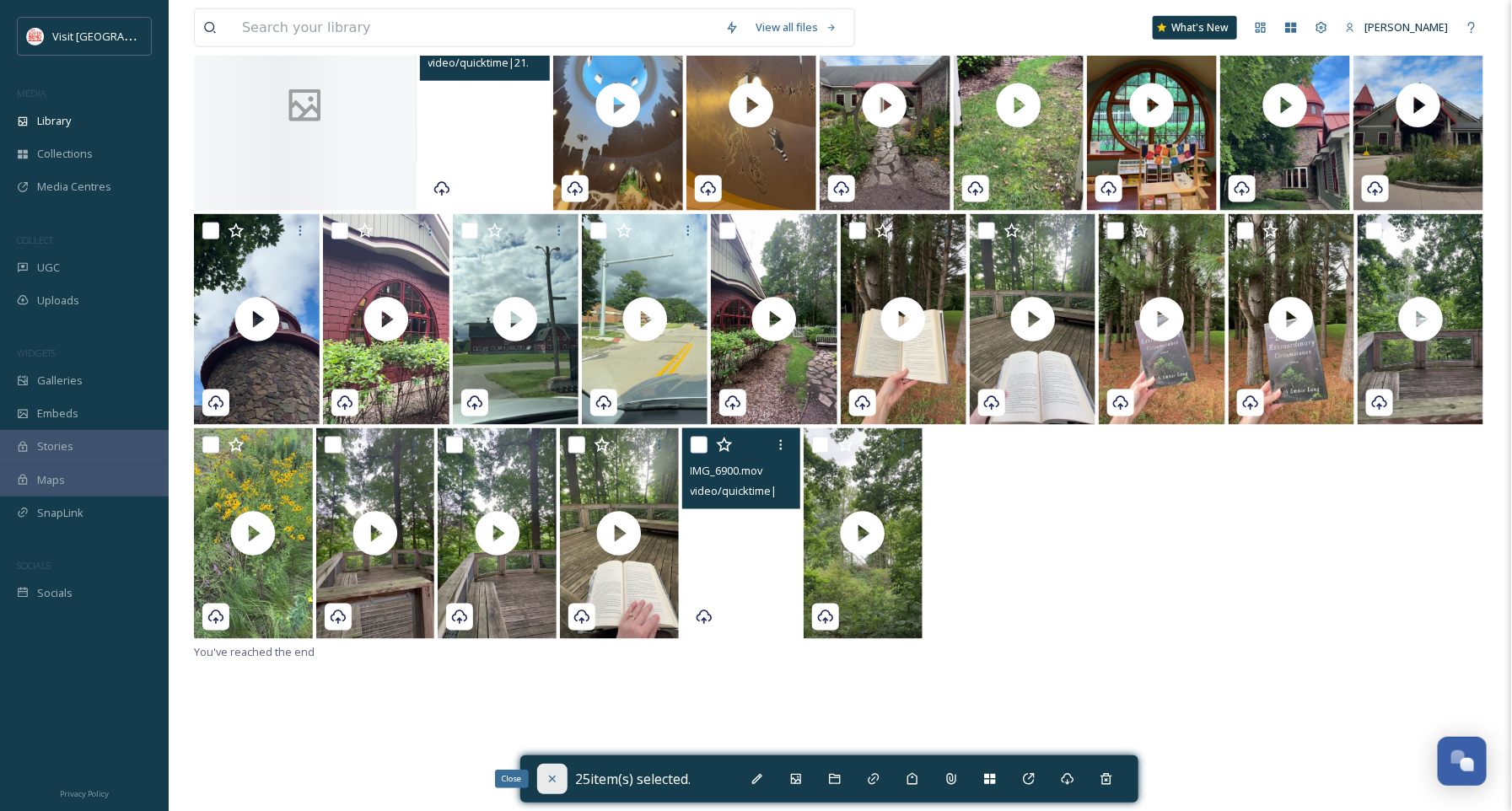
checkbox input "false"
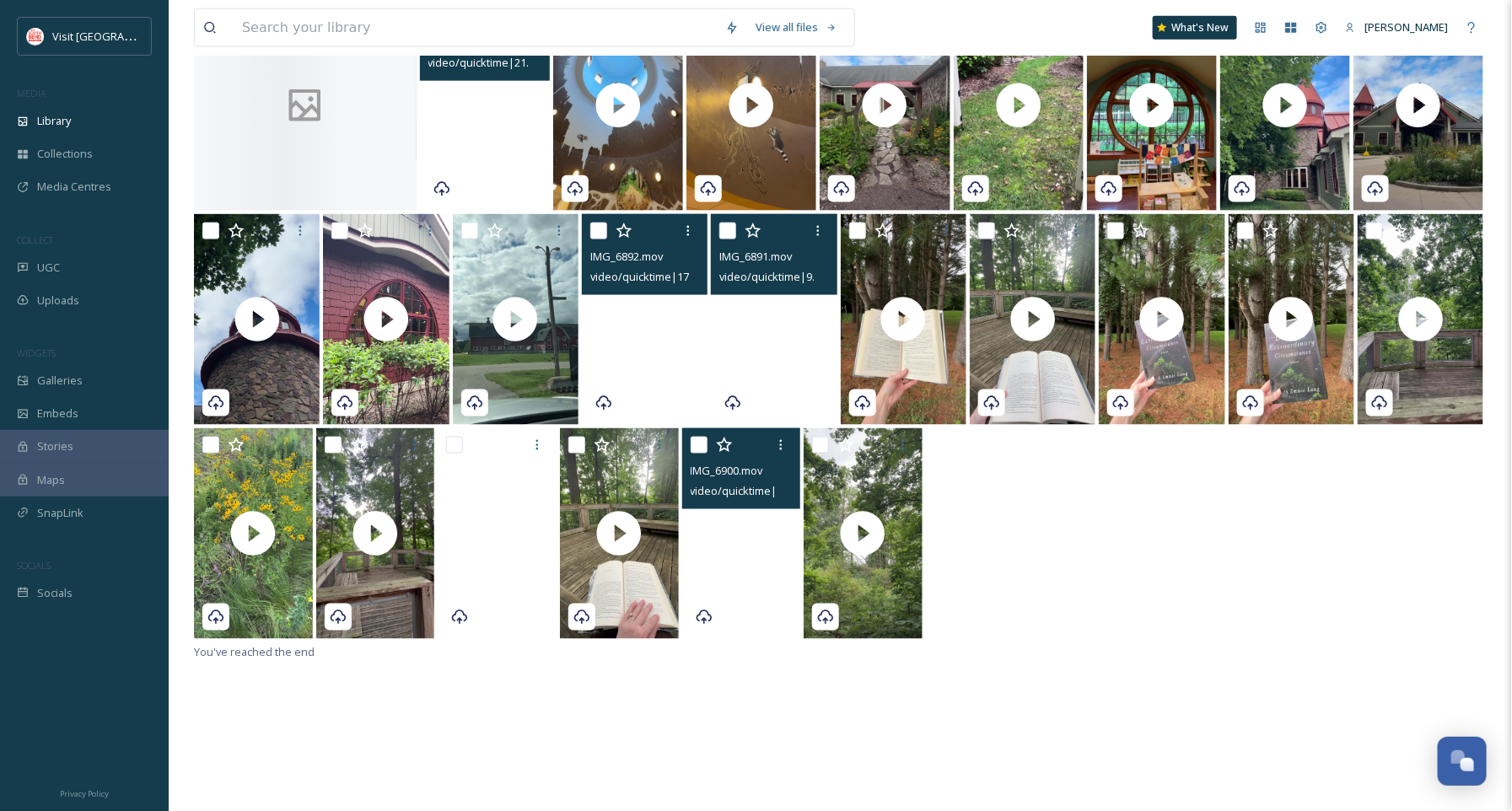
scroll to position [548, 0]
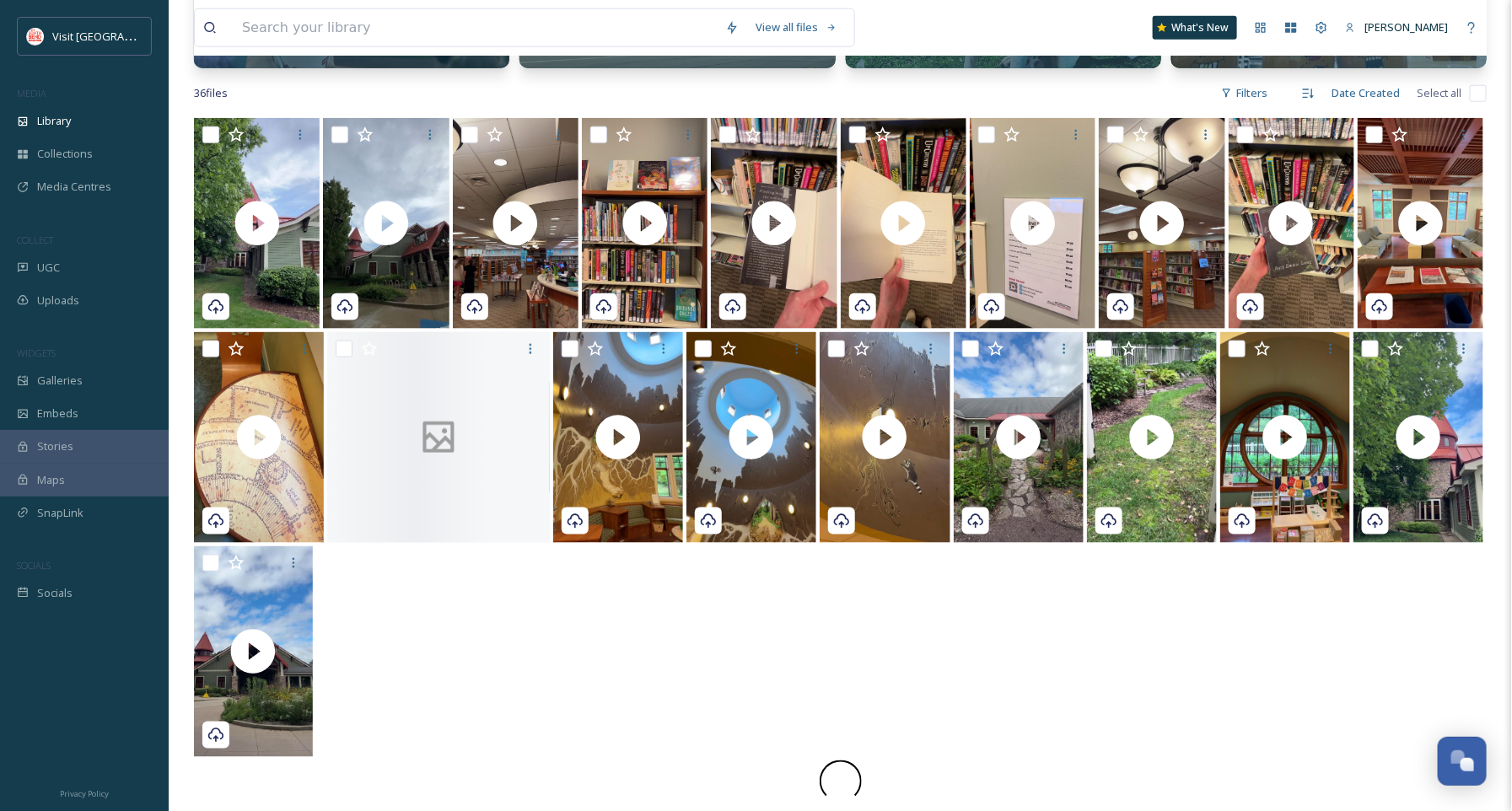
scroll to position [814, 0]
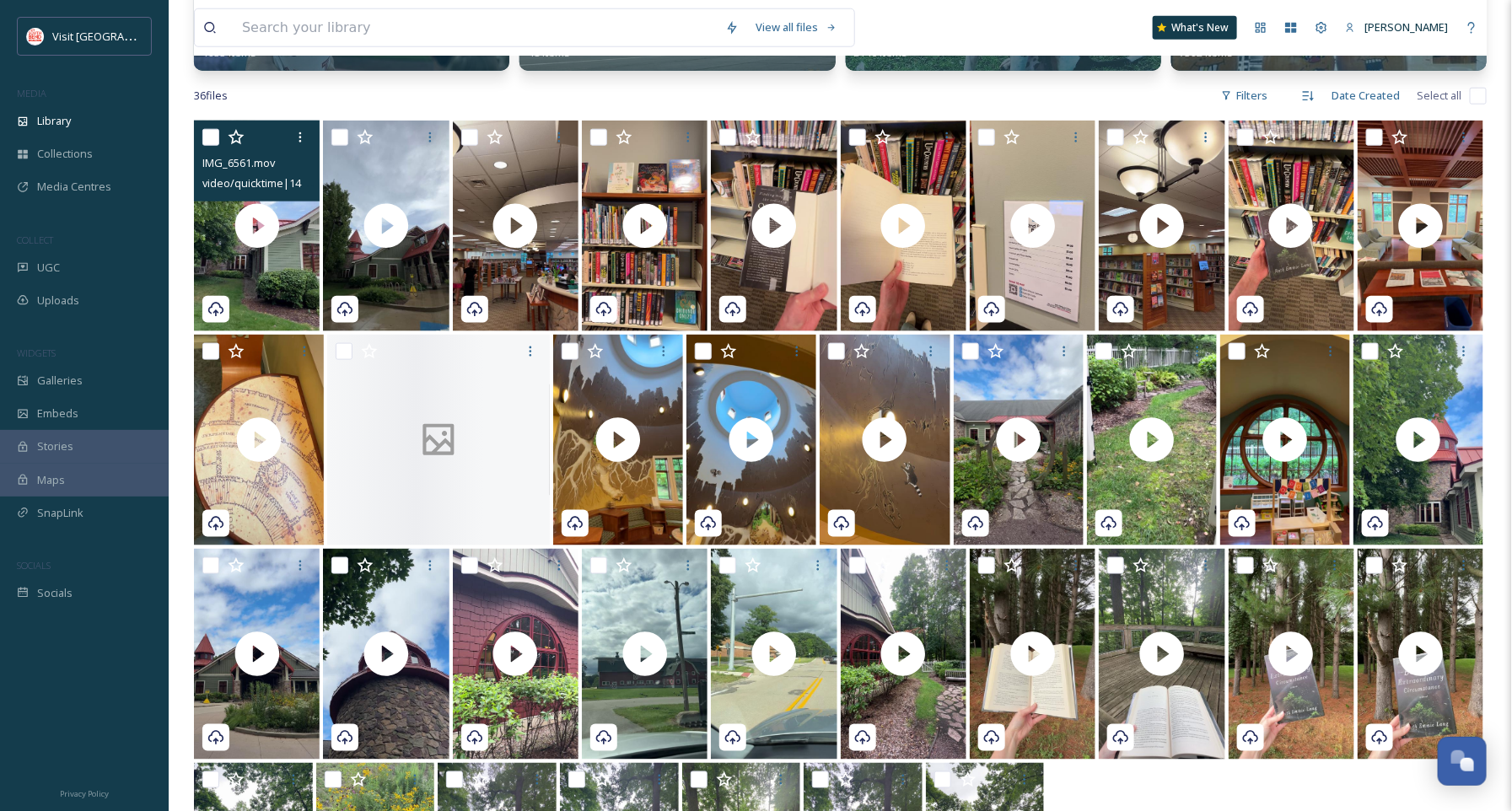
click at [215, 132] on input "checkbox" at bounding box center [210, 137] width 17 height 17
checkbox input "true"
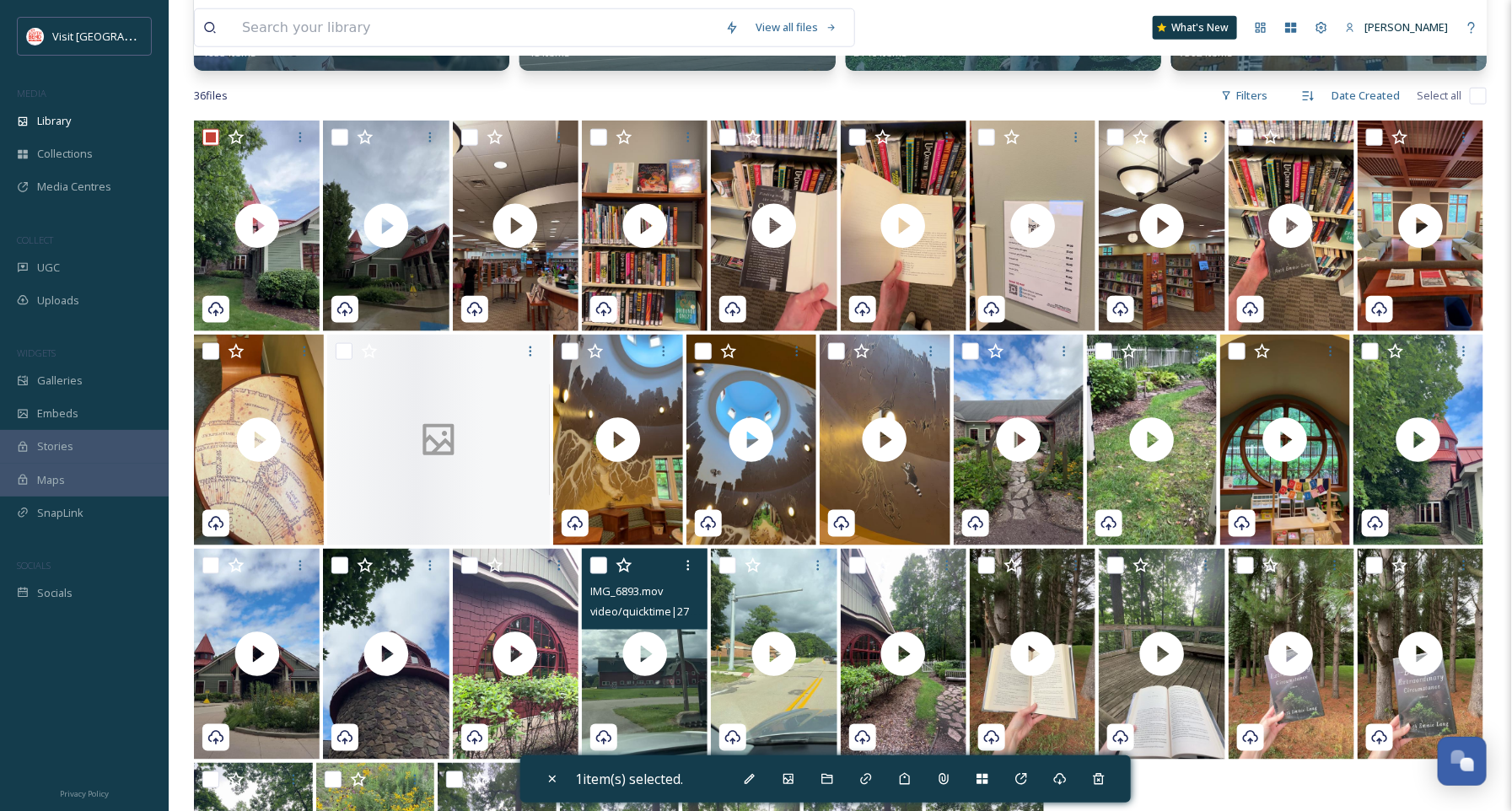
scroll to position [1000, 0]
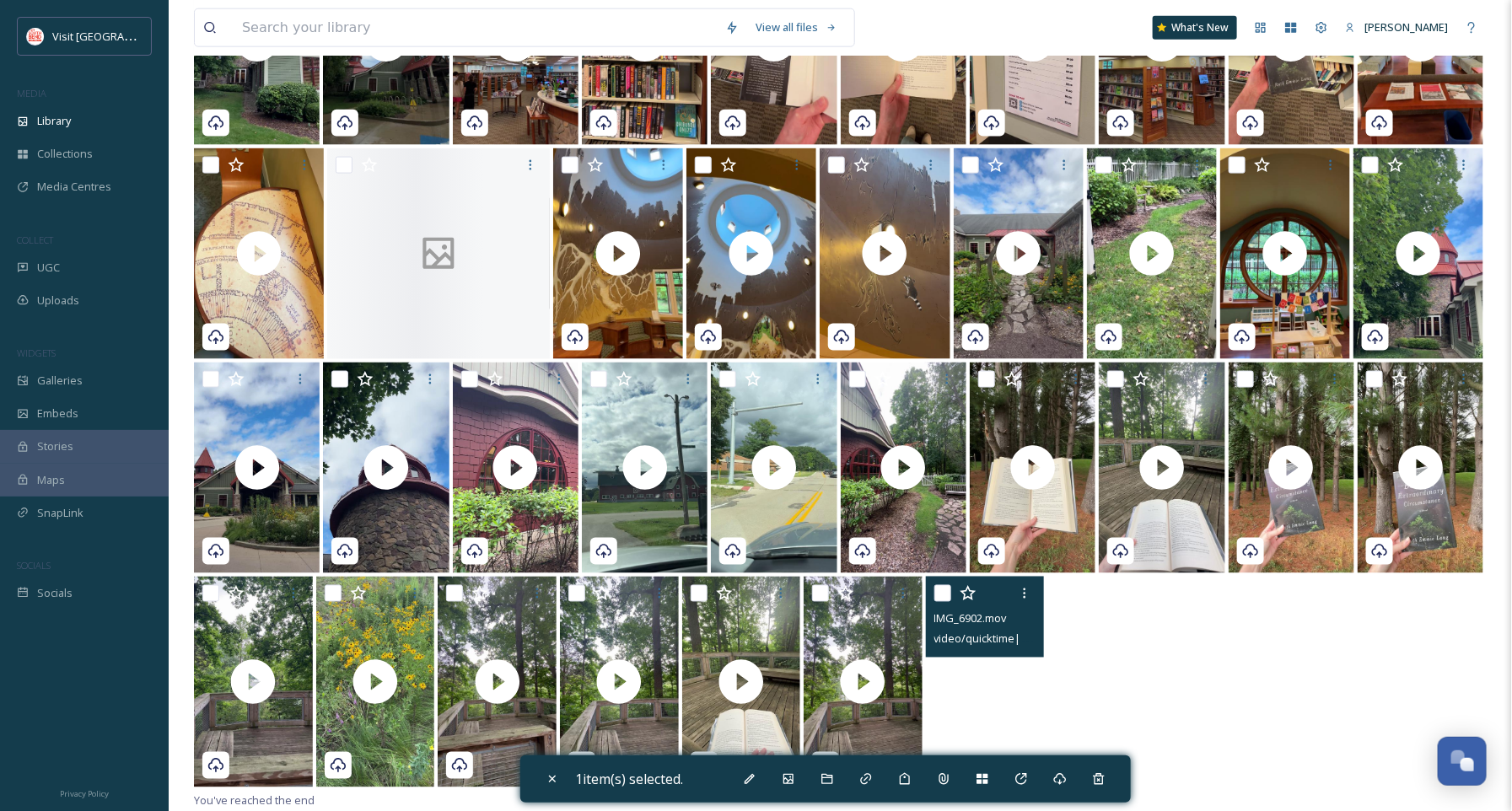
click at [951, 696] on video "IMG_6902.mov" at bounding box center [985, 682] width 119 height 210
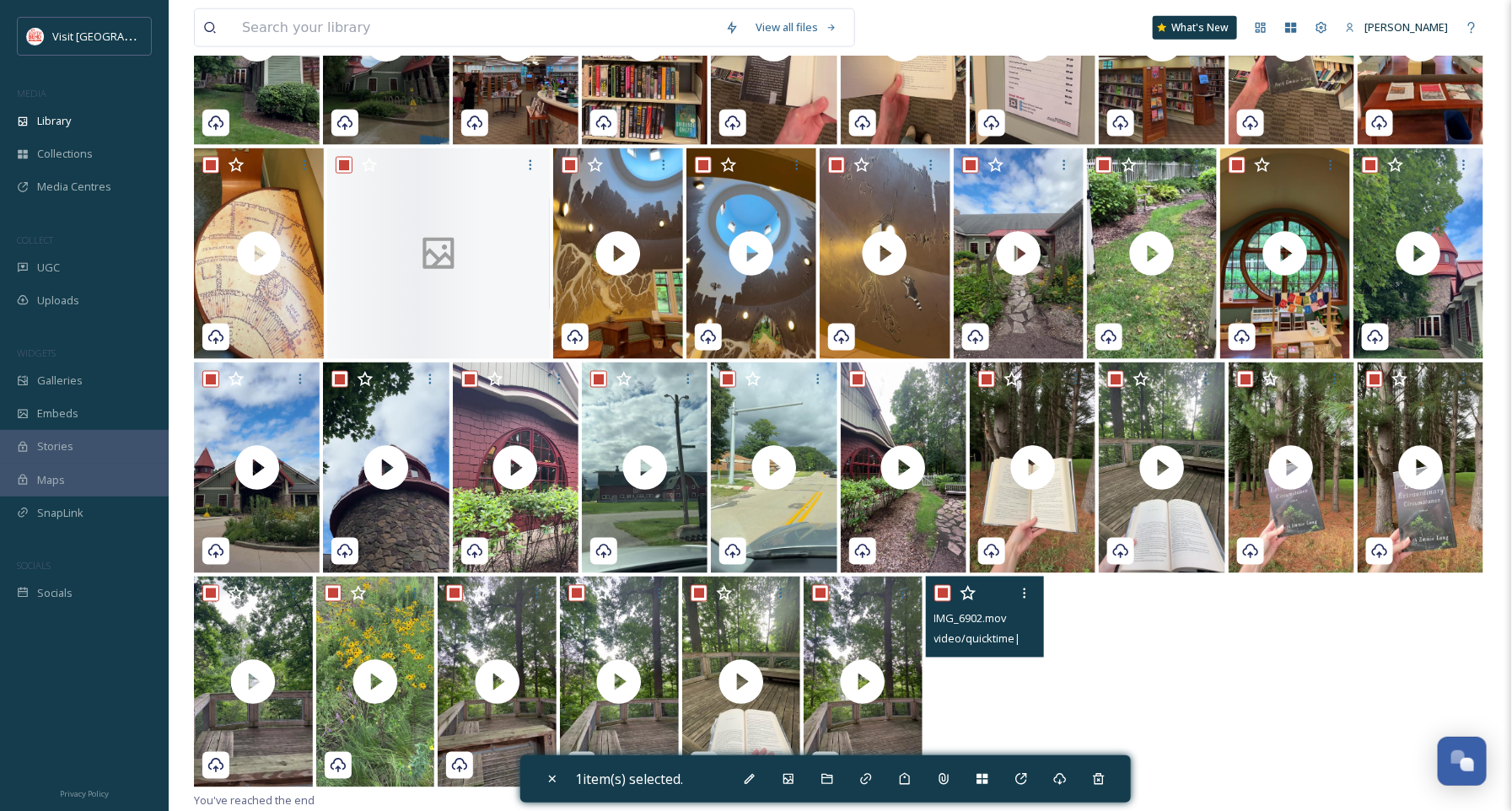
checkbox input "true"
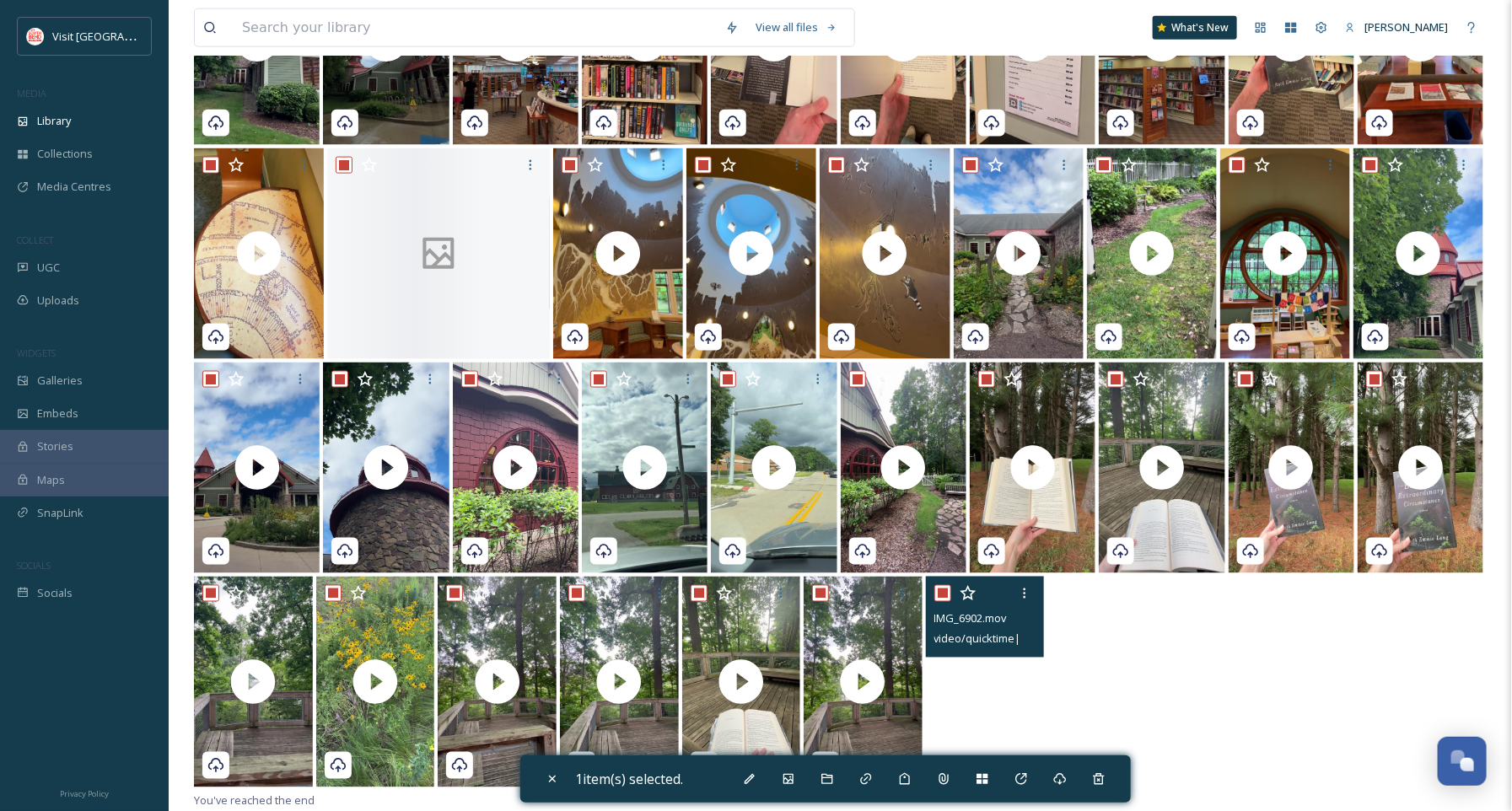
checkbox input "true"
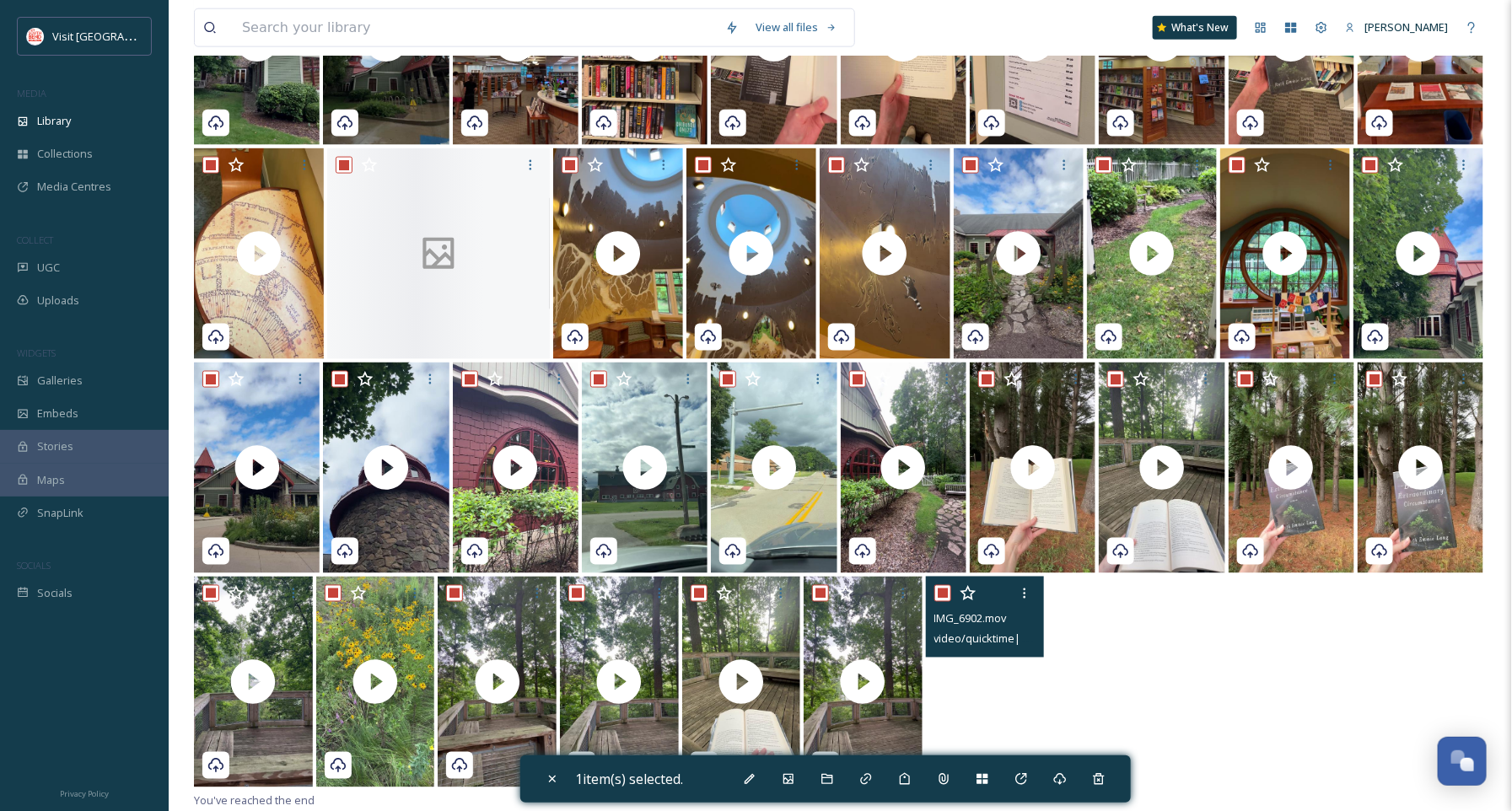
checkbox input "true"
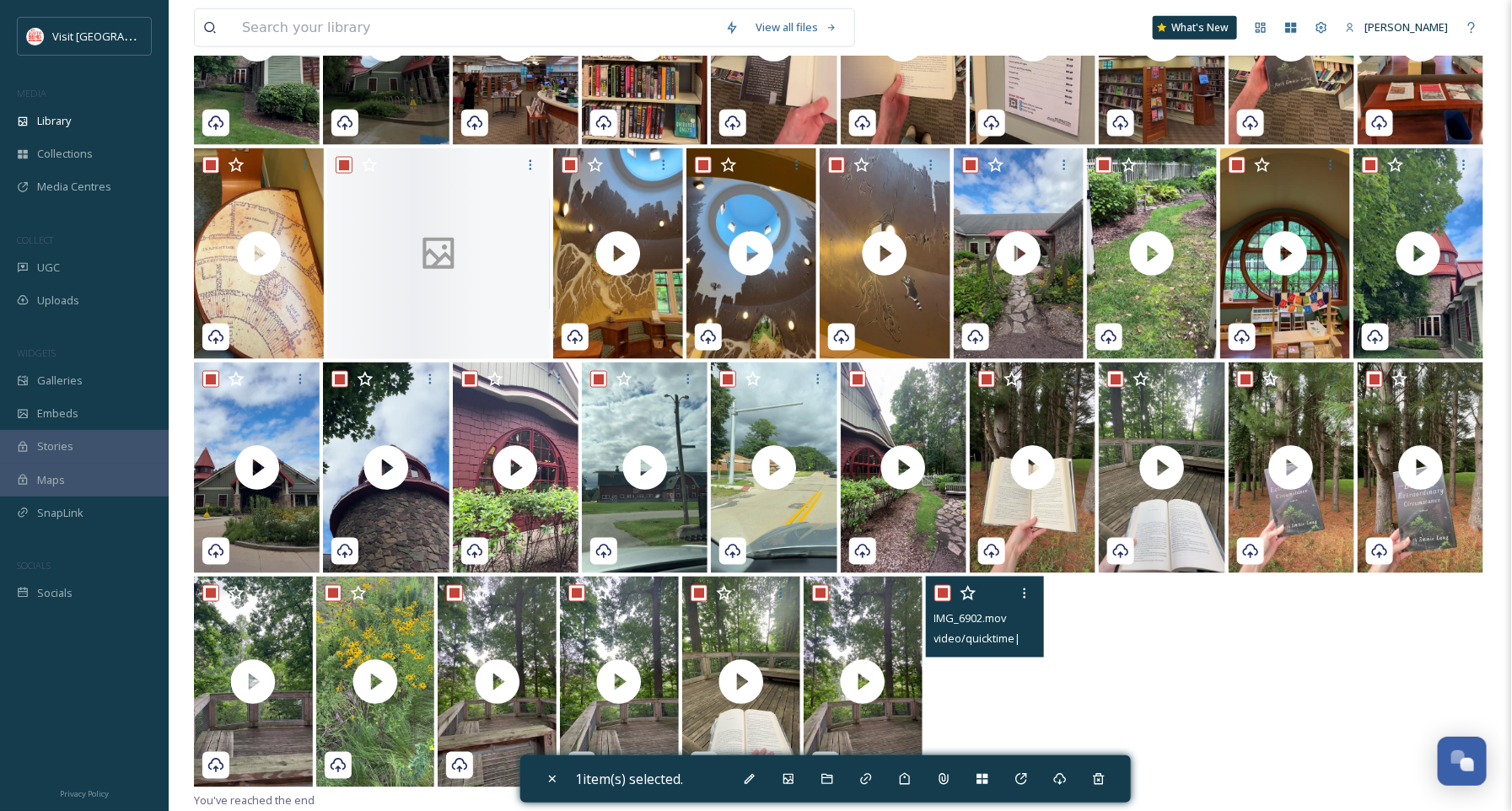
checkbox input "true"
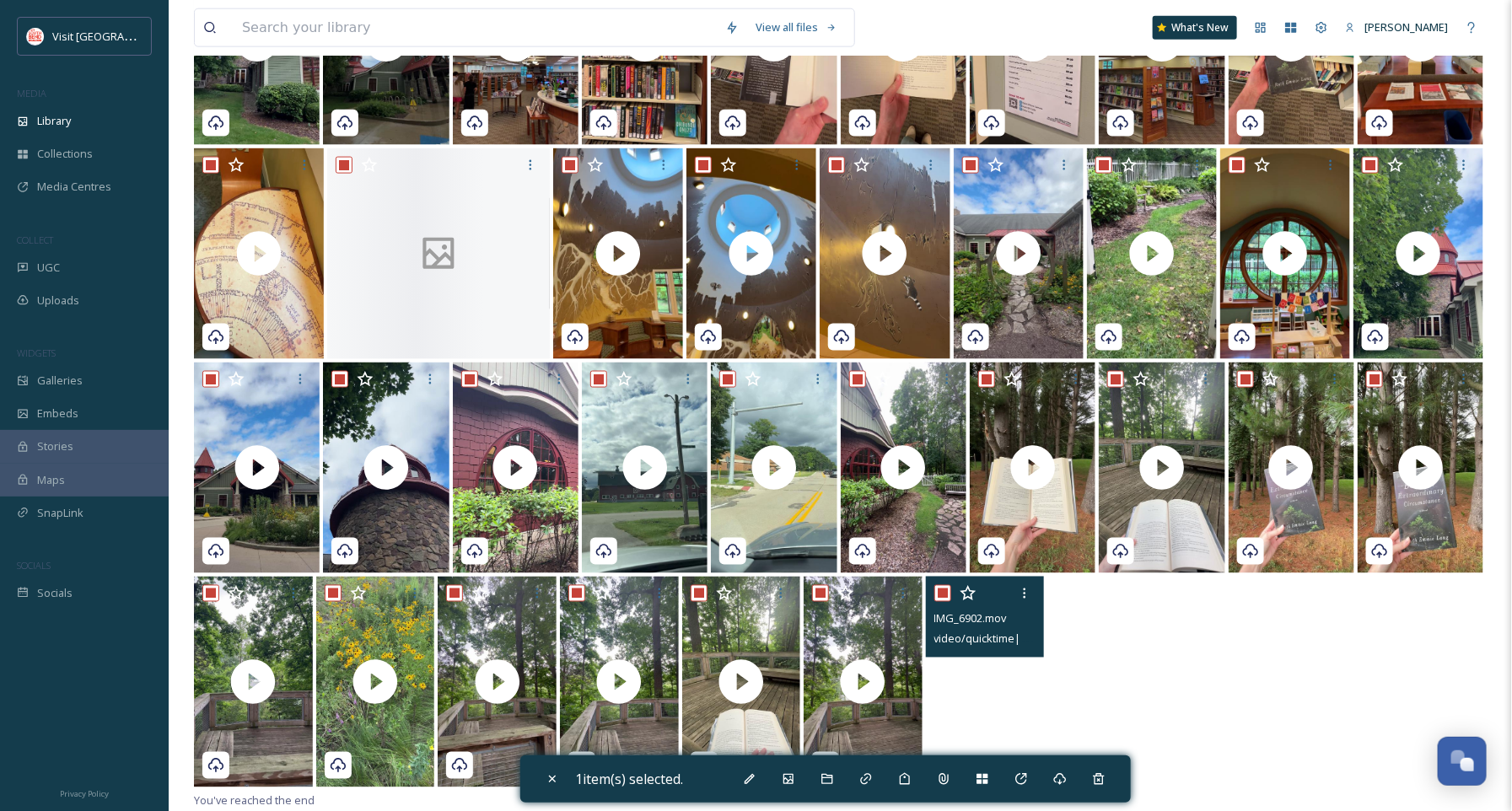
checkbox input "true"
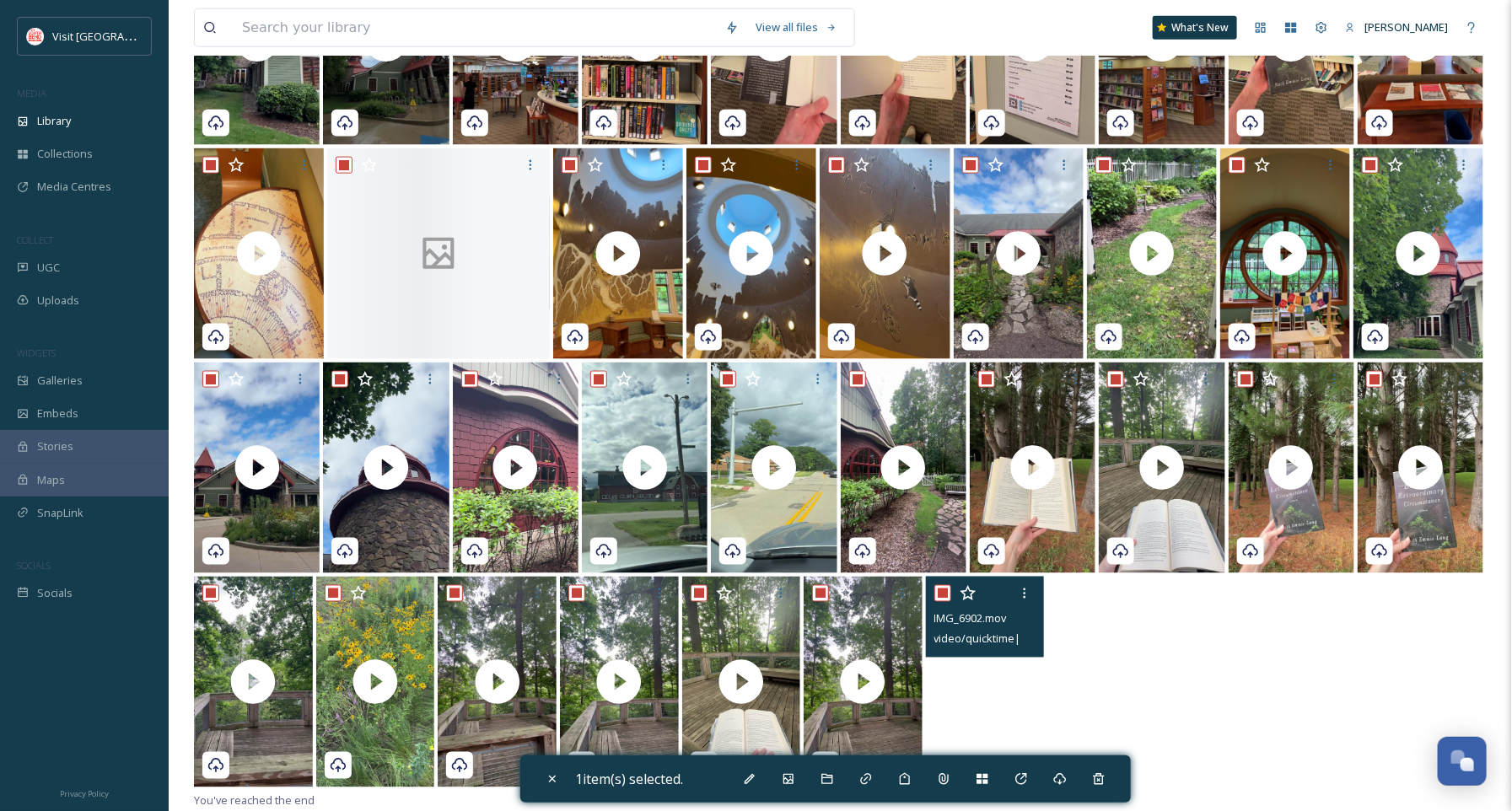
checkbox input "true"
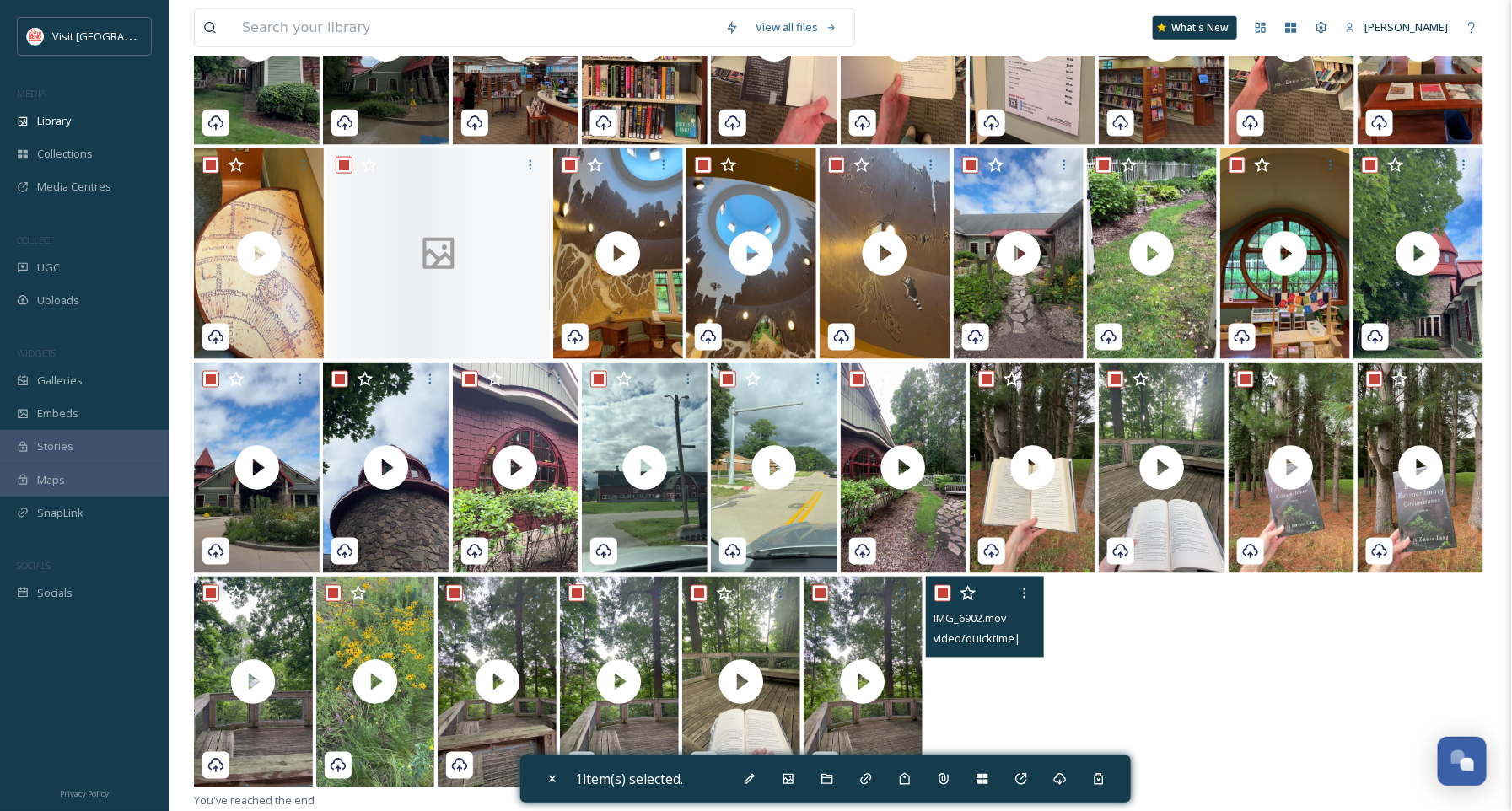
checkbox input "true"
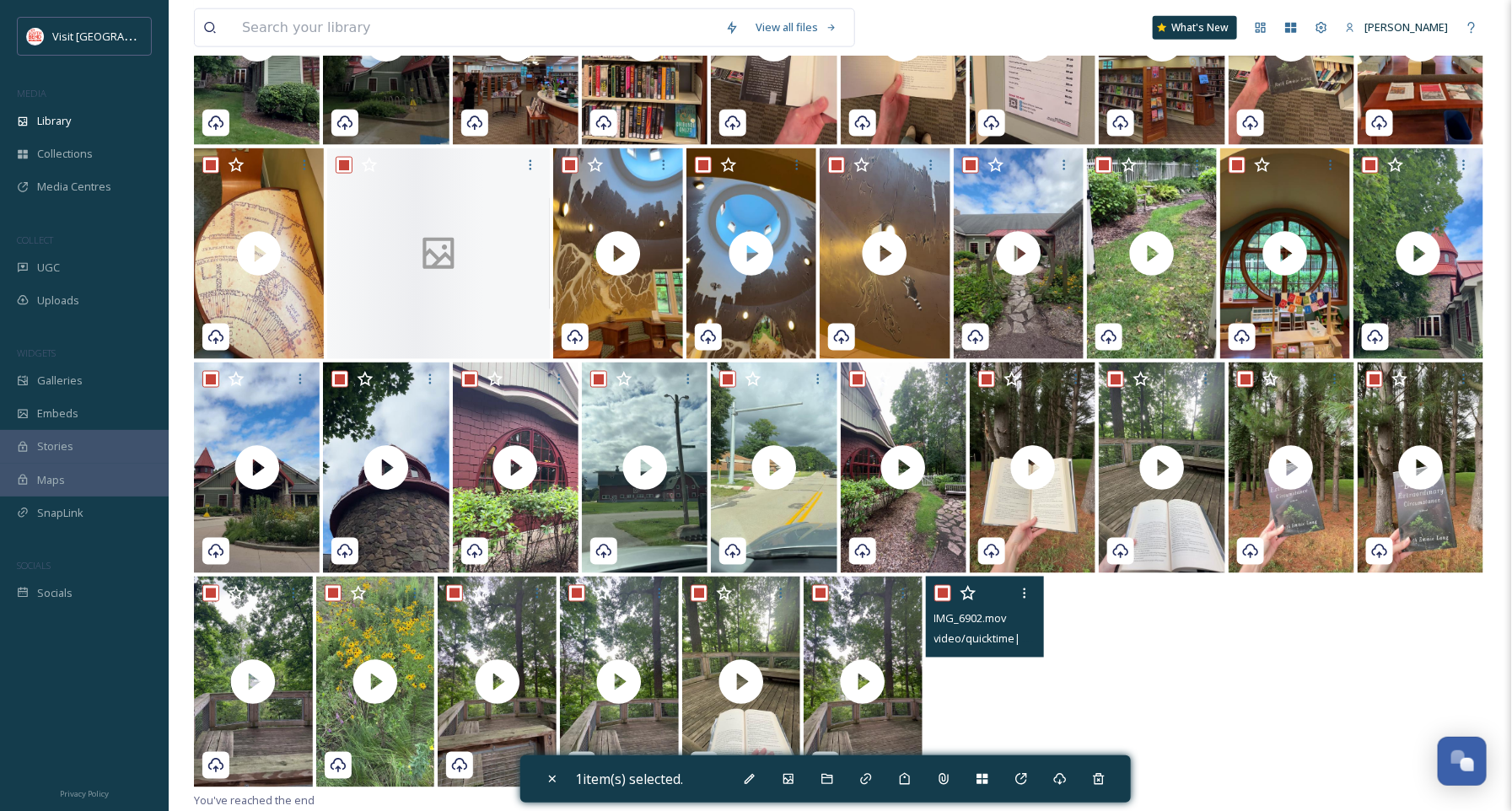
checkbox input "true"
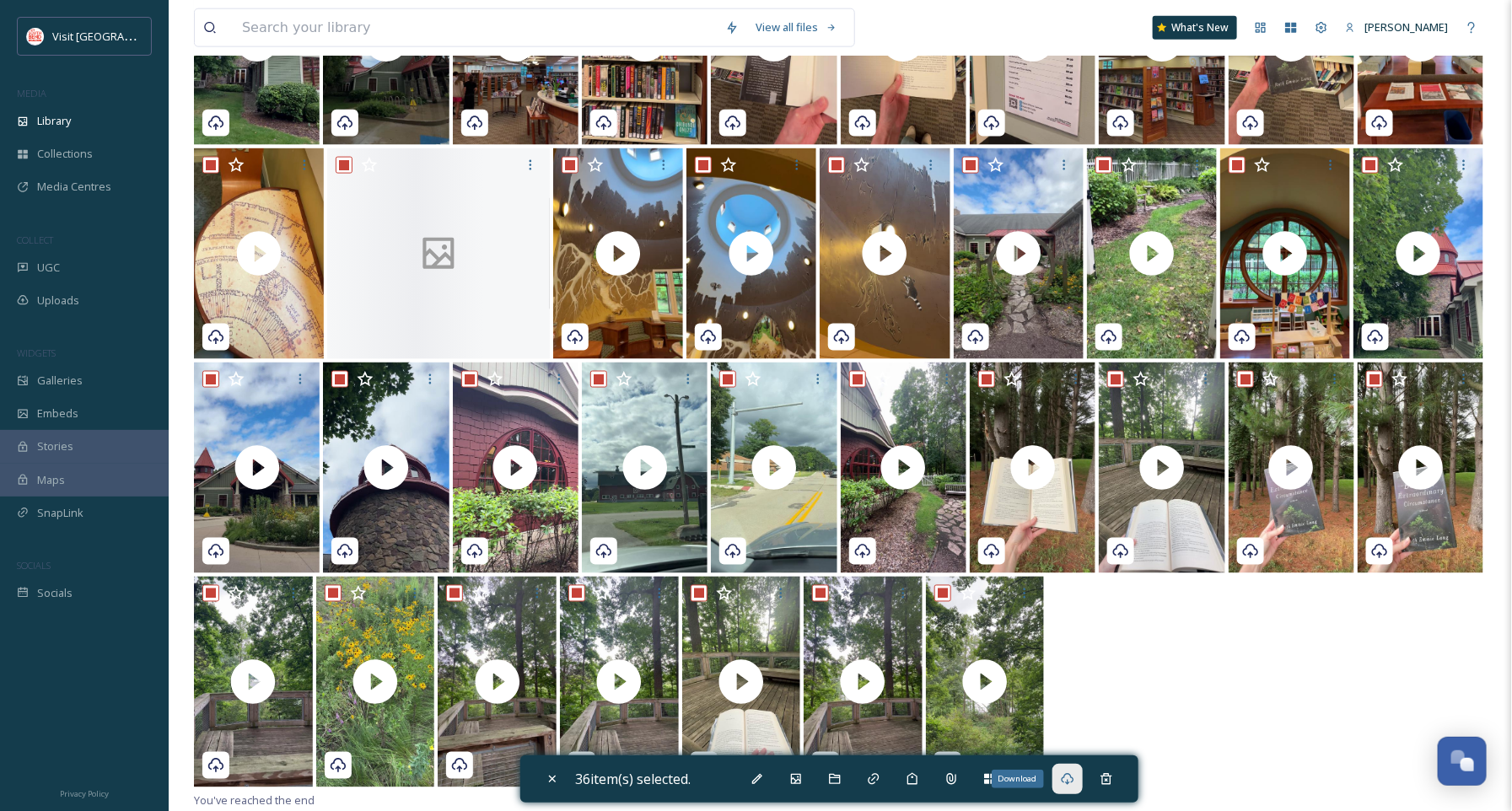
click at [1069, 776] on icon at bounding box center [1066, 779] width 12 height 11
